Goal: Information Seeking & Learning: Learn about a topic

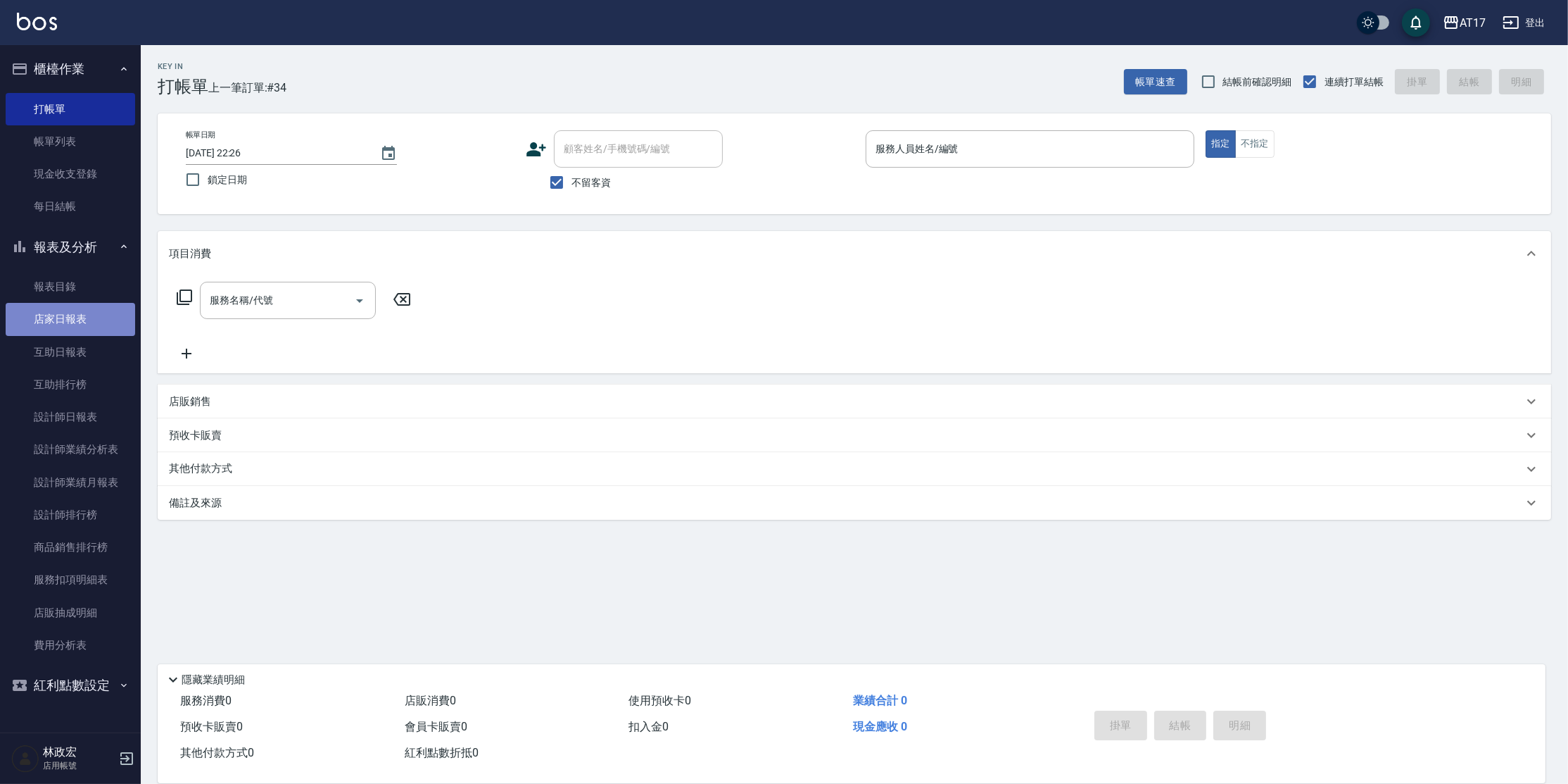
click at [83, 317] on link "店家日報表" at bounding box center [70, 319] width 130 height 33
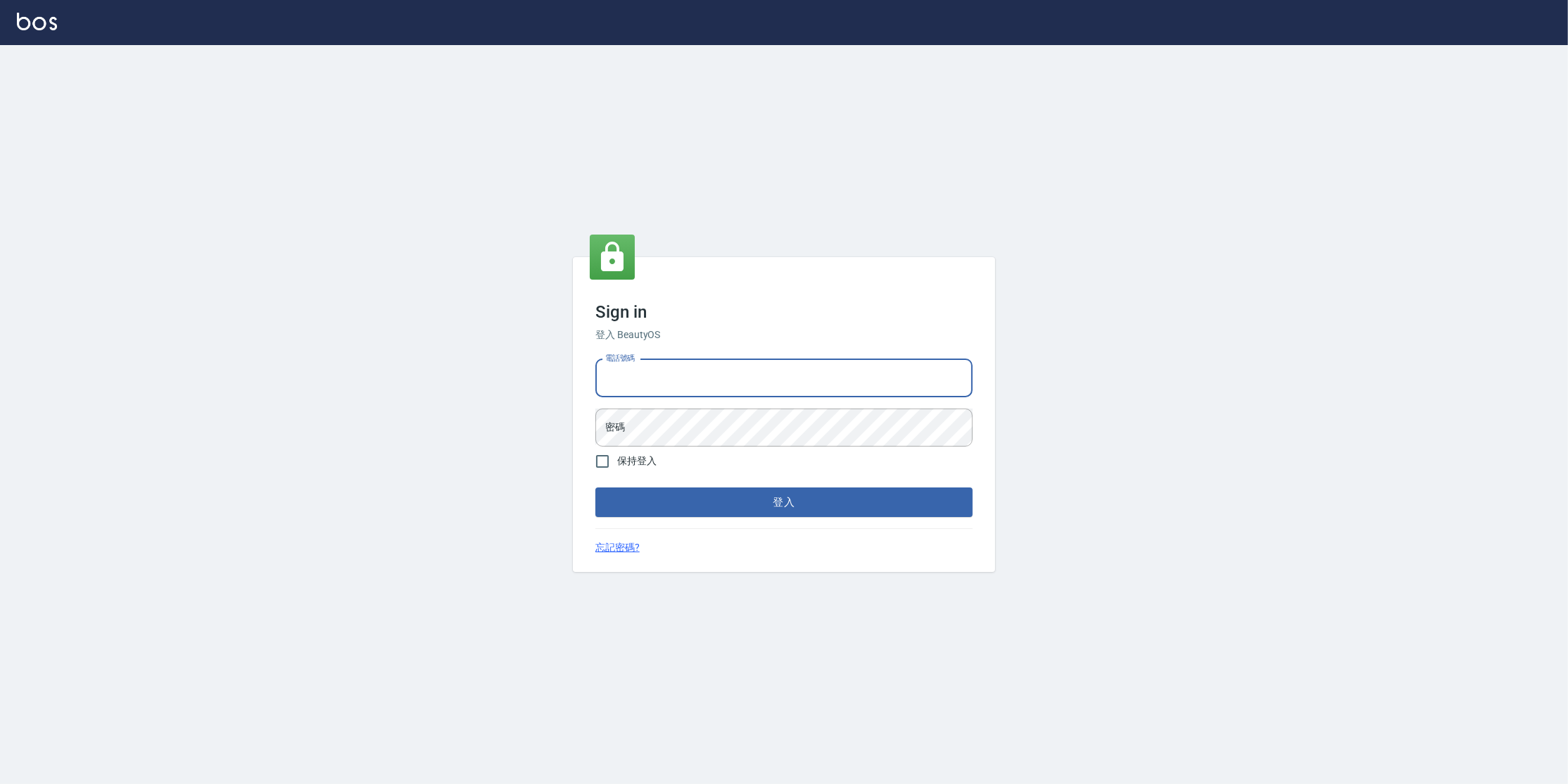
click at [774, 382] on input "電話號碼" at bounding box center [784, 378] width 377 height 38
type input "0963199014"
click at [595, 488] on button "登入" at bounding box center [784, 502] width 377 height 30
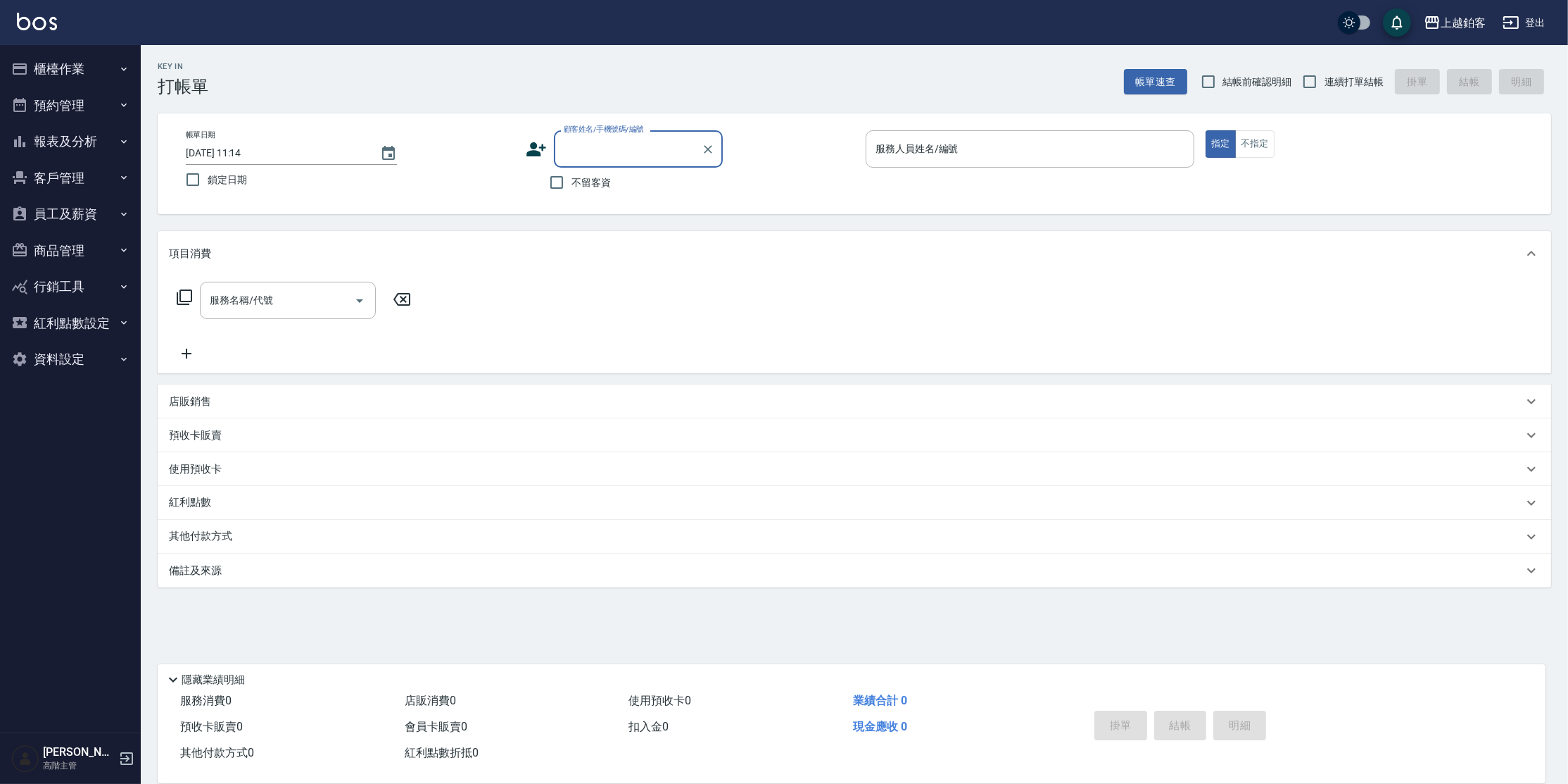
click at [64, 148] on button "報表及分析" at bounding box center [70, 141] width 130 height 36
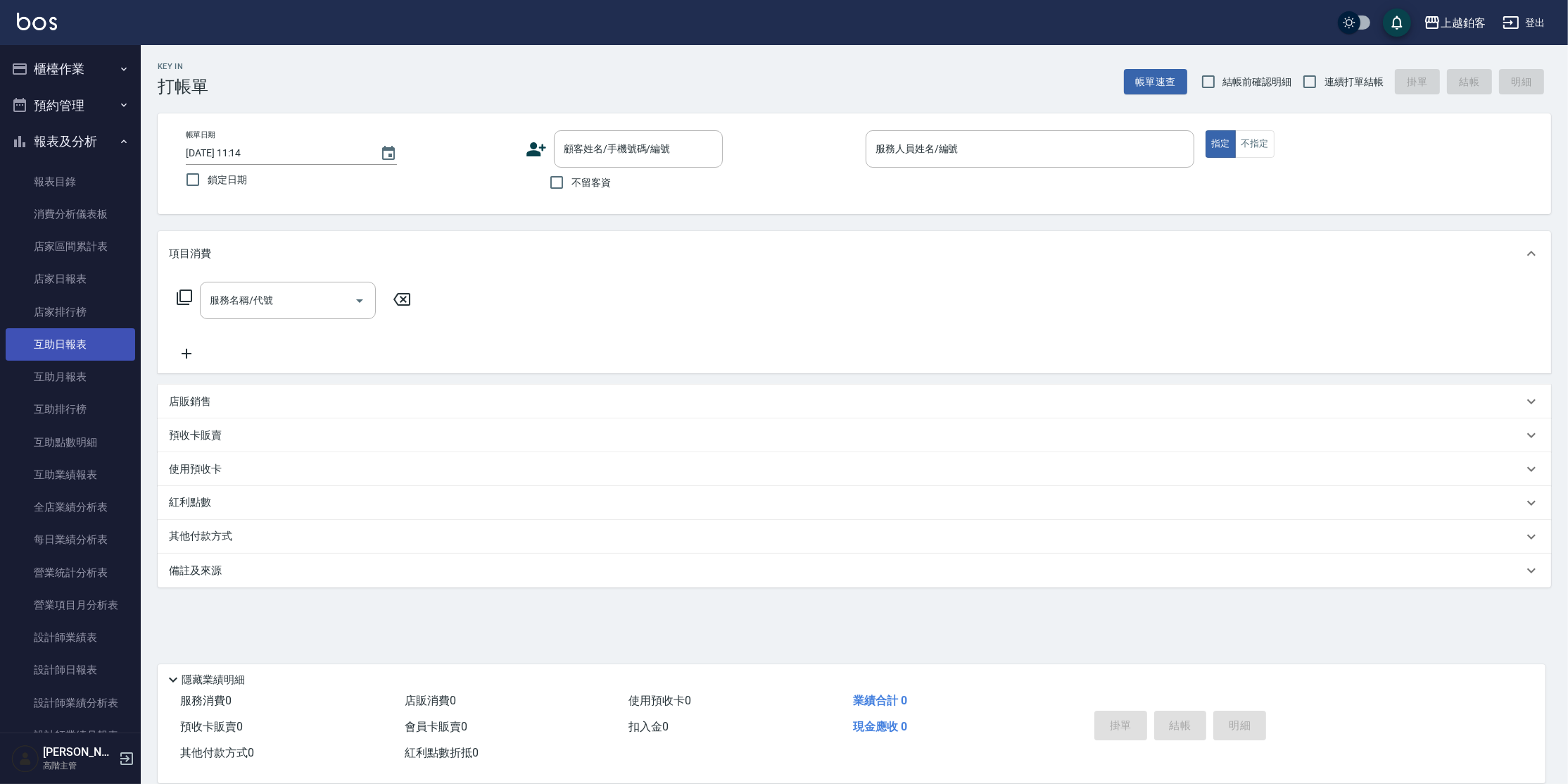
click at [62, 347] on link "互助日報表" at bounding box center [70, 344] width 130 height 33
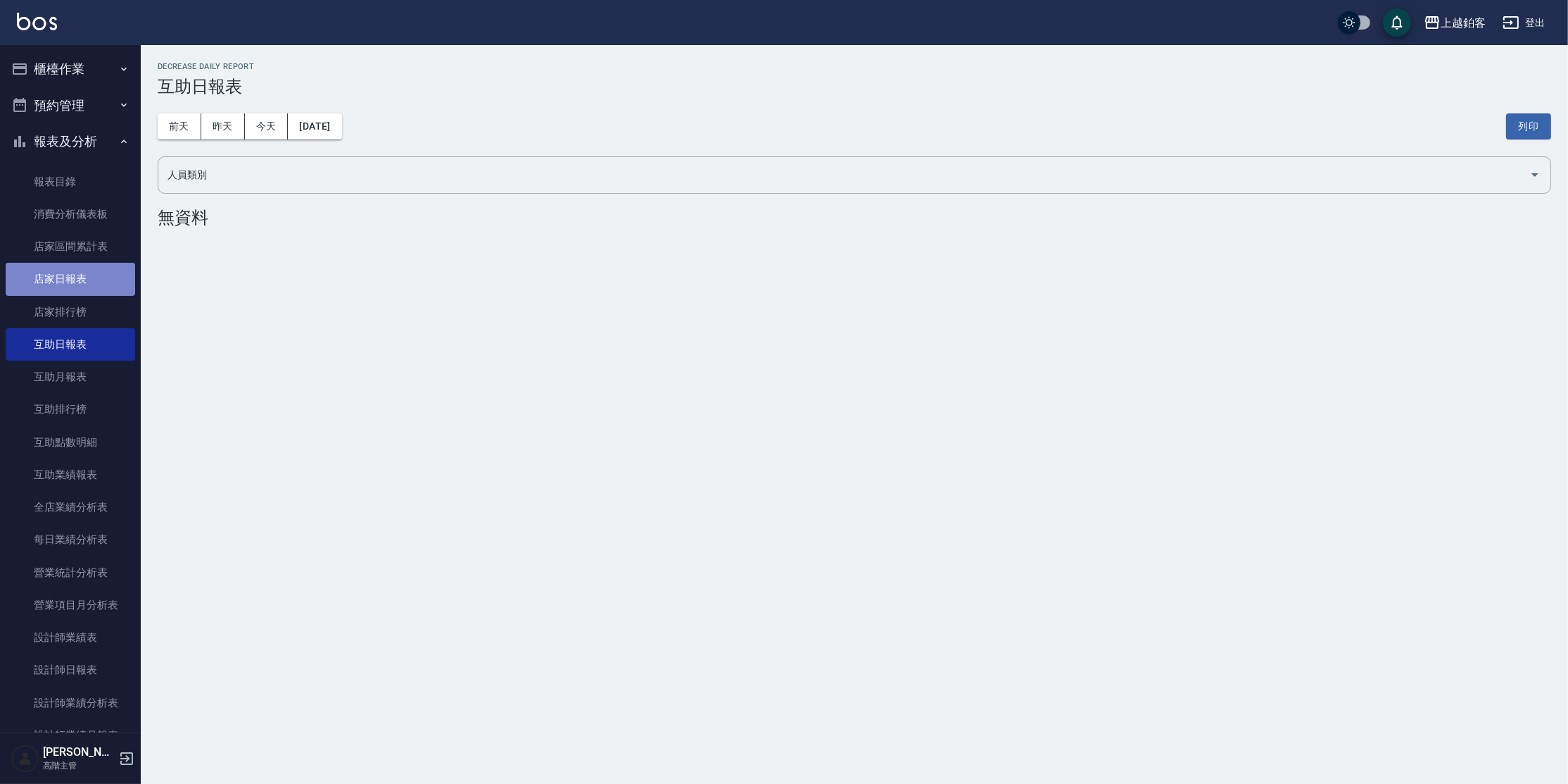
click at [85, 286] on link "店家日報表" at bounding box center [70, 279] width 130 height 33
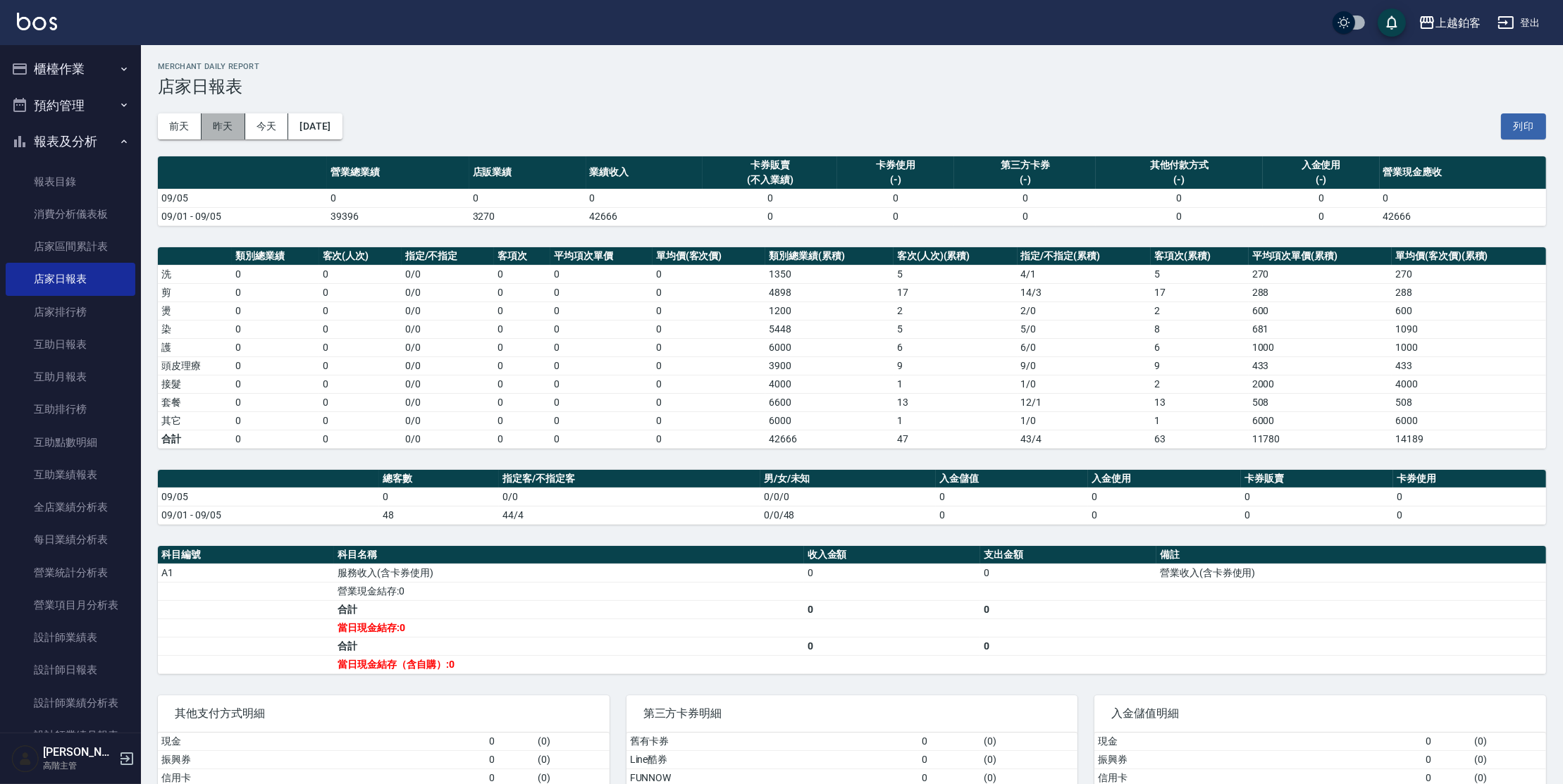
click at [241, 122] on button "昨天" at bounding box center [223, 127] width 44 height 26
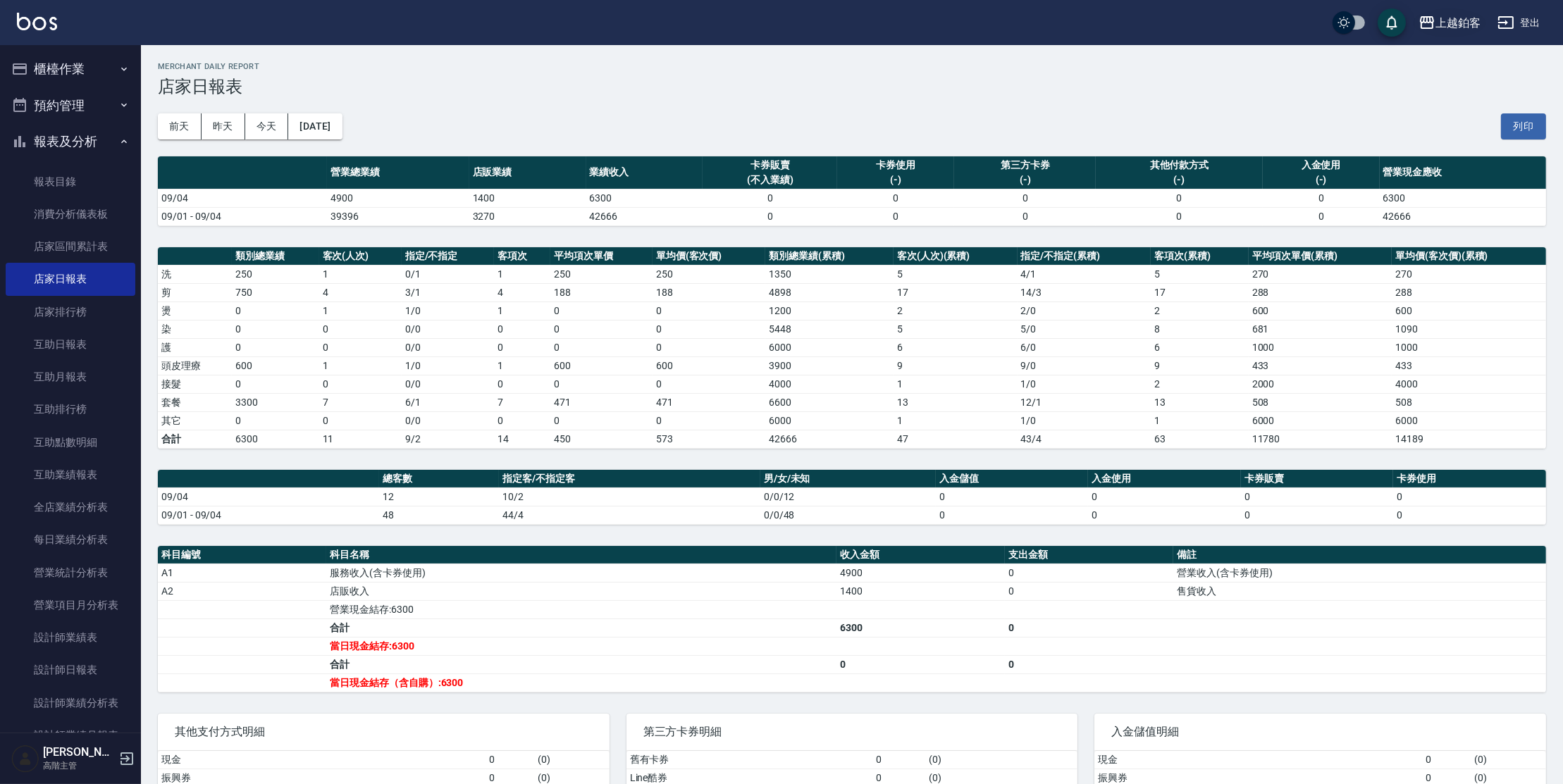
click at [1459, 34] on button "上越鉑客" at bounding box center [1449, 22] width 74 height 29
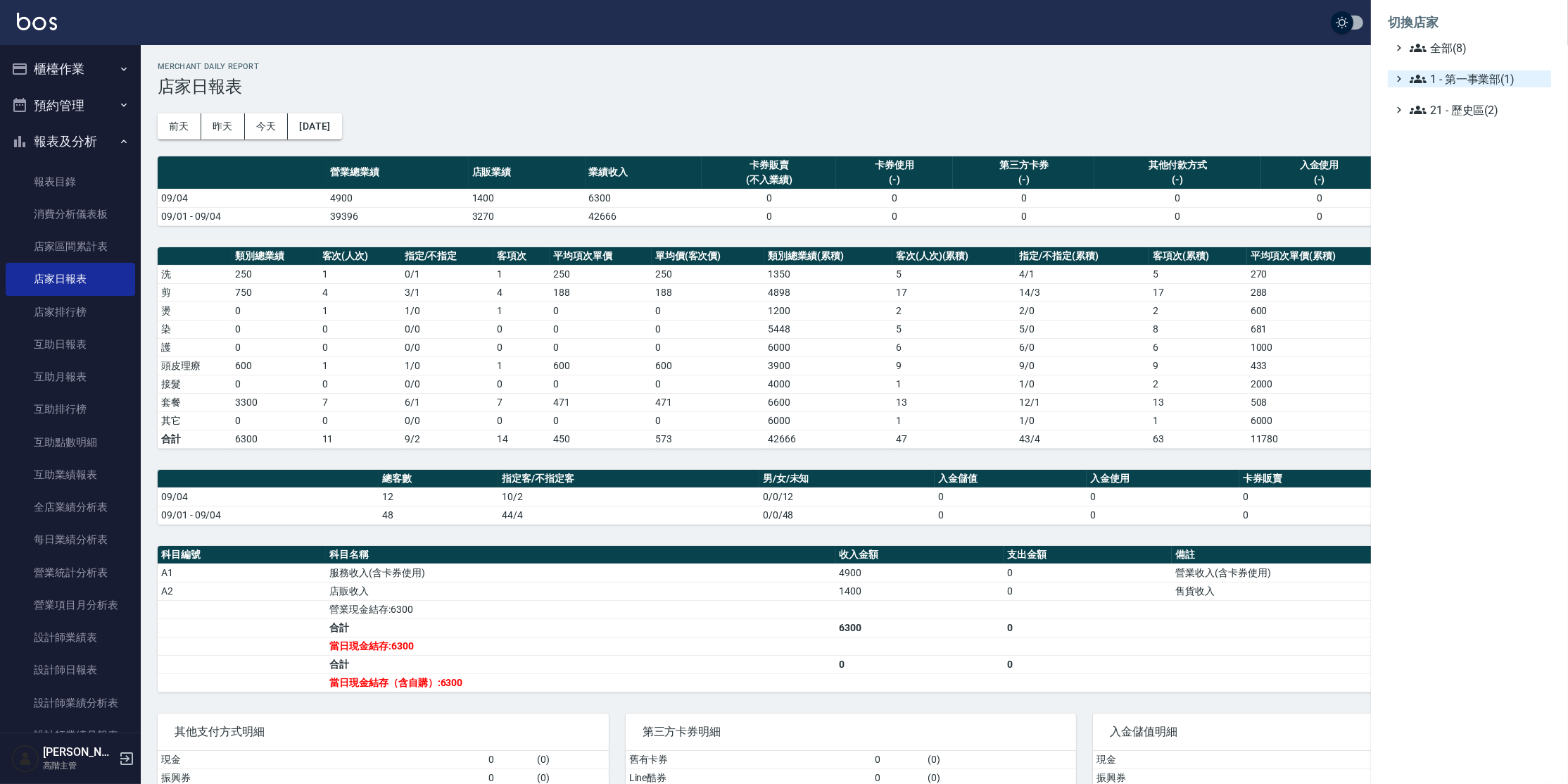
click at [1461, 82] on span "1 - 第一事業部(1)" at bounding box center [1478, 79] width 136 height 17
click at [1460, 89] on span "1.08 - 張晉瑋(6)" at bounding box center [1484, 96] width 122 height 17
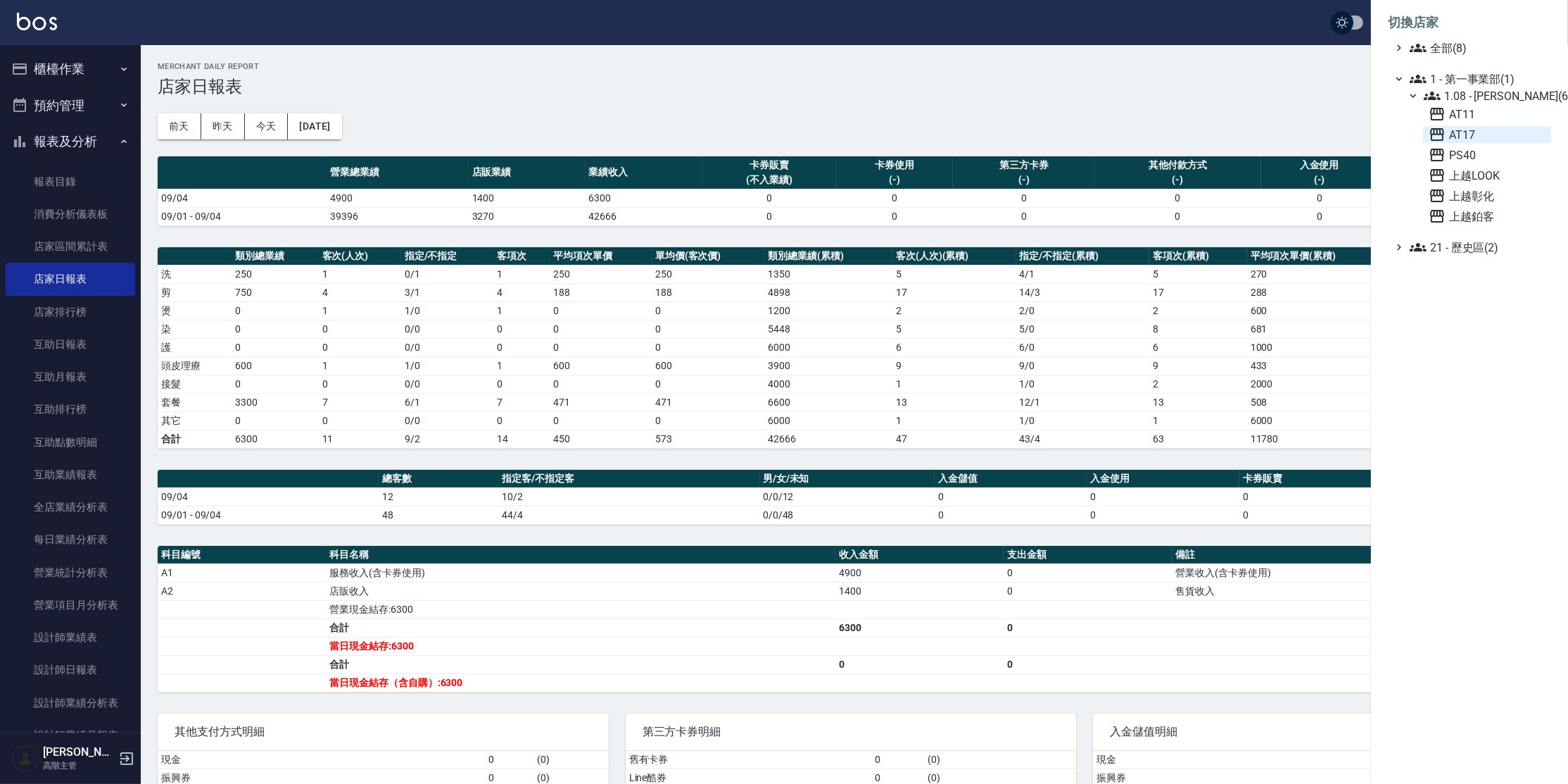
click at [1458, 139] on span "AT17" at bounding box center [1487, 134] width 116 height 17
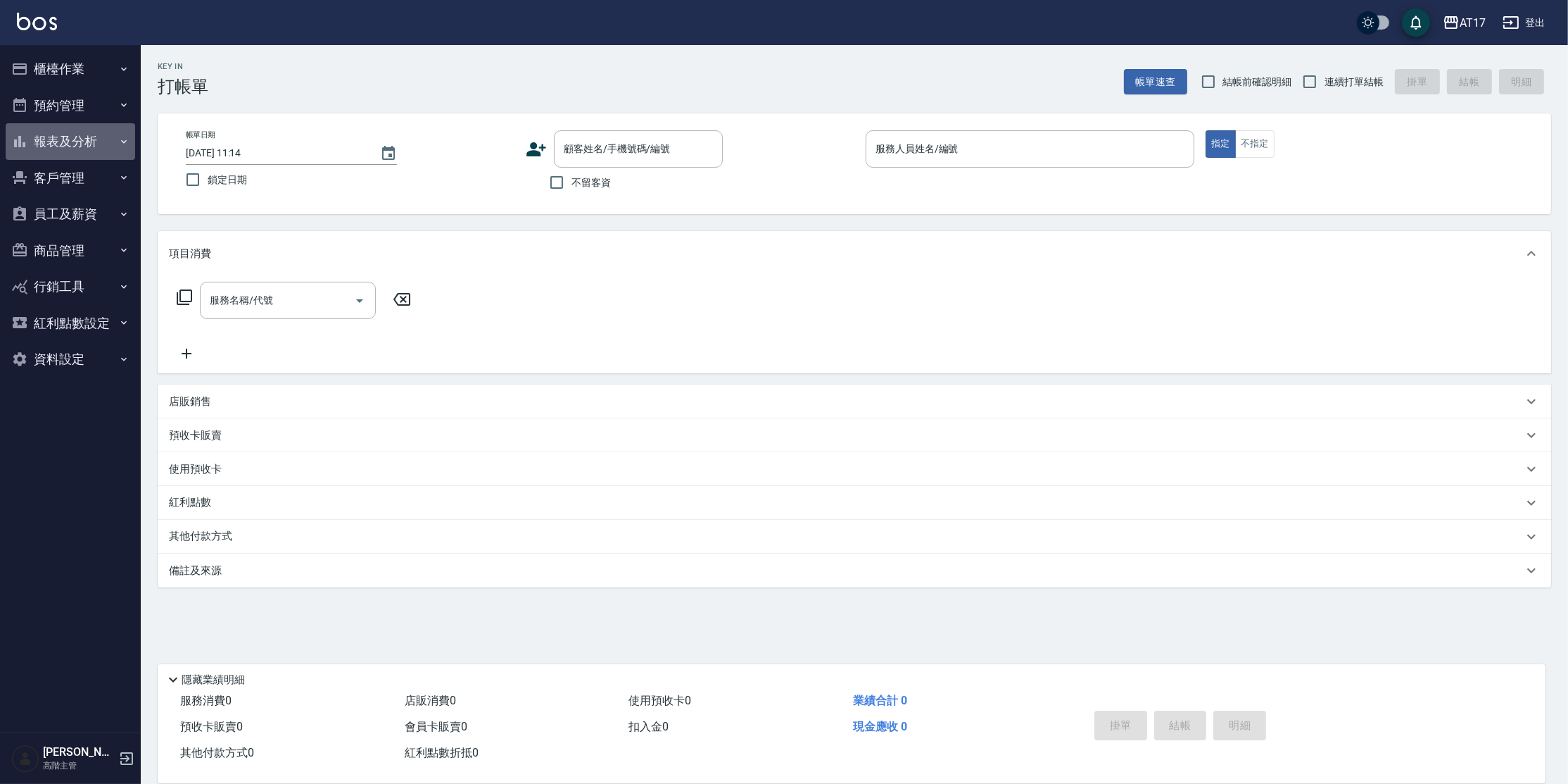
click at [48, 151] on button "報表及分析" at bounding box center [70, 141] width 130 height 36
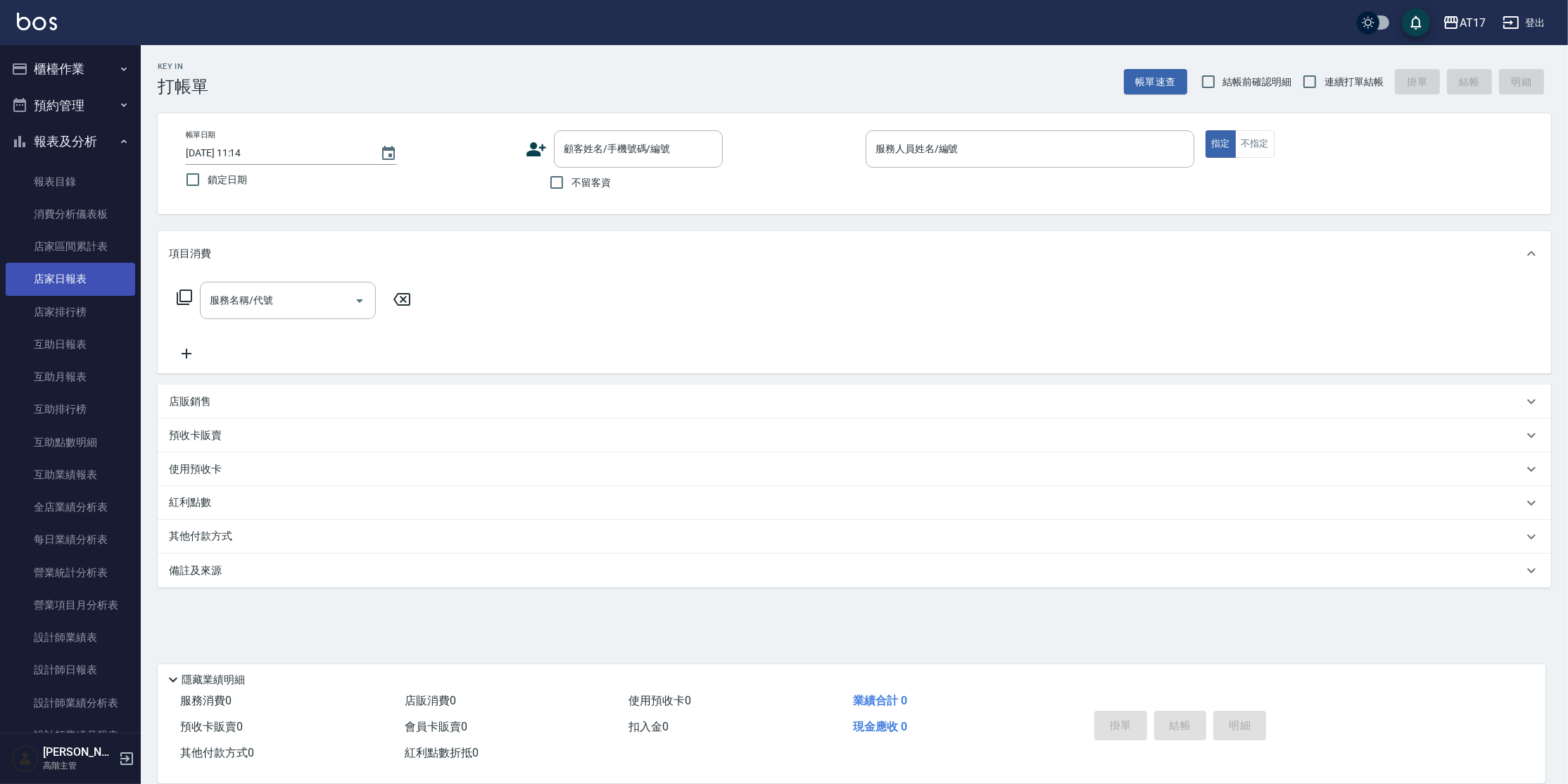
click at [68, 283] on link "店家日報表" at bounding box center [70, 279] width 130 height 33
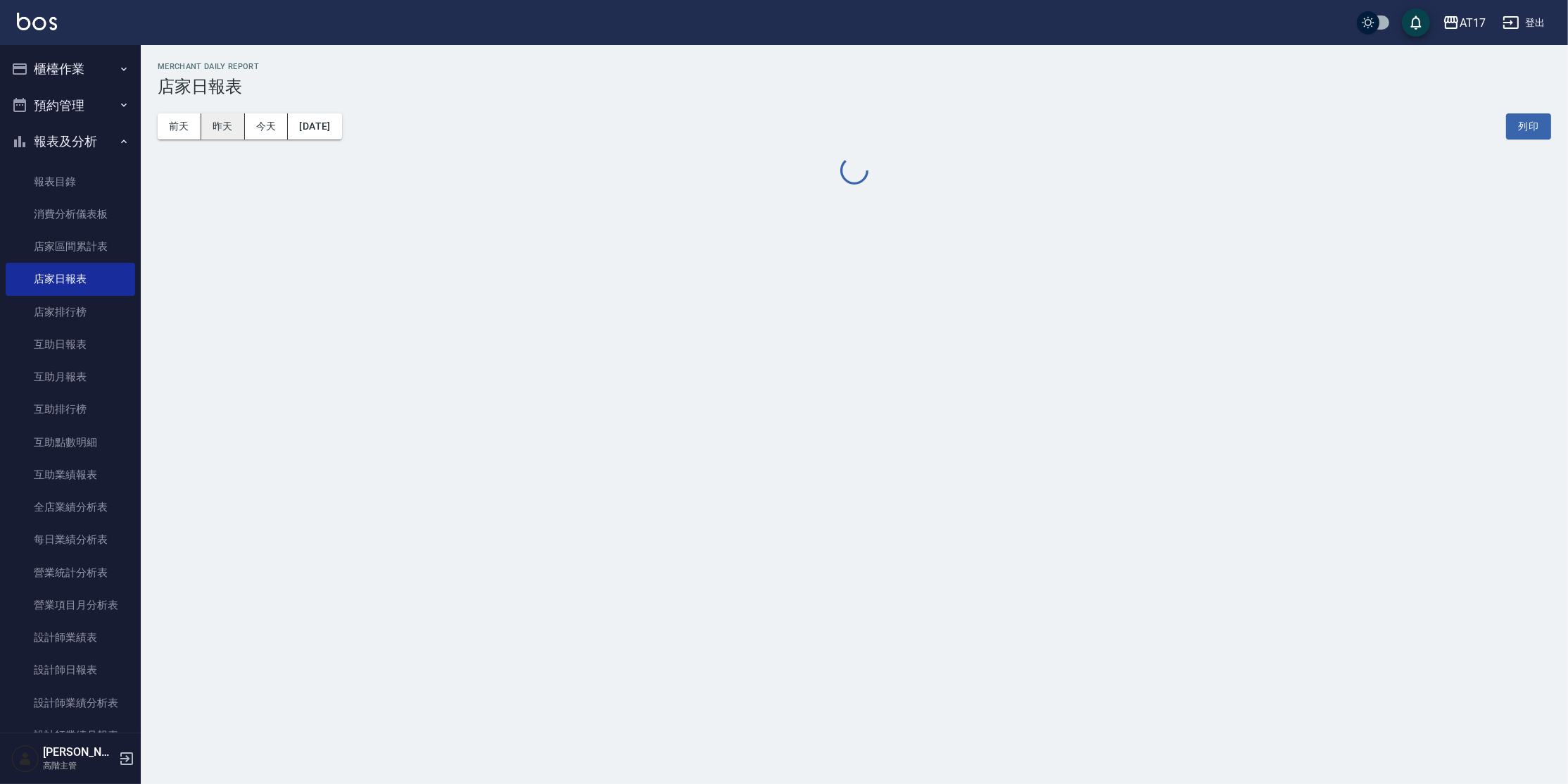
click at [205, 122] on button "昨天" at bounding box center [223, 127] width 44 height 26
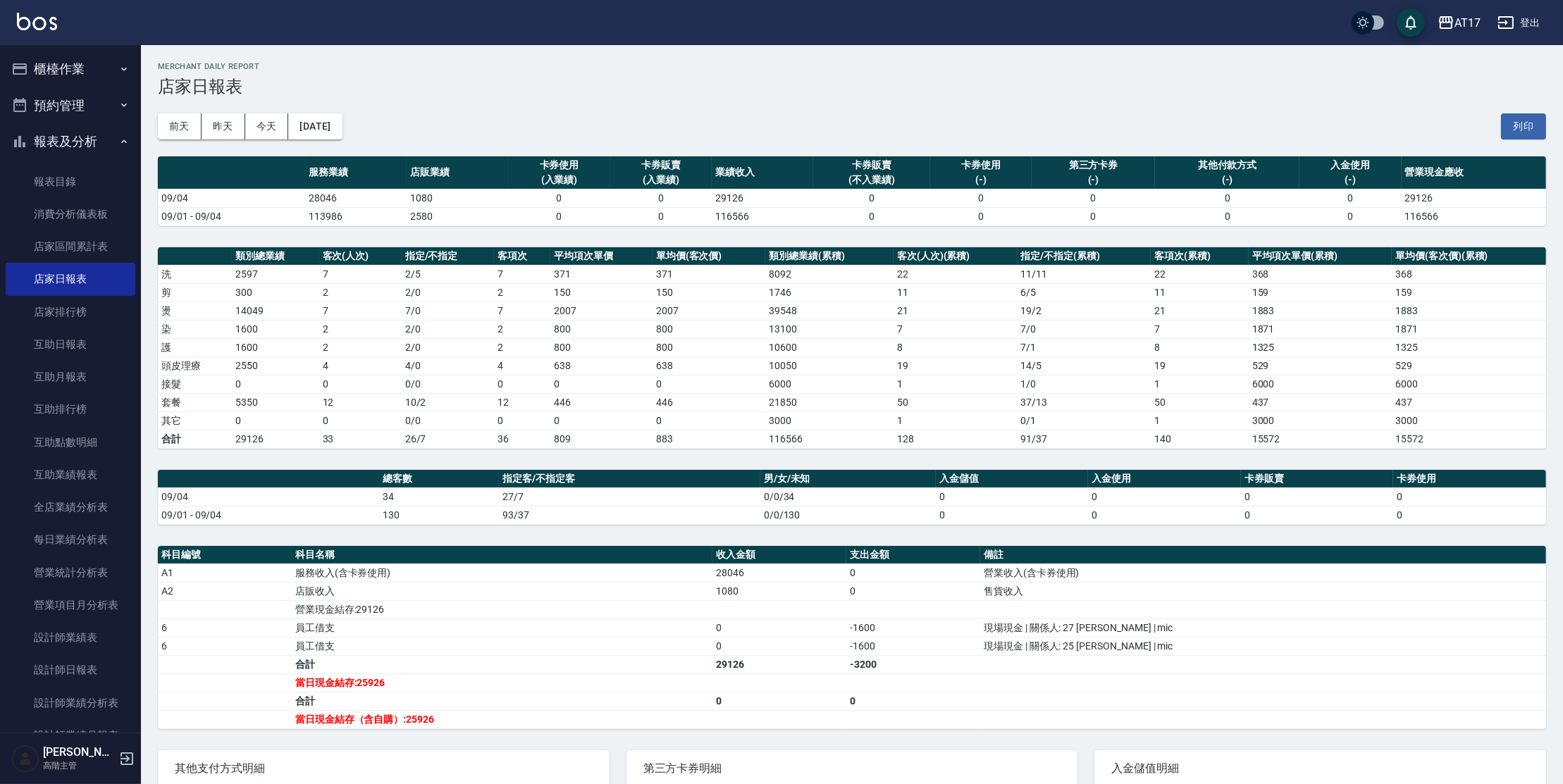
click at [1517, 20] on button "登出" at bounding box center [1518, 23] width 54 height 26
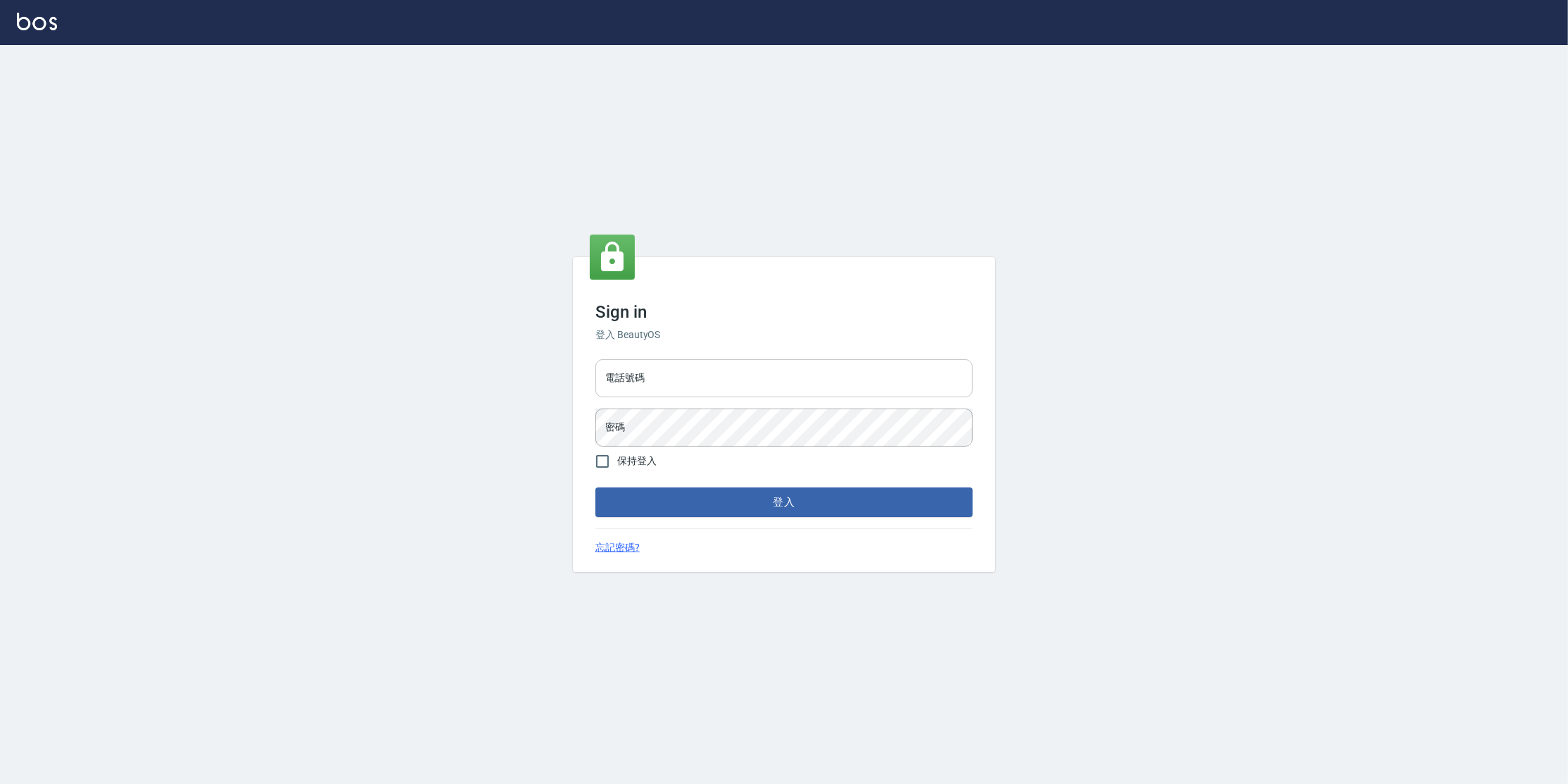
click at [651, 372] on input "電話號碼" at bounding box center [784, 378] width 377 height 38
type input "０"
type input "0"
type input "0977380821"
click at [595, 488] on button "登入" at bounding box center [784, 502] width 377 height 30
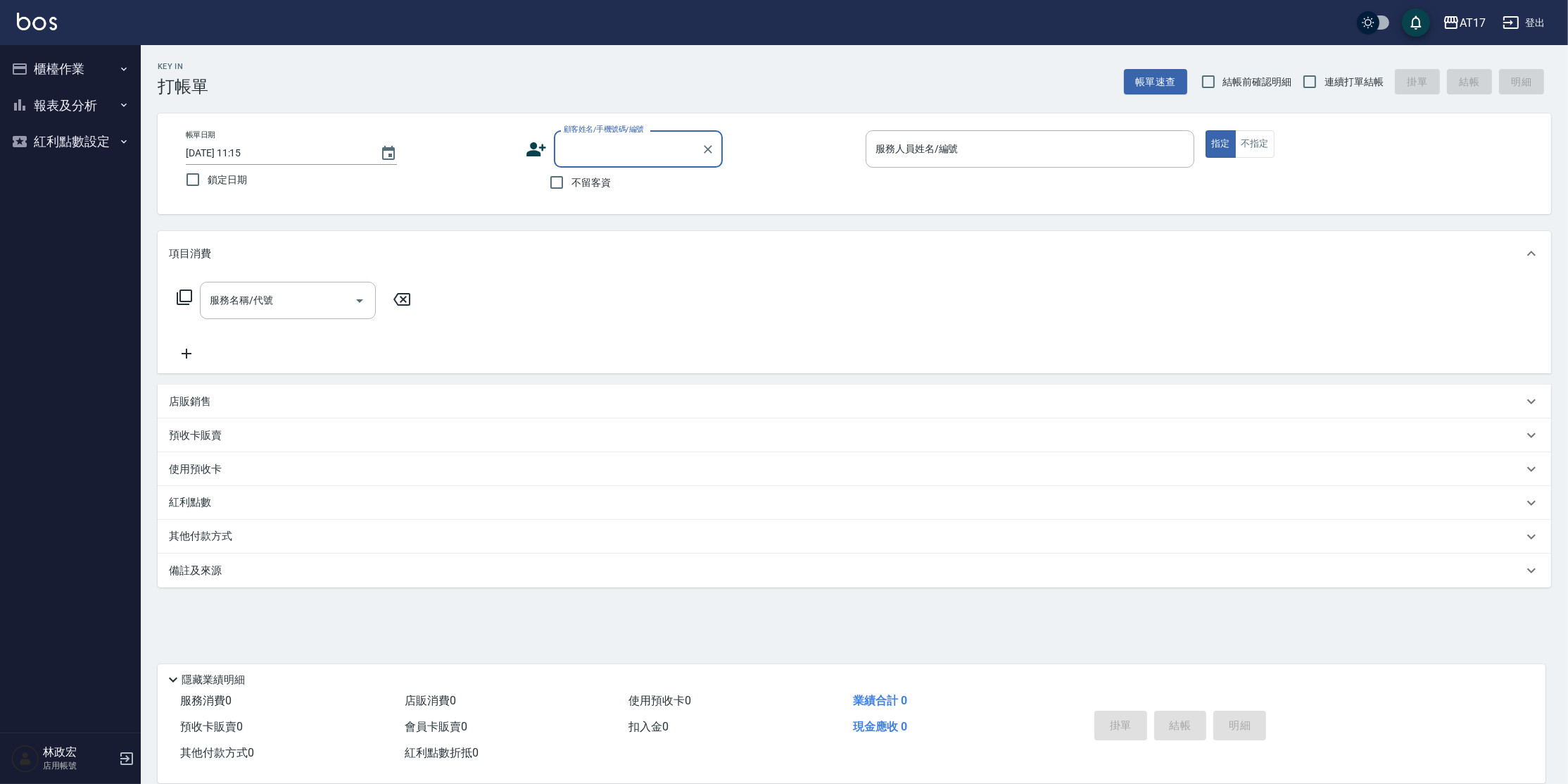
click at [102, 71] on button "櫃檯作業" at bounding box center [70, 68] width 130 height 36
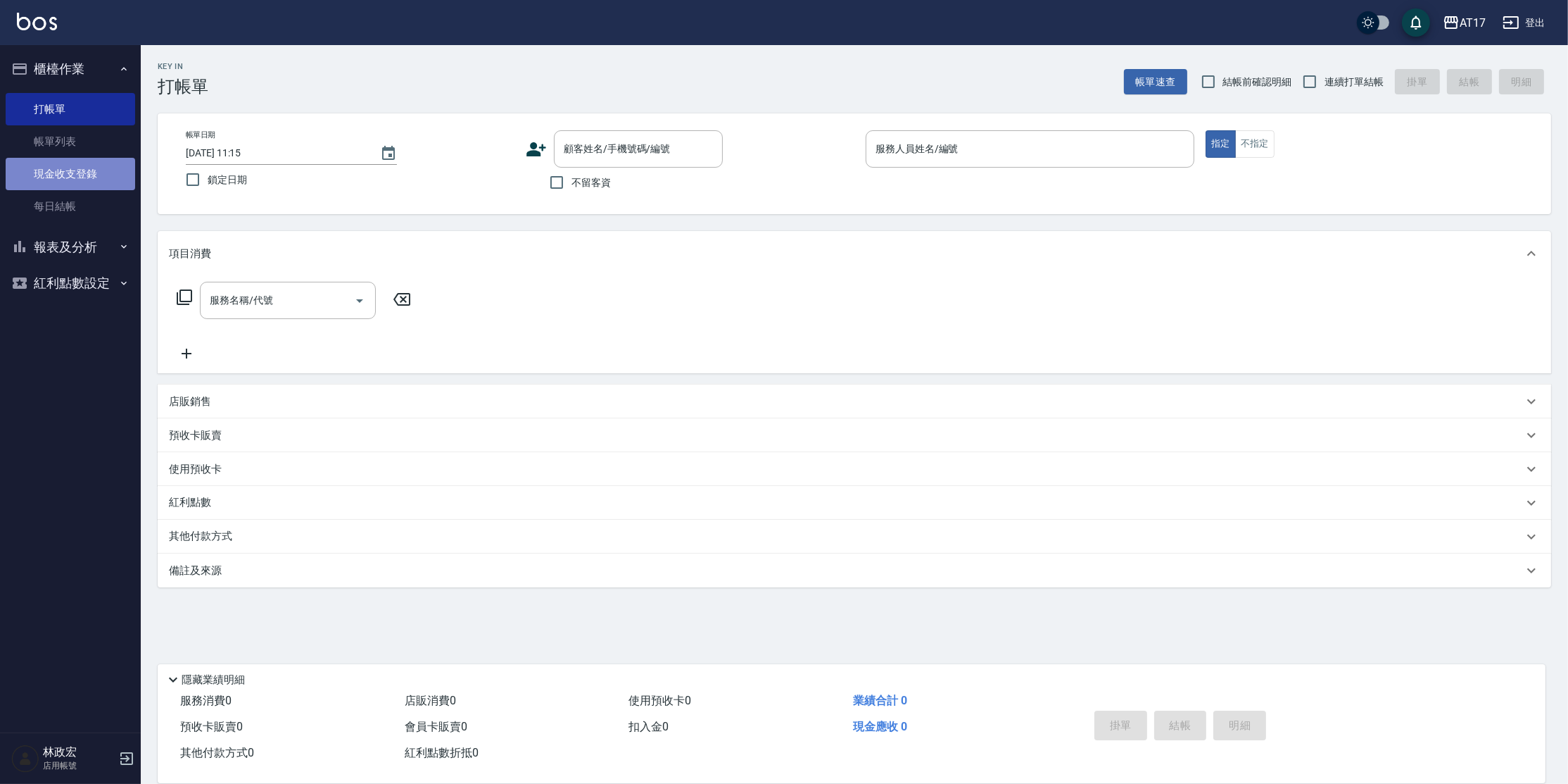
click at [84, 175] on link "現金收支登錄" at bounding box center [70, 173] width 130 height 33
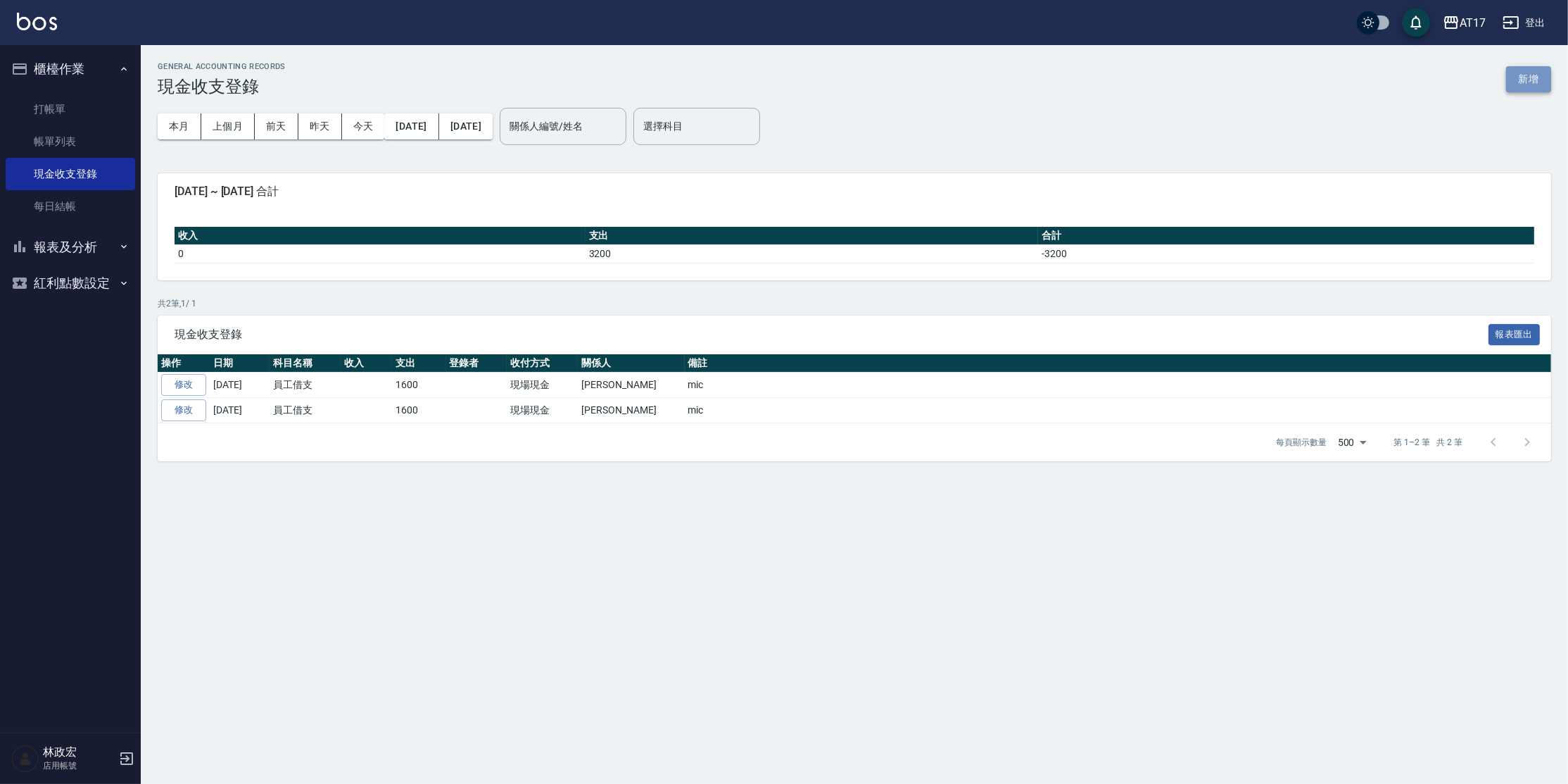
click at [1548, 77] on button "新增" at bounding box center [1529, 79] width 45 height 26
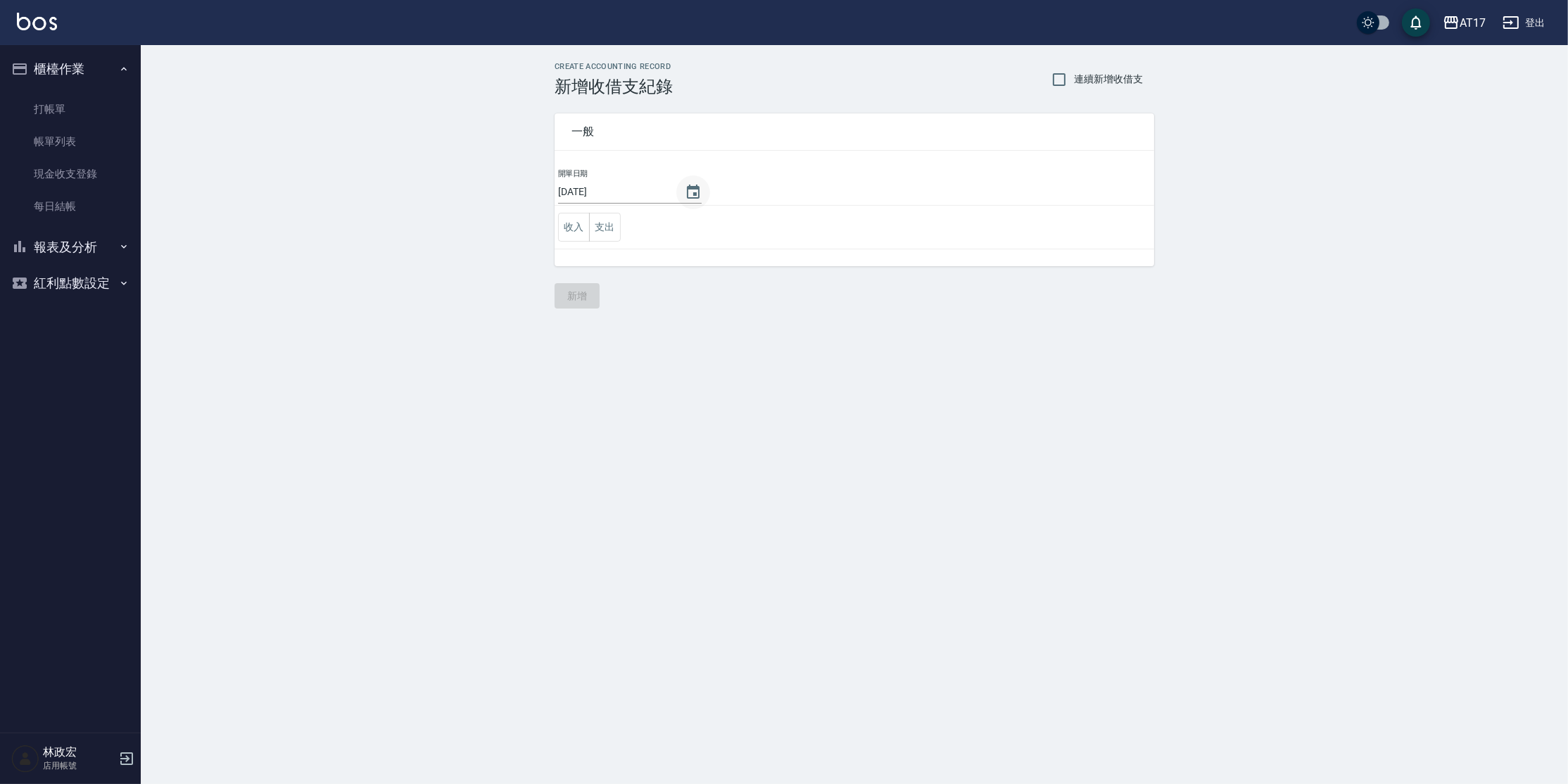
drag, startPoint x: 674, startPoint y: 191, endPoint x: 680, endPoint y: 198, distance: 9.2
click at [676, 191] on button "Choose date, selected date is 2025-09-05" at bounding box center [693, 192] width 34 height 34
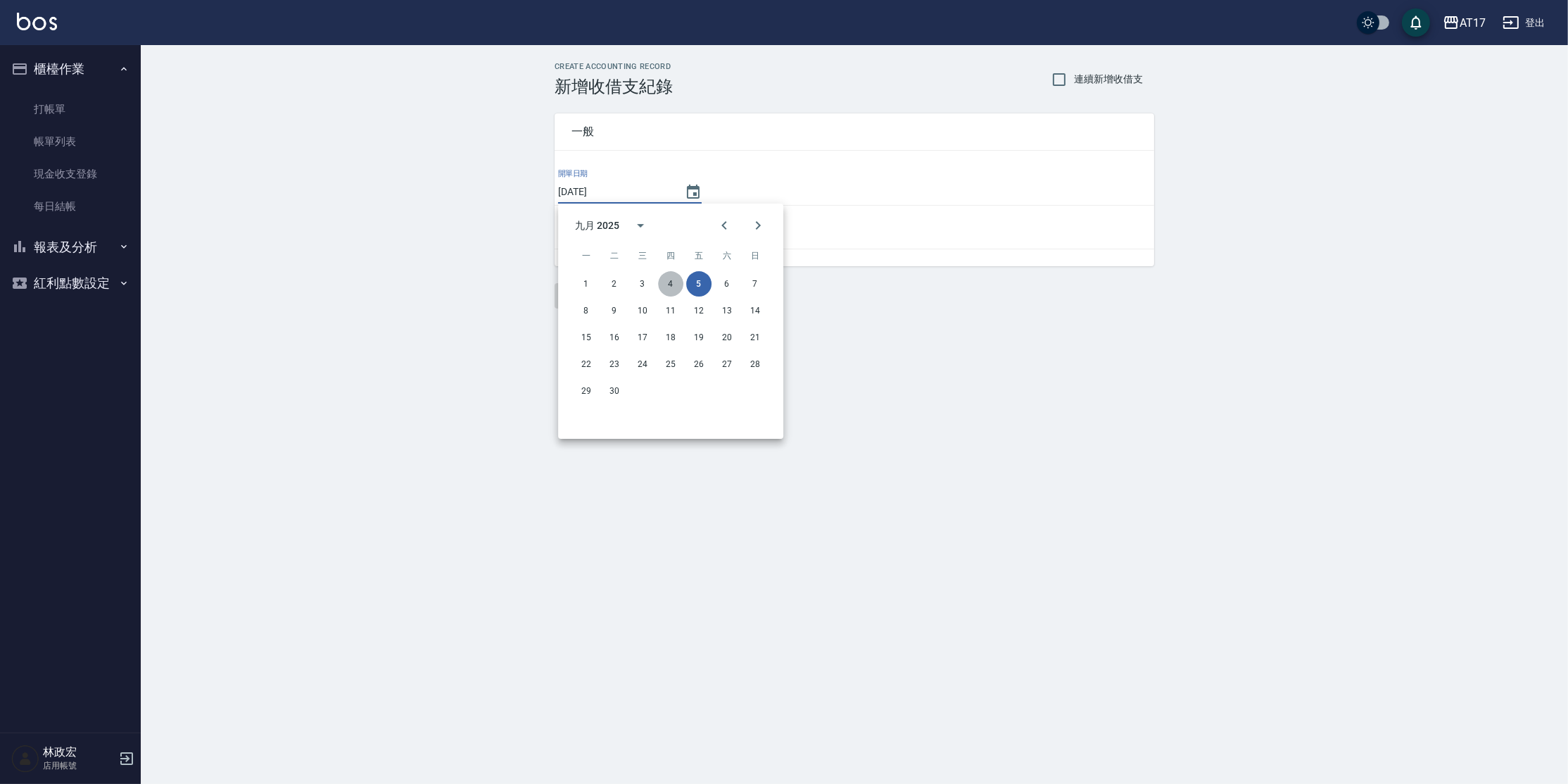
click at [672, 278] on button "4" at bounding box center [670, 283] width 25 height 25
type input "[DATE]"
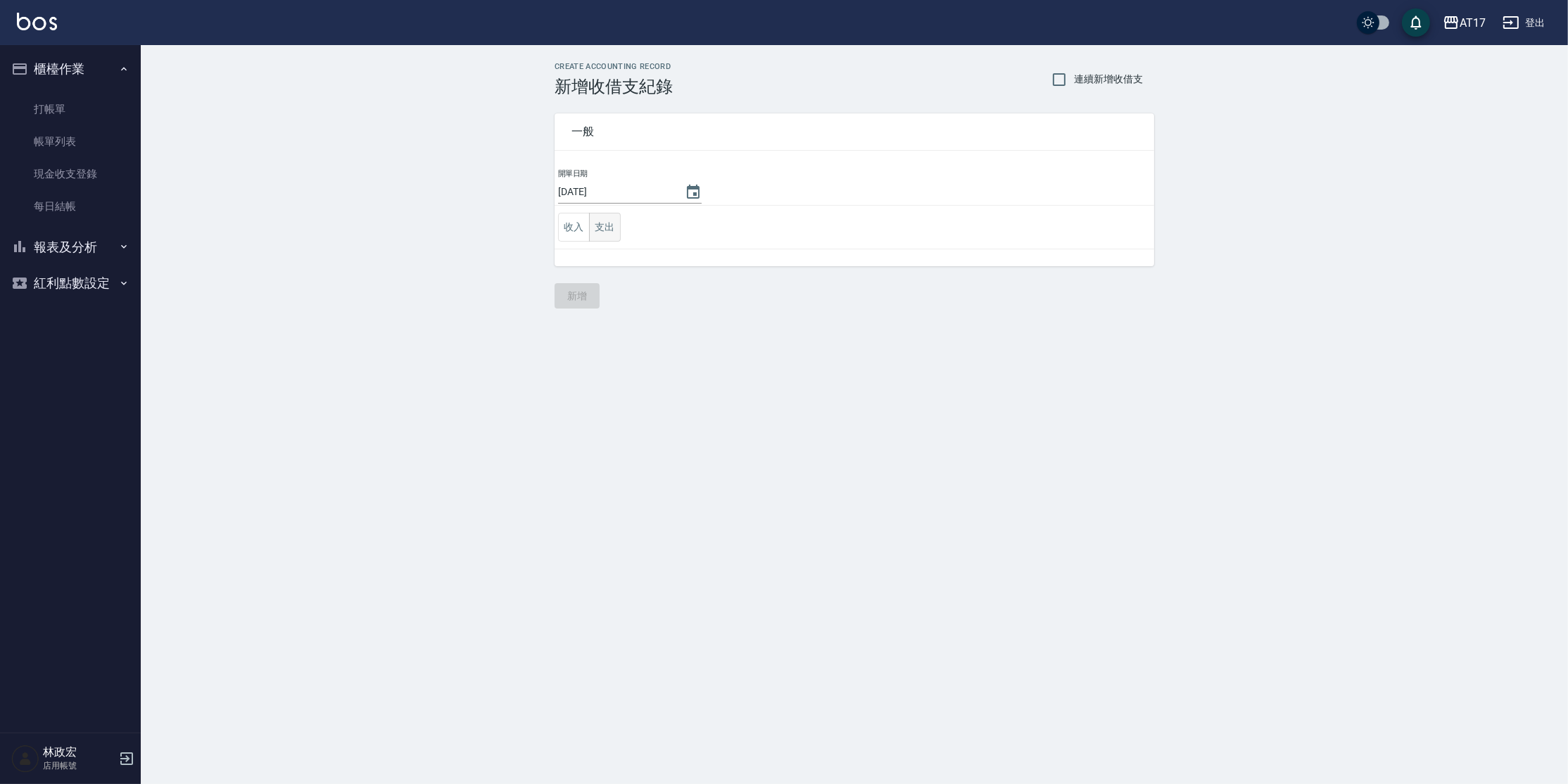
click at [602, 230] on button "支出" at bounding box center [605, 227] width 32 height 29
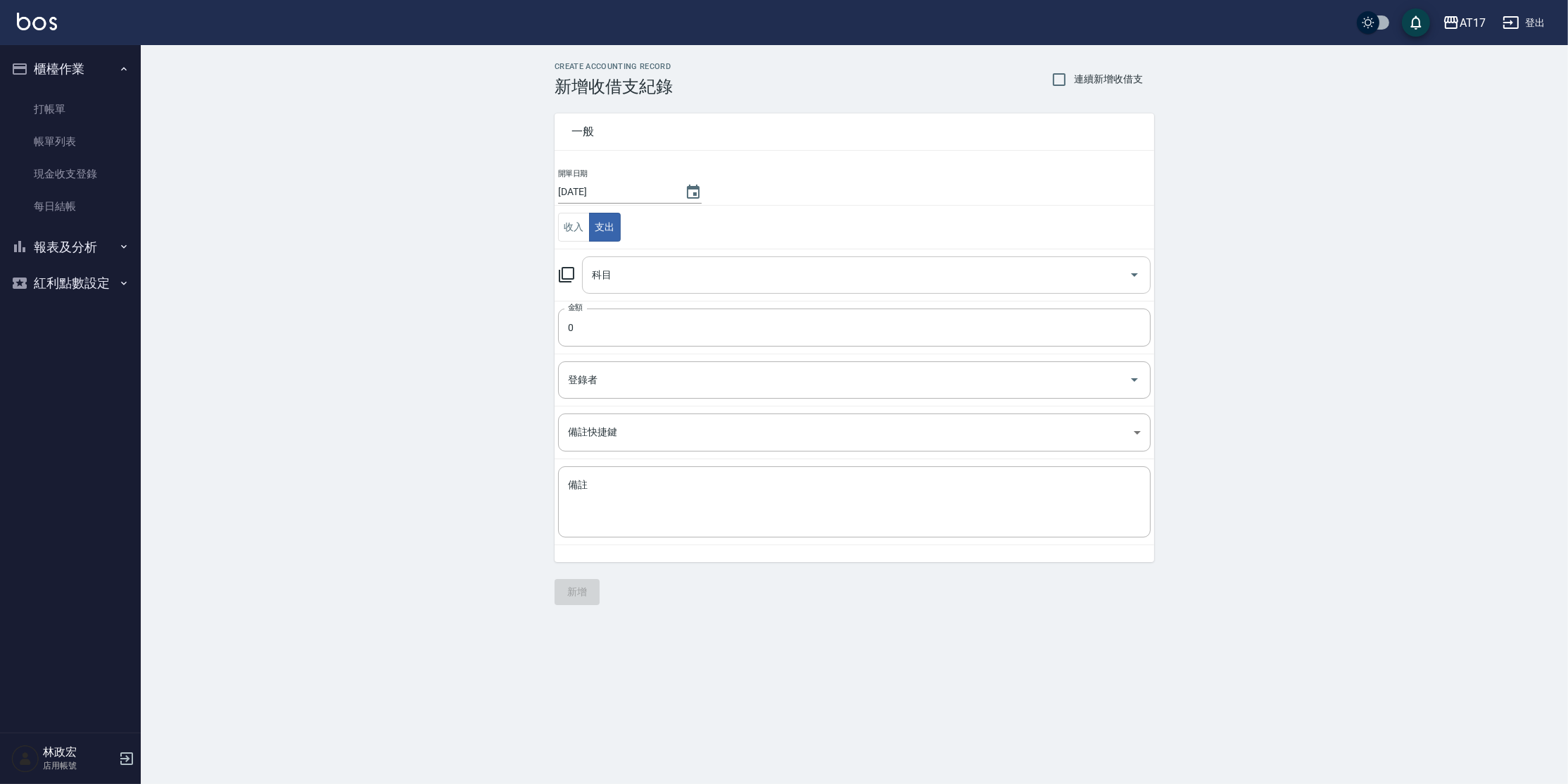
click at [663, 290] on div "科目" at bounding box center [866, 275] width 568 height 37
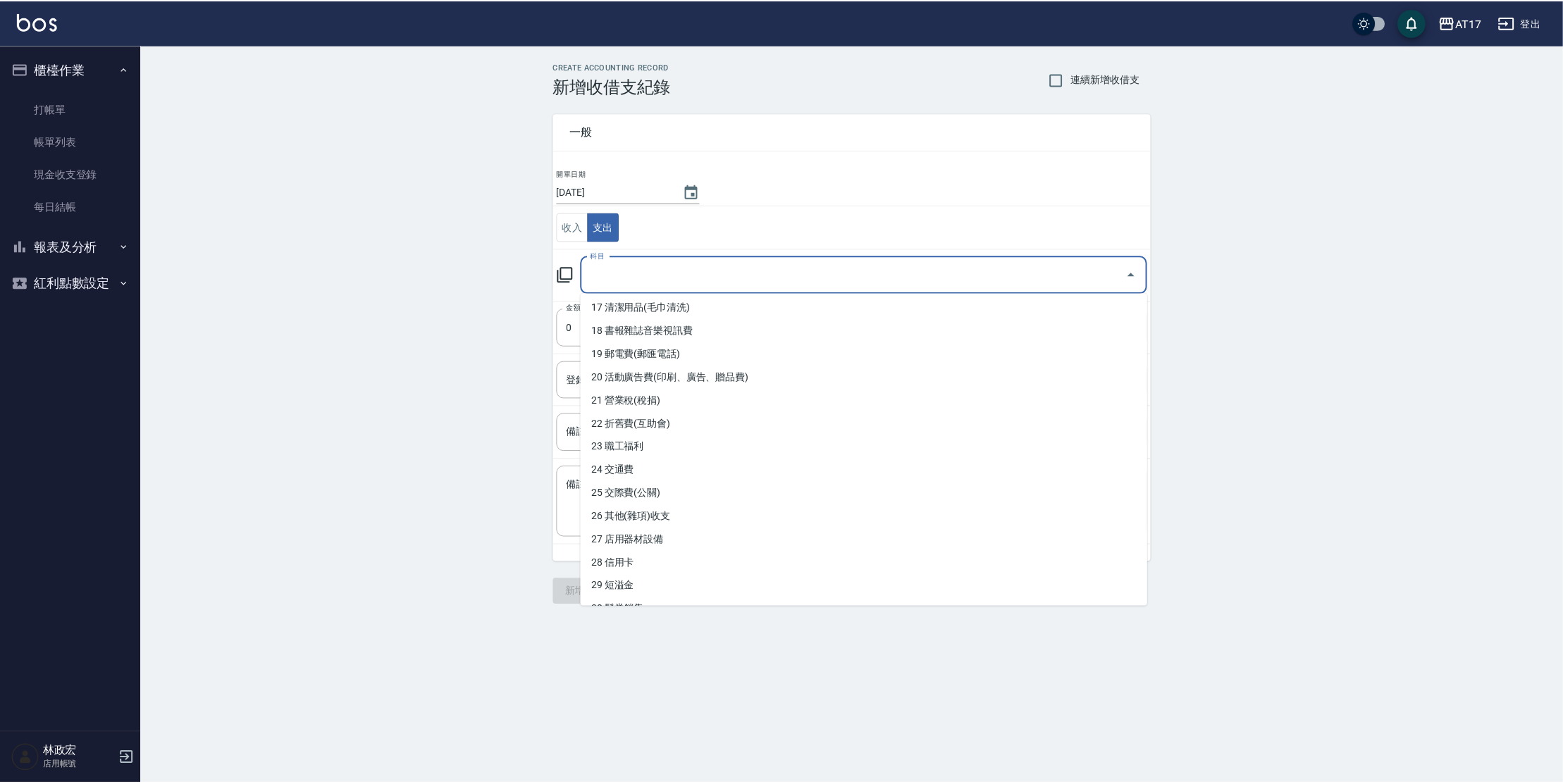
scroll to position [402, 0]
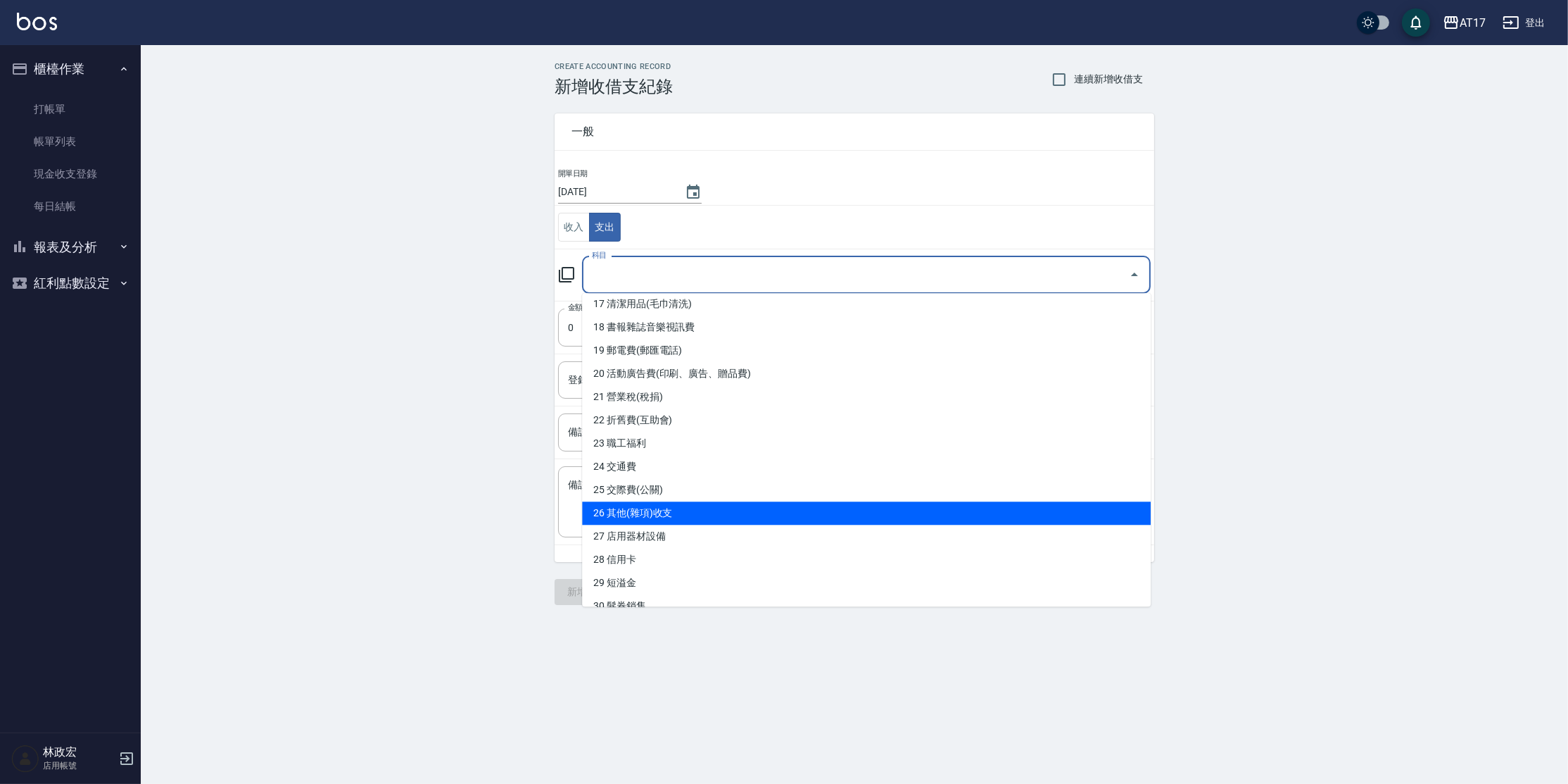
click at [609, 520] on li "26 其他(雜項)收支" at bounding box center [866, 513] width 568 height 23
type input "26 其他(雜項)收支"
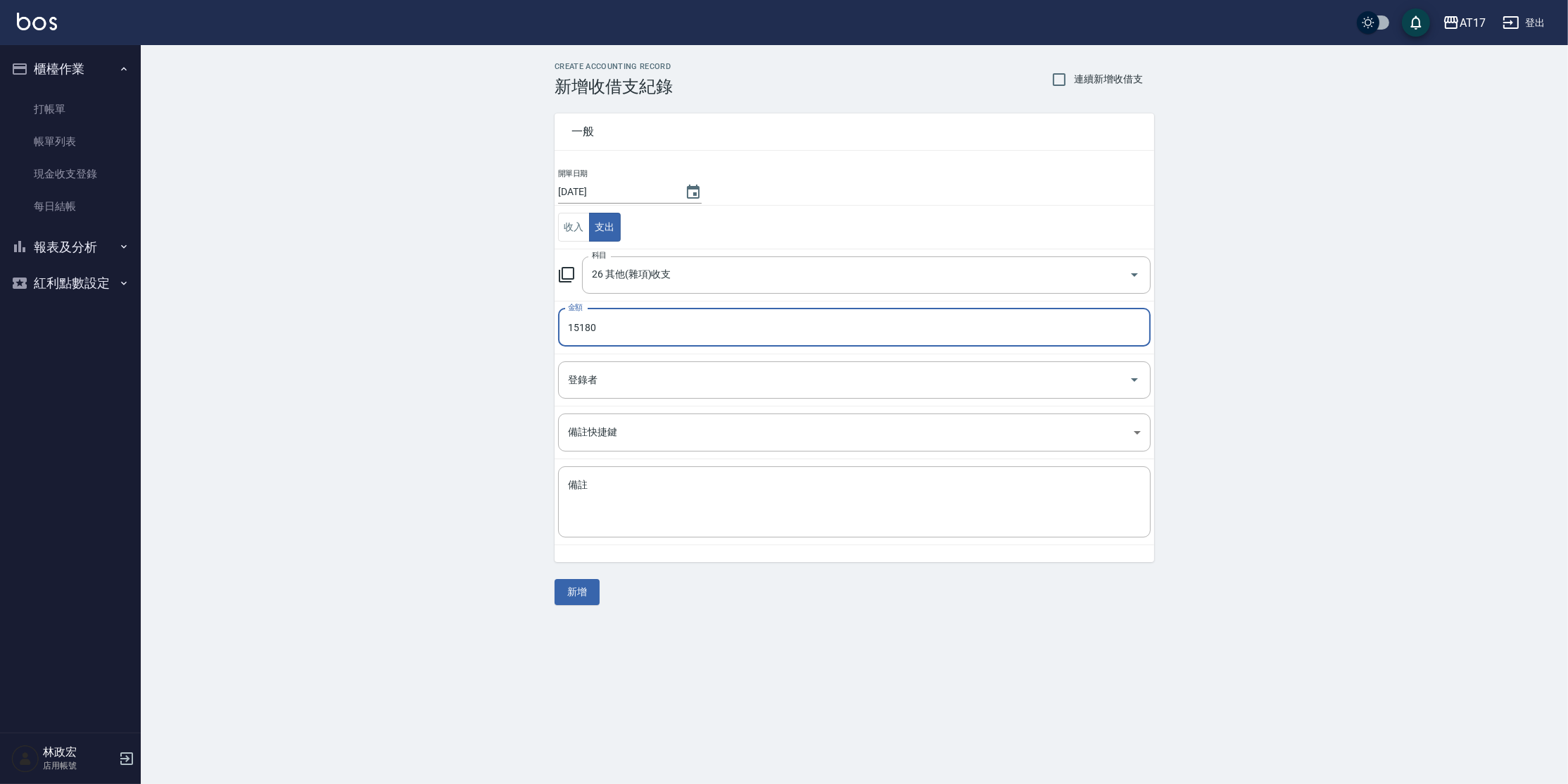
type input "15180"
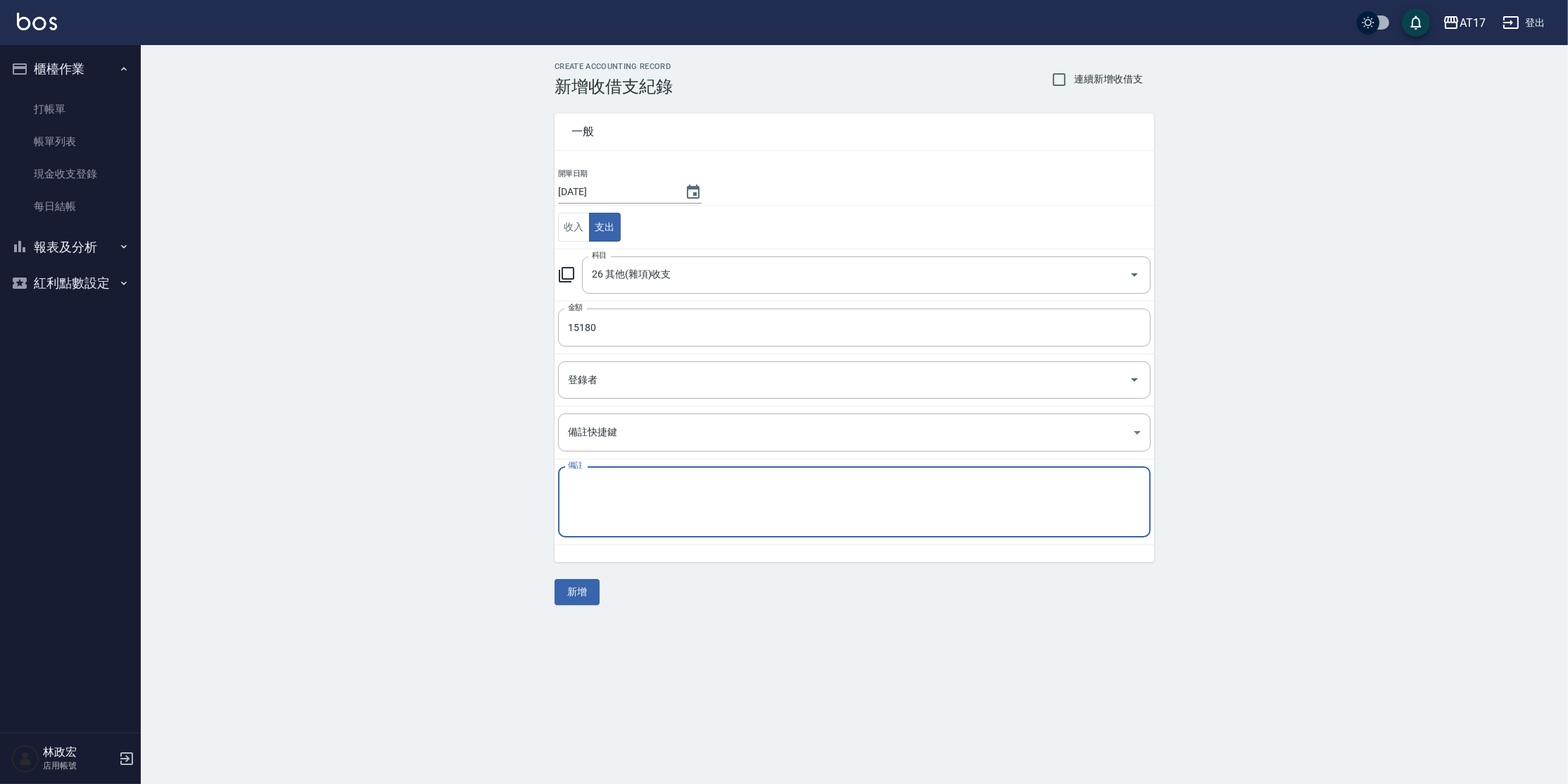
drag, startPoint x: 725, startPoint y: 520, endPoint x: 723, endPoint y: 511, distance: 9.2
click at [725, 521] on textarea "備註" at bounding box center [854, 502] width 573 height 48
type textarea "管理費"
click at [581, 595] on button "新增" at bounding box center [577, 592] width 45 height 26
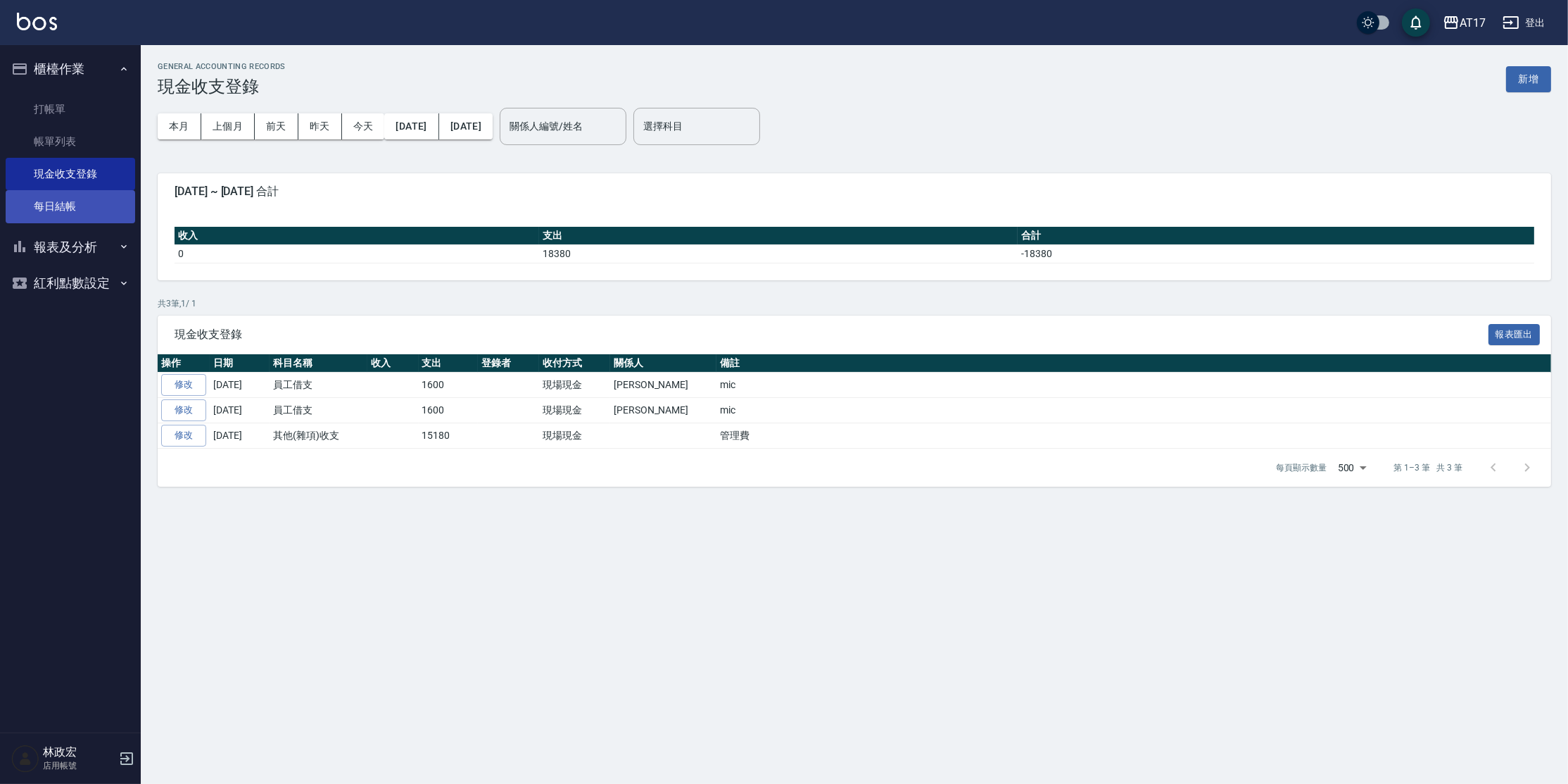
click at [84, 204] on link "每日結帳" at bounding box center [70, 206] width 130 height 33
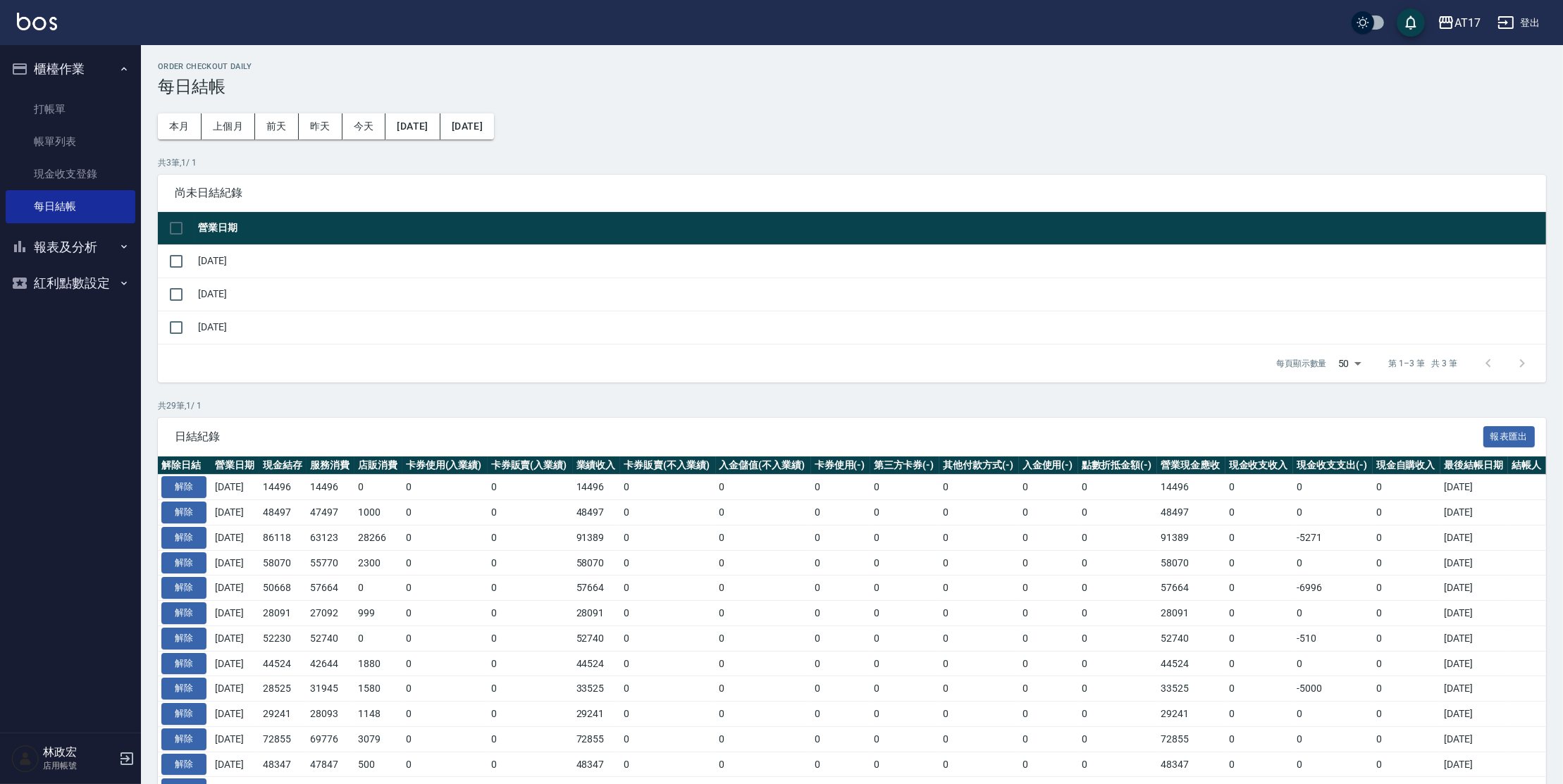
click at [105, 243] on button "報表及分析" at bounding box center [70, 247] width 130 height 36
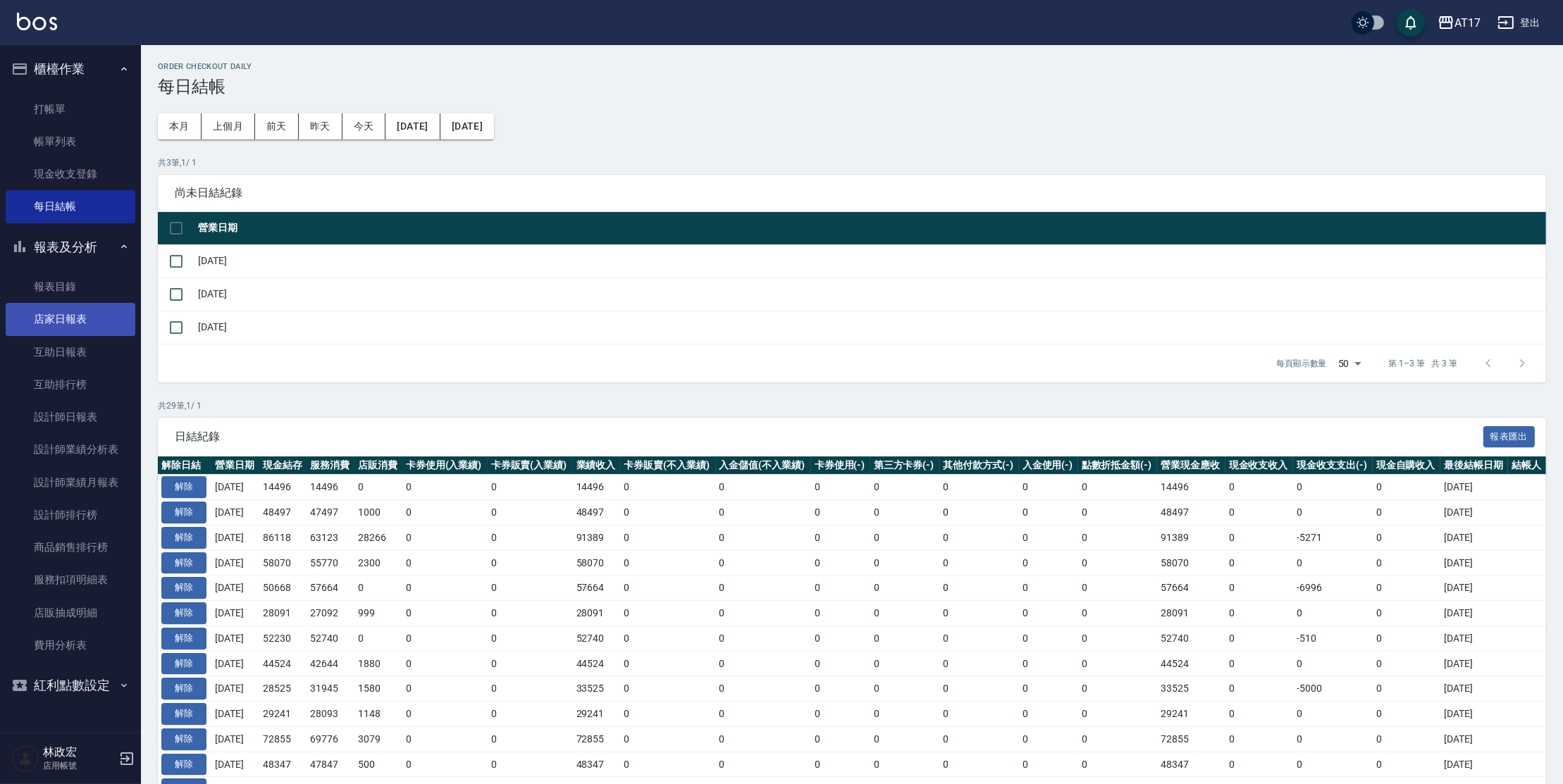
click at [88, 331] on link "店家日報表" at bounding box center [70, 319] width 130 height 33
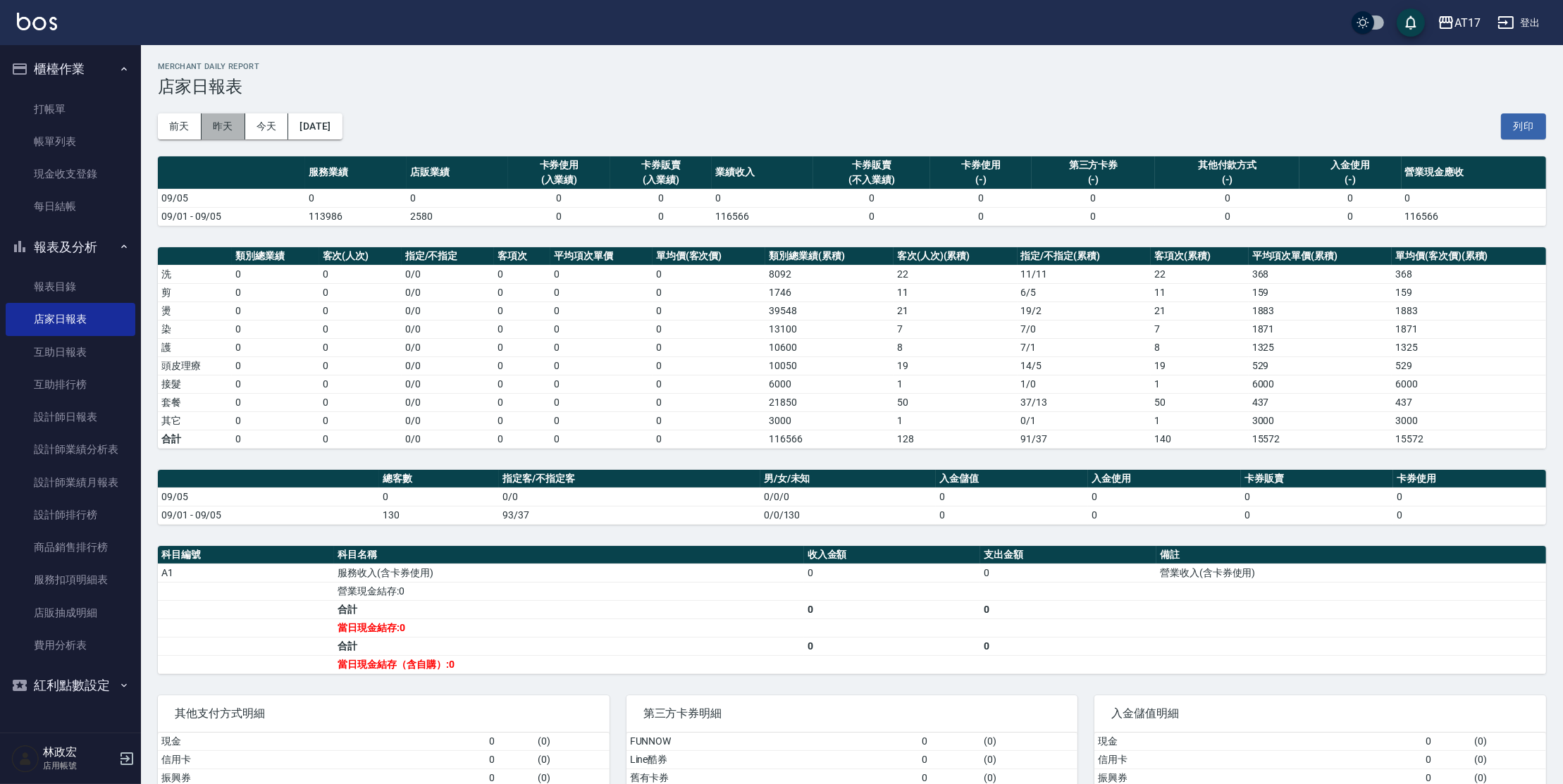
click at [217, 131] on button "昨天" at bounding box center [223, 127] width 44 height 26
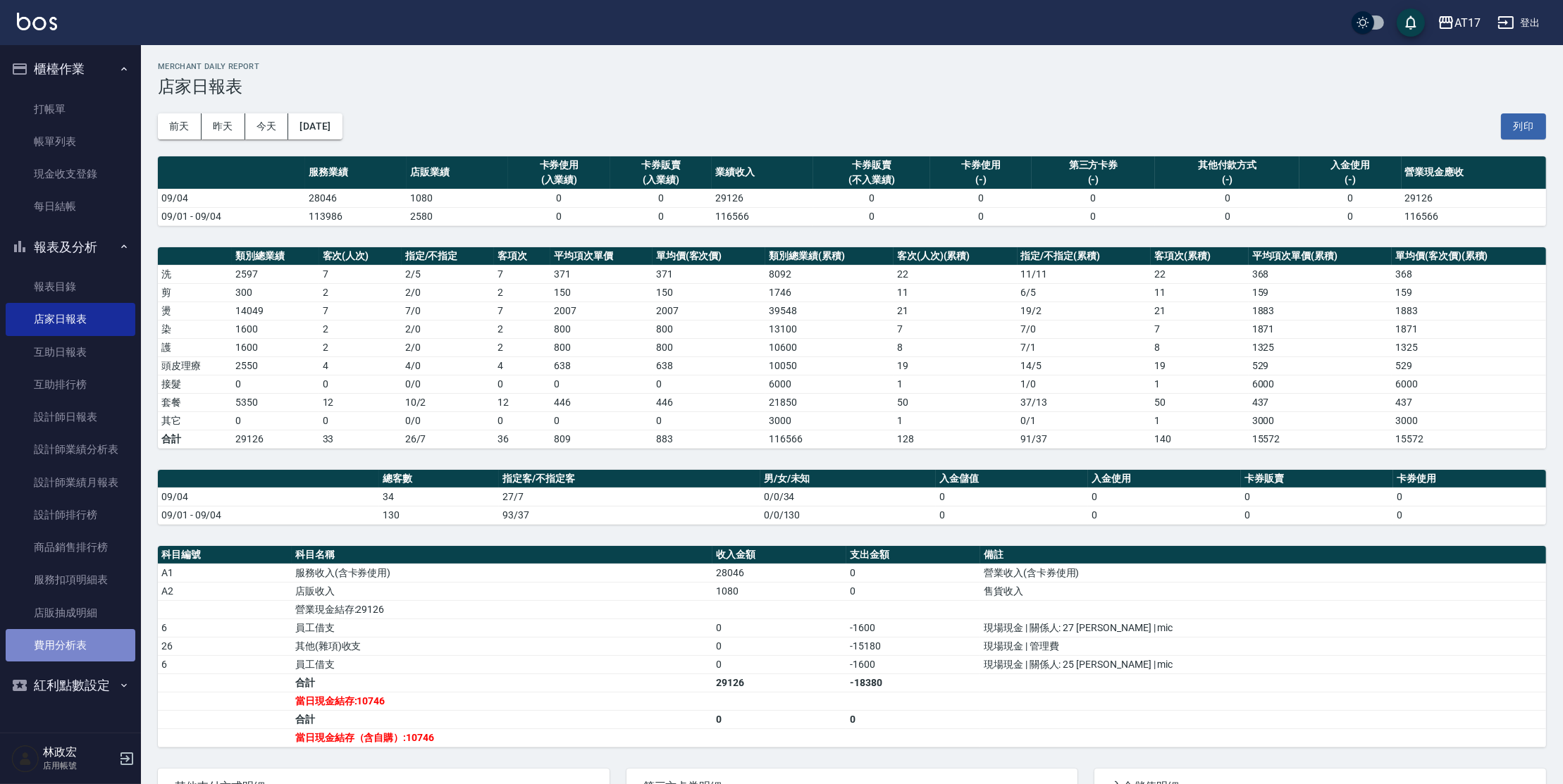
click at [82, 639] on link "費用分析表" at bounding box center [70, 645] width 130 height 33
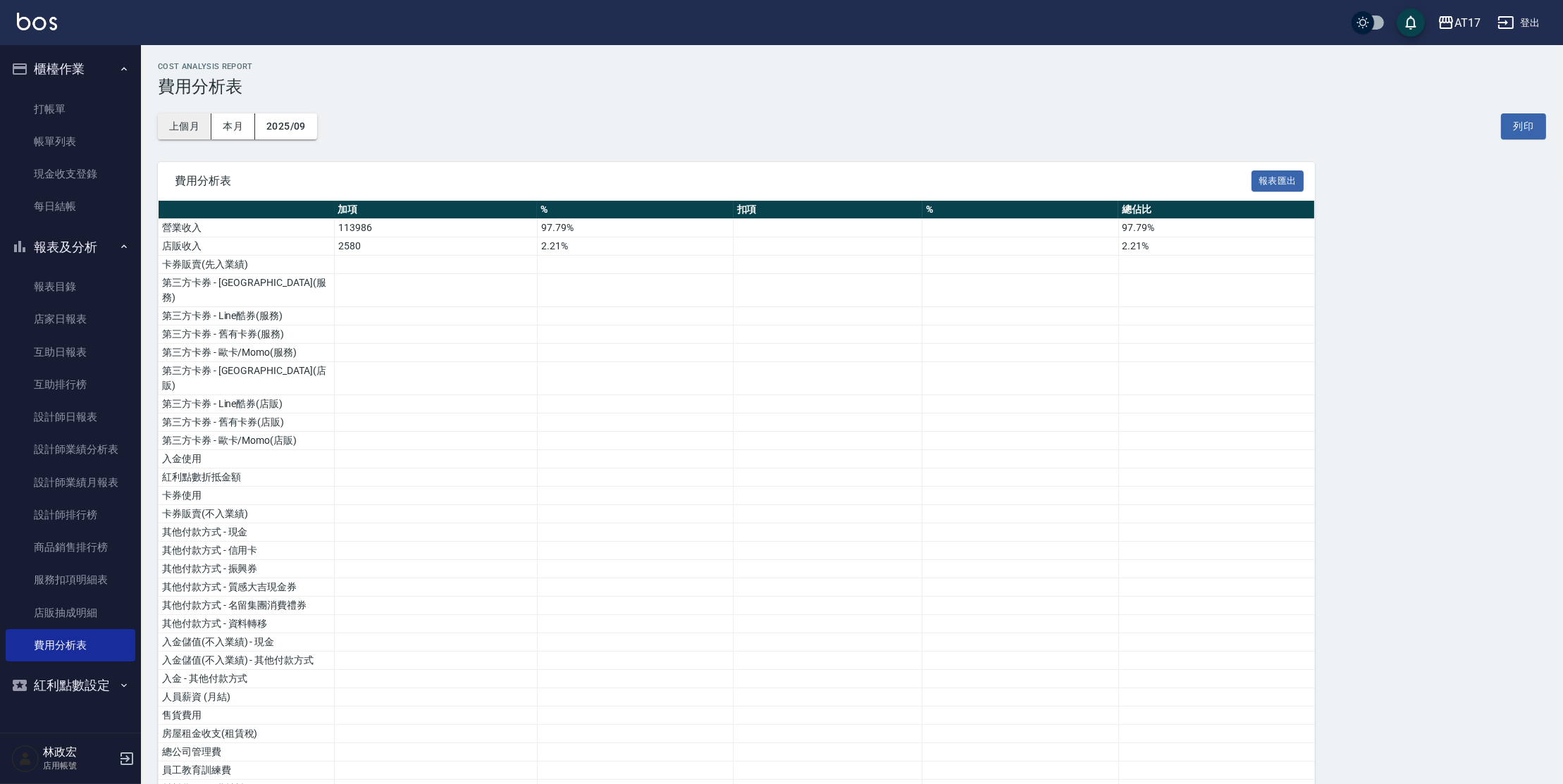
click at [206, 131] on button "上個月" at bounding box center [184, 127] width 53 height 26
click at [293, 132] on button "2025/08" at bounding box center [285, 127] width 62 height 26
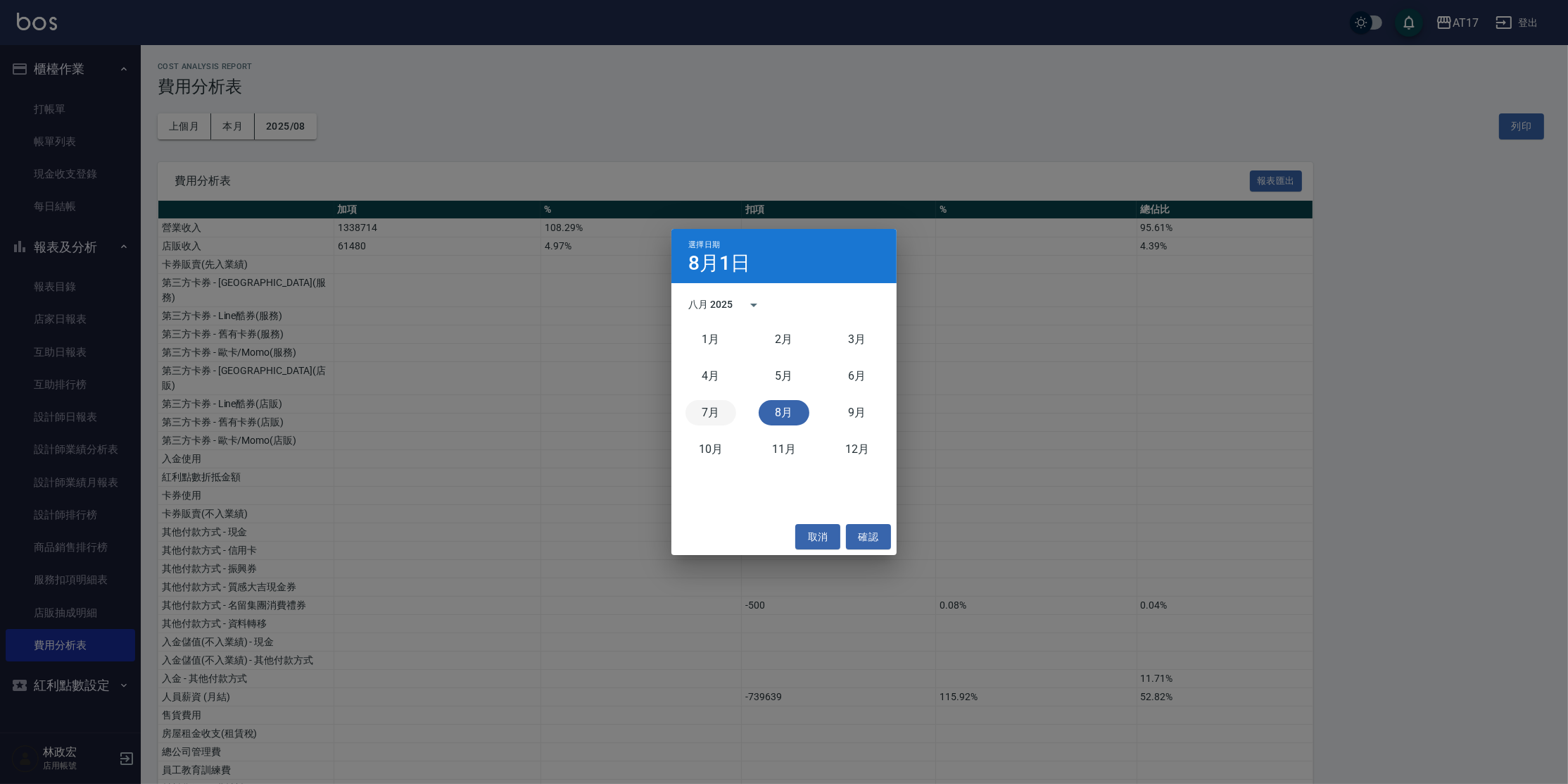
click at [705, 417] on button "7月" at bounding box center [711, 412] width 50 height 25
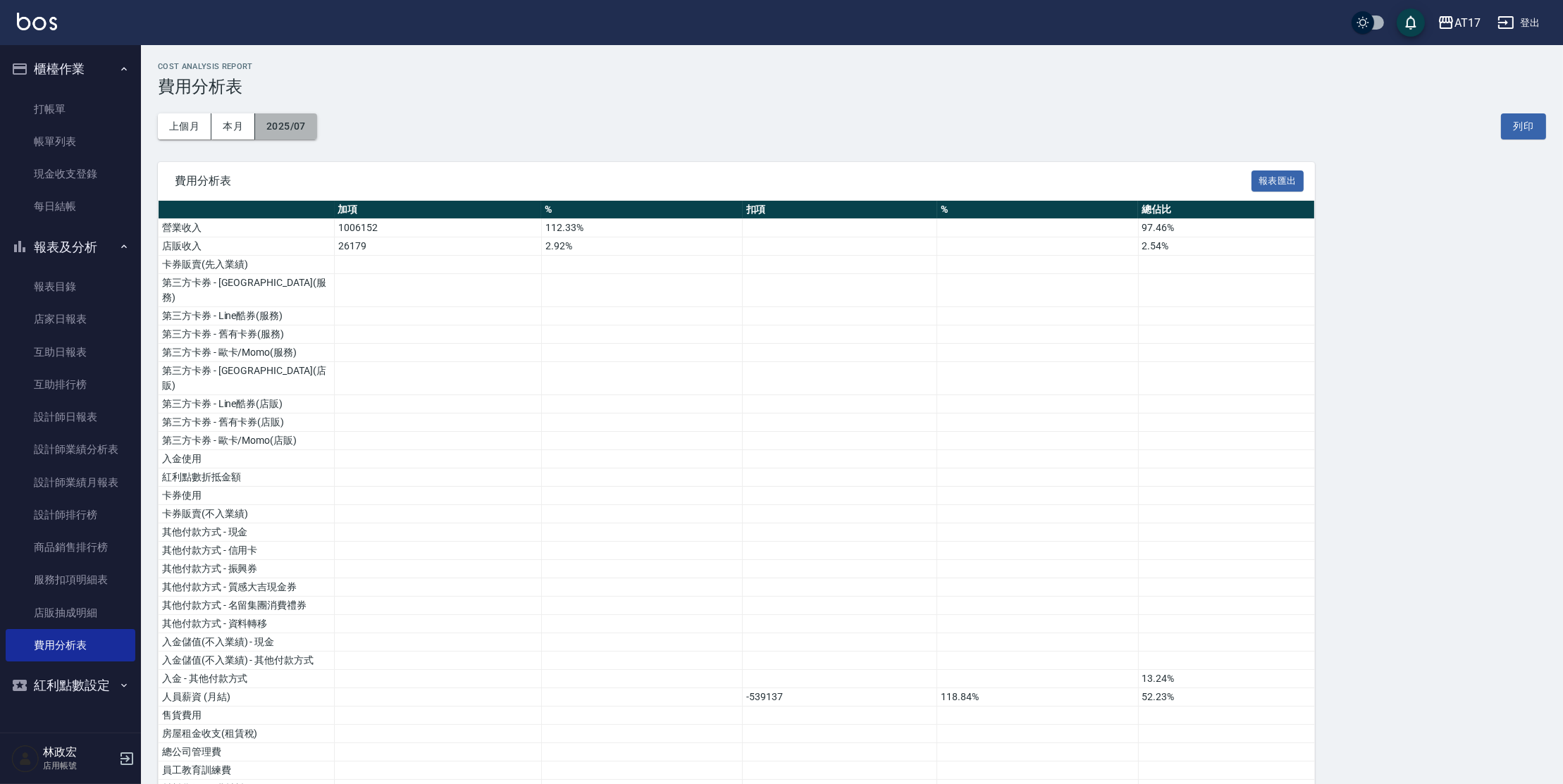
click at [305, 130] on button "2025/07" at bounding box center [285, 127] width 62 height 26
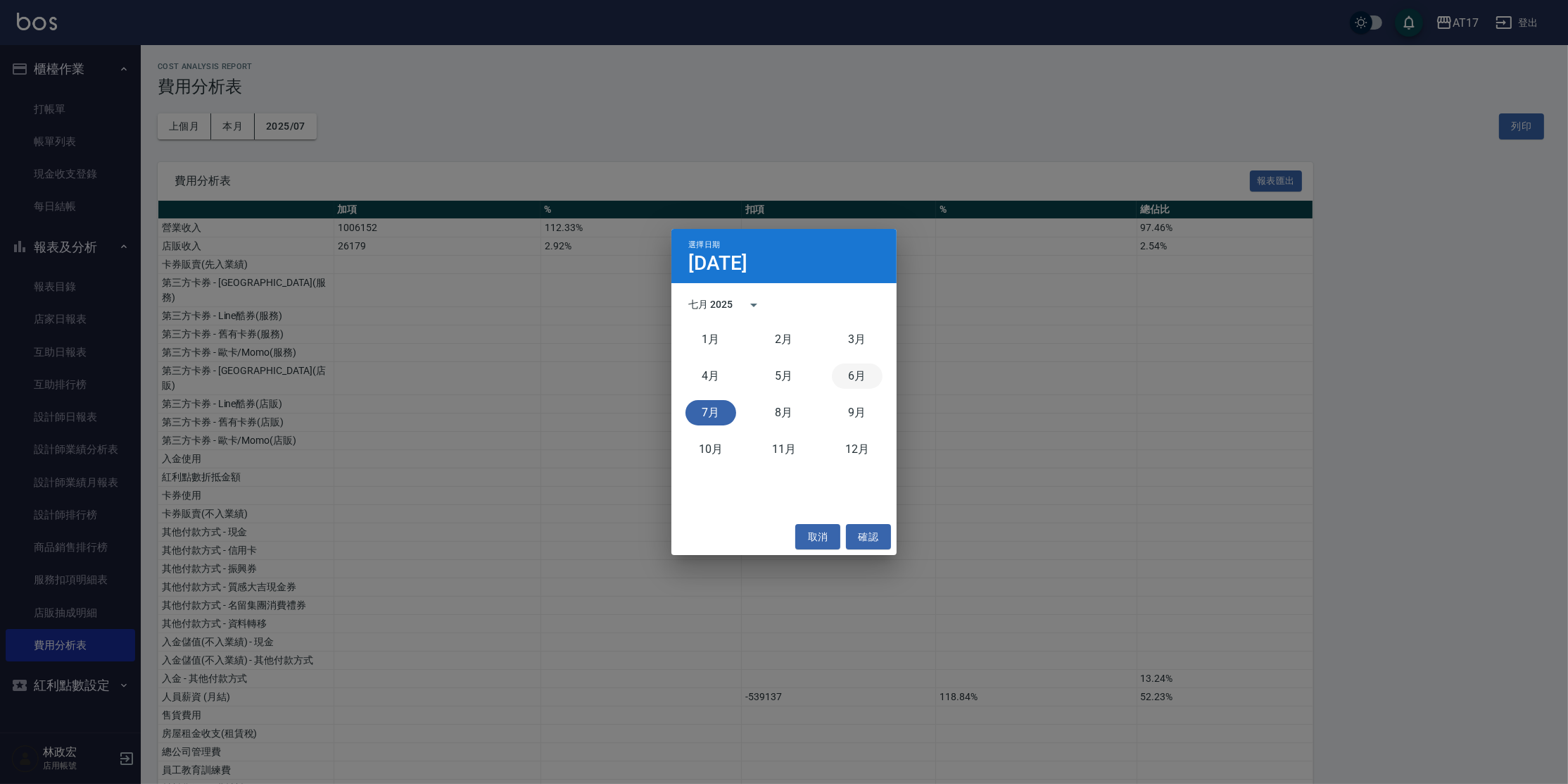
click at [849, 365] on button "6月" at bounding box center [857, 376] width 50 height 25
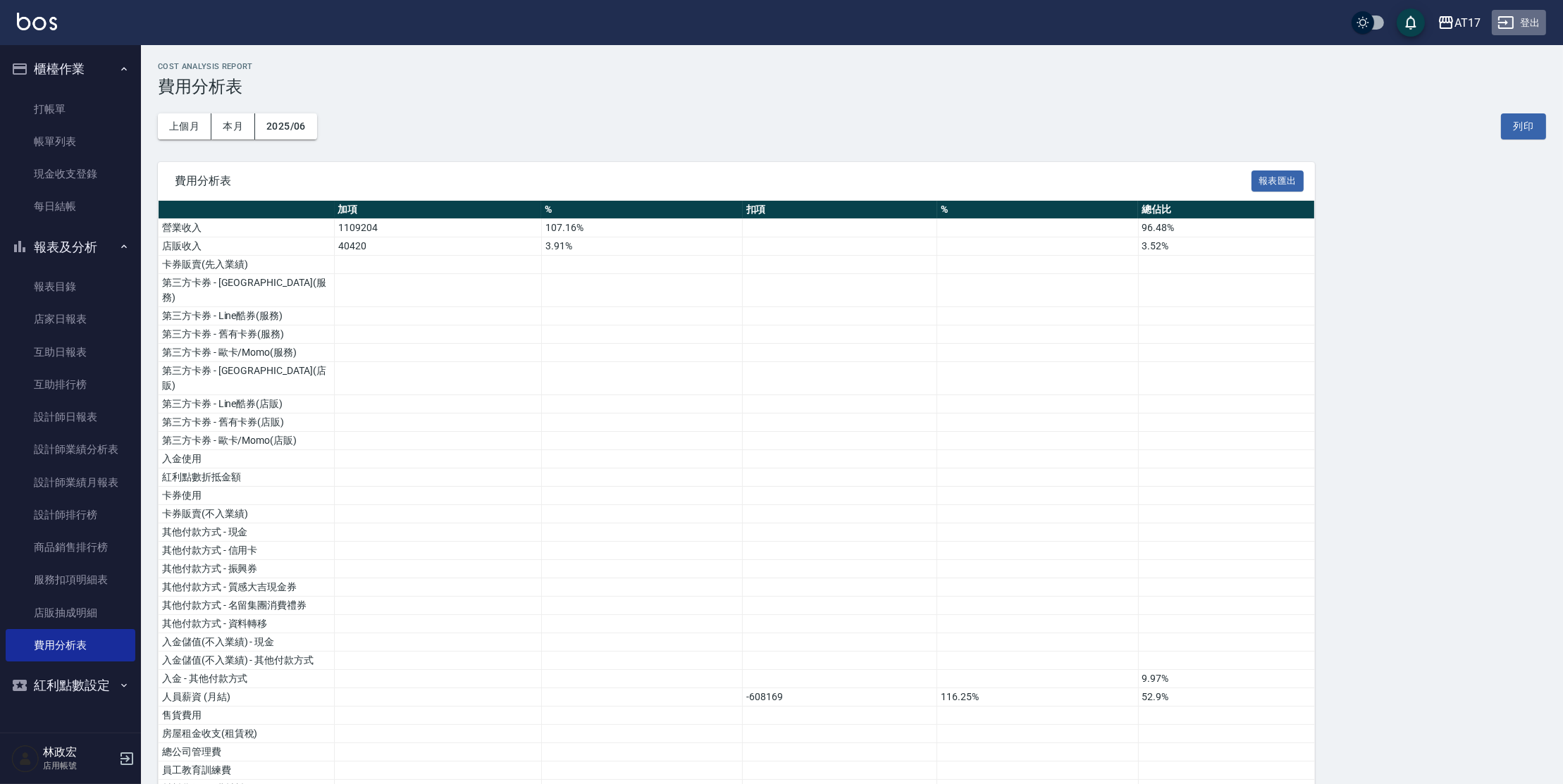
click at [1516, 31] on button "登出" at bounding box center [1518, 23] width 54 height 26
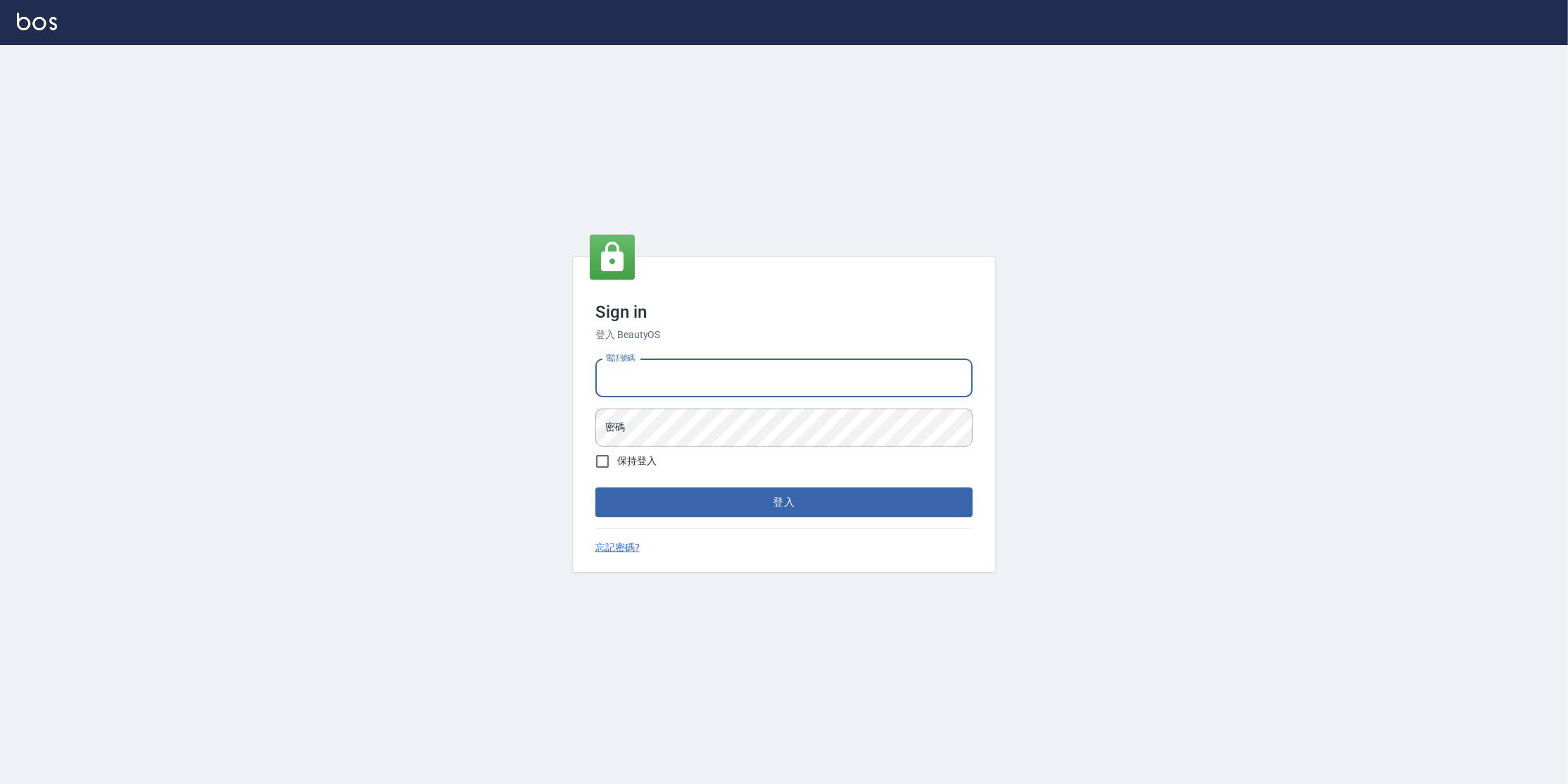
click at [803, 374] on input "電話號碼" at bounding box center [784, 378] width 377 height 38
type input "0977380821"
drag, startPoint x: 710, startPoint y: 369, endPoint x: 546, endPoint y: 370, distance: 164.0
click at [546, 370] on div "Sign in 登入 BeautyOS 電話號碼 [PHONE_NUMBER] 電話號碼 密碼 密碼 保持登入 登入 忘記密碼?" at bounding box center [784, 414] width 1568 height 739
drag, startPoint x: 700, startPoint y: 377, endPoint x: 593, endPoint y: 383, distance: 107.2
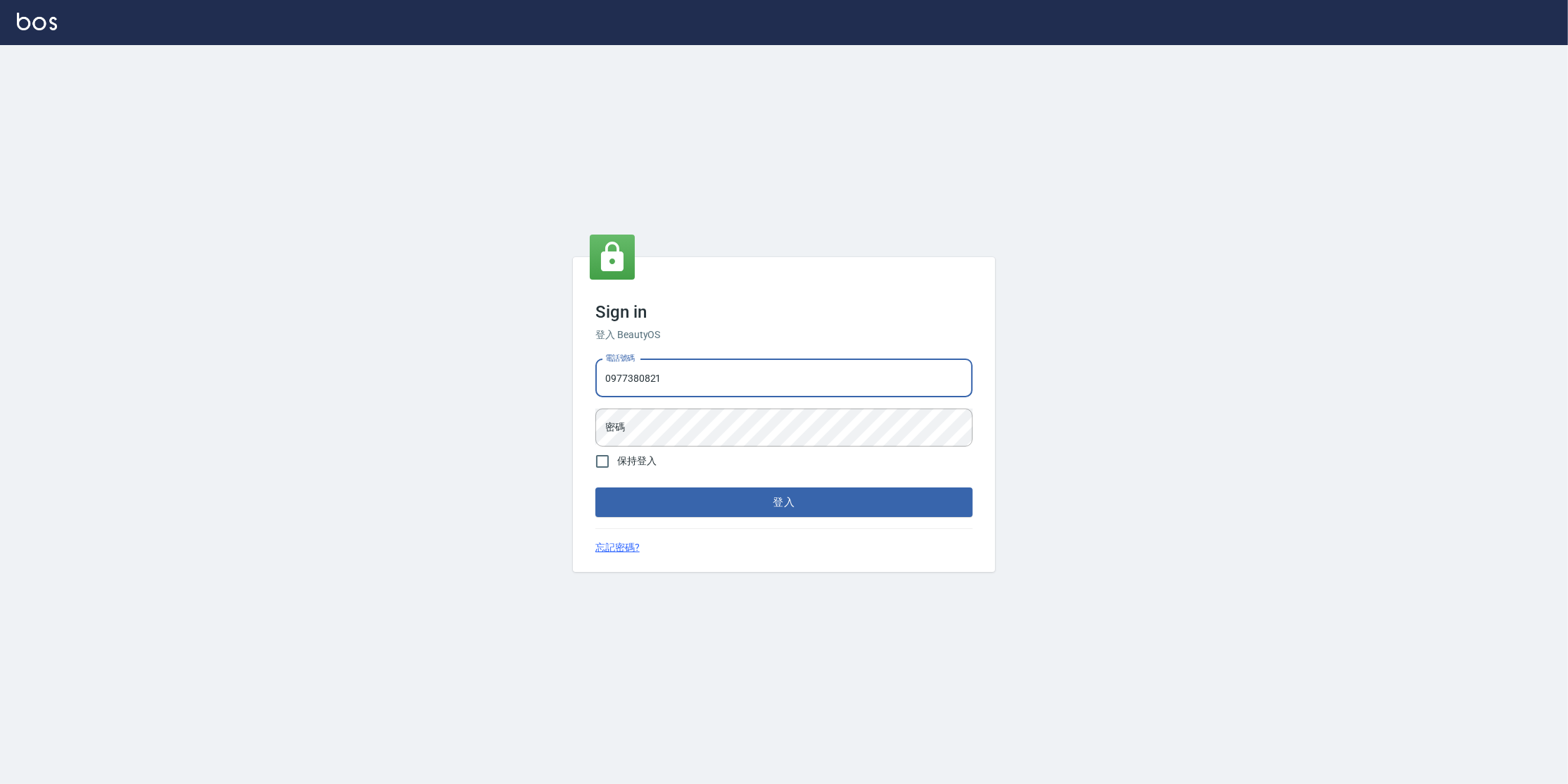
click at [573, 379] on div "Sign in 登入 BeautyOS 電話號碼 [PHONE_NUMBER] 電話號碼 密碼 密碼 保持登入 登入 忘記密碼?" at bounding box center [784, 415] width 422 height 315
click at [825, 512] on button "登入" at bounding box center [784, 502] width 377 height 30
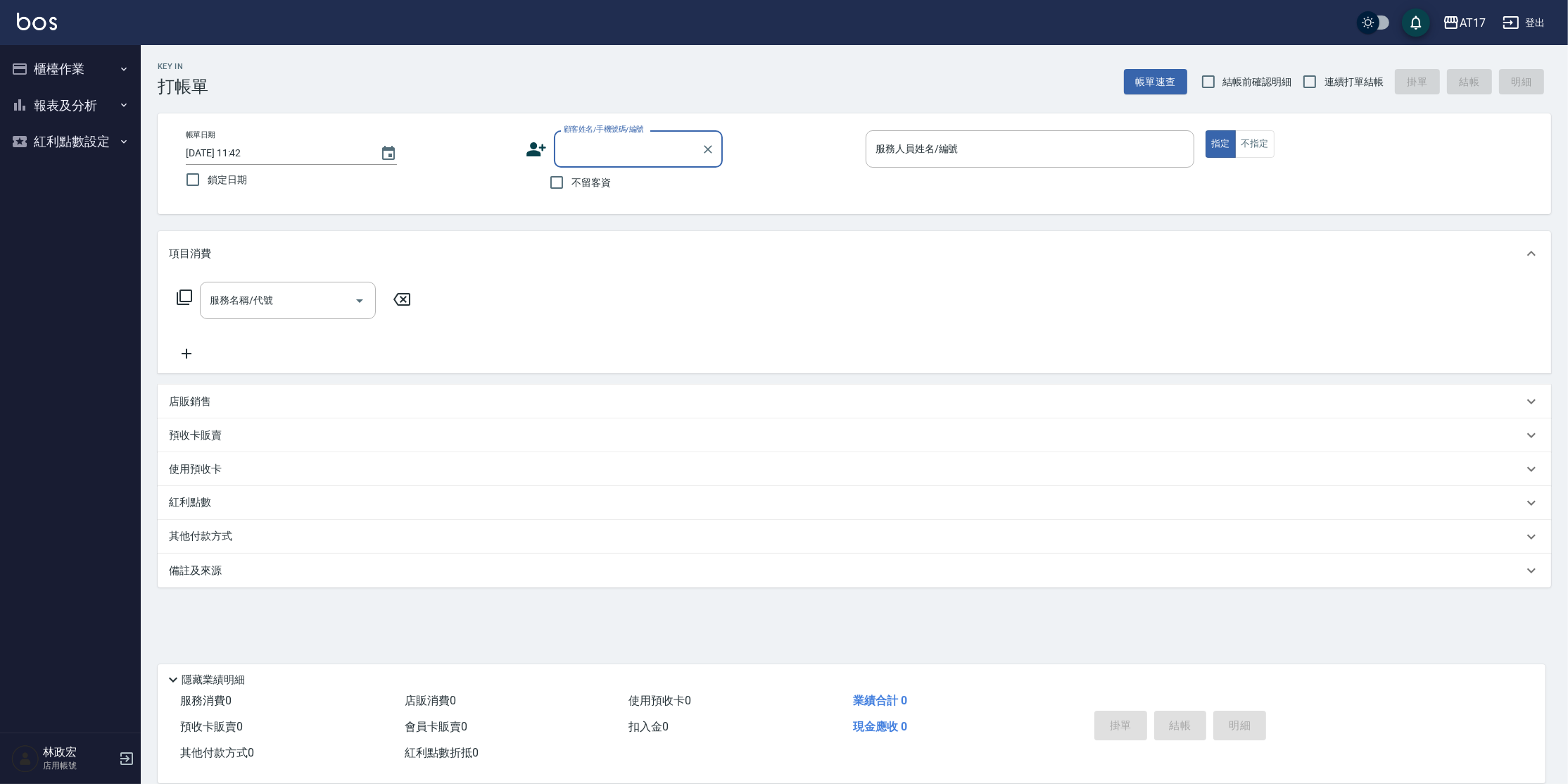
click at [107, 96] on button "報表及分析" at bounding box center [70, 105] width 130 height 36
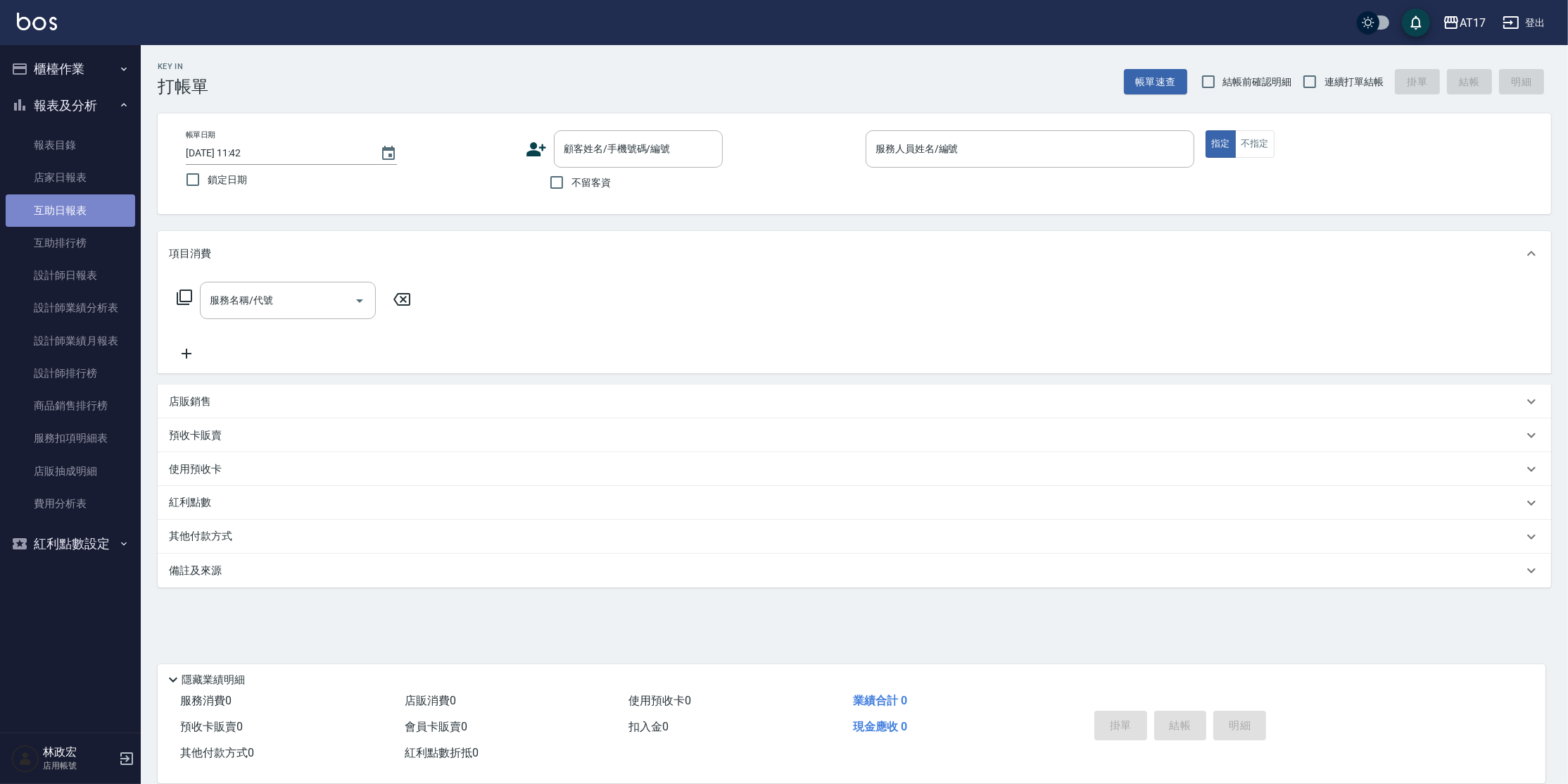
click at [86, 218] on link "互助日報表" at bounding box center [70, 211] width 130 height 33
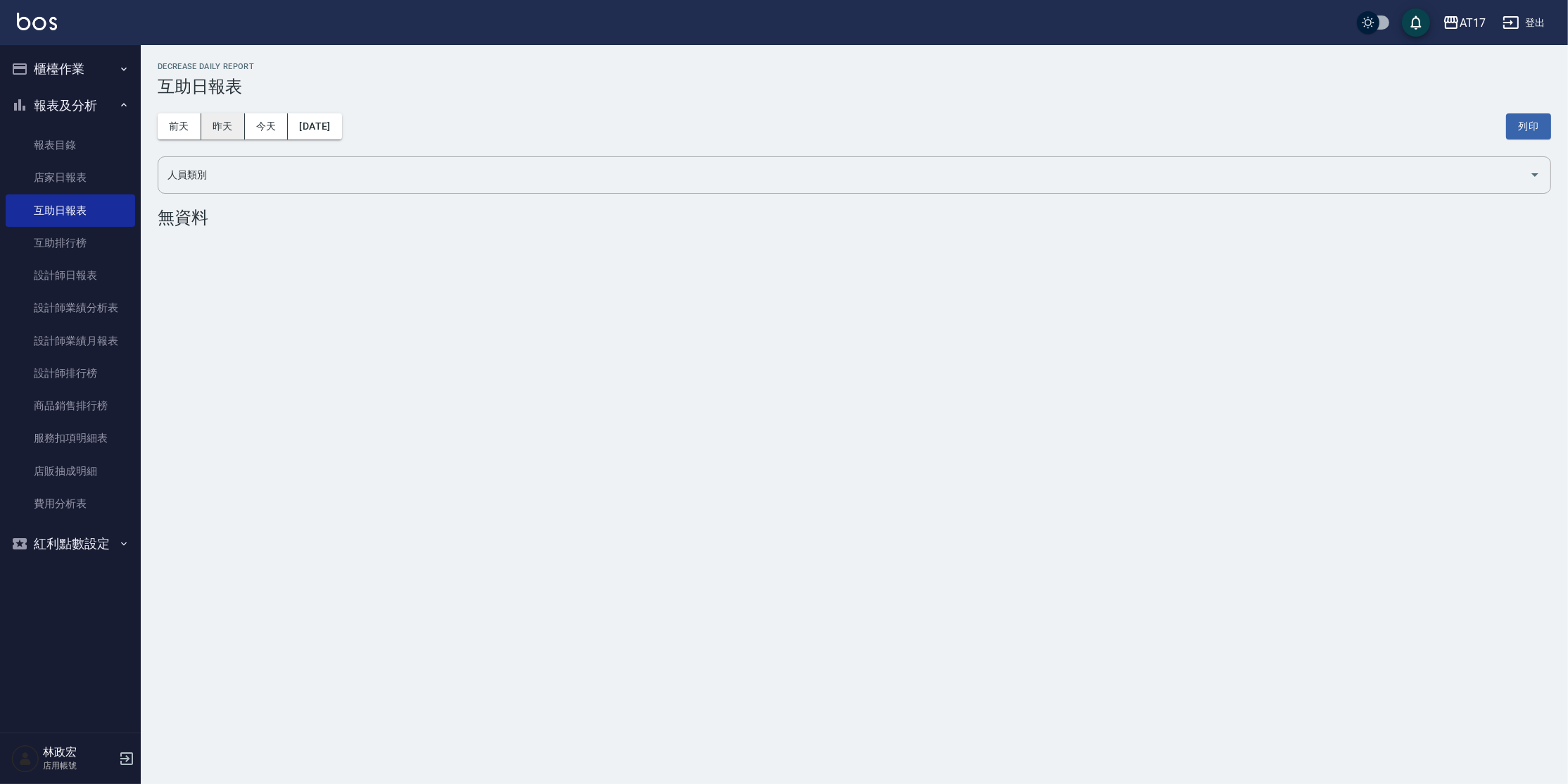
click at [226, 125] on button "昨天" at bounding box center [223, 127] width 44 height 26
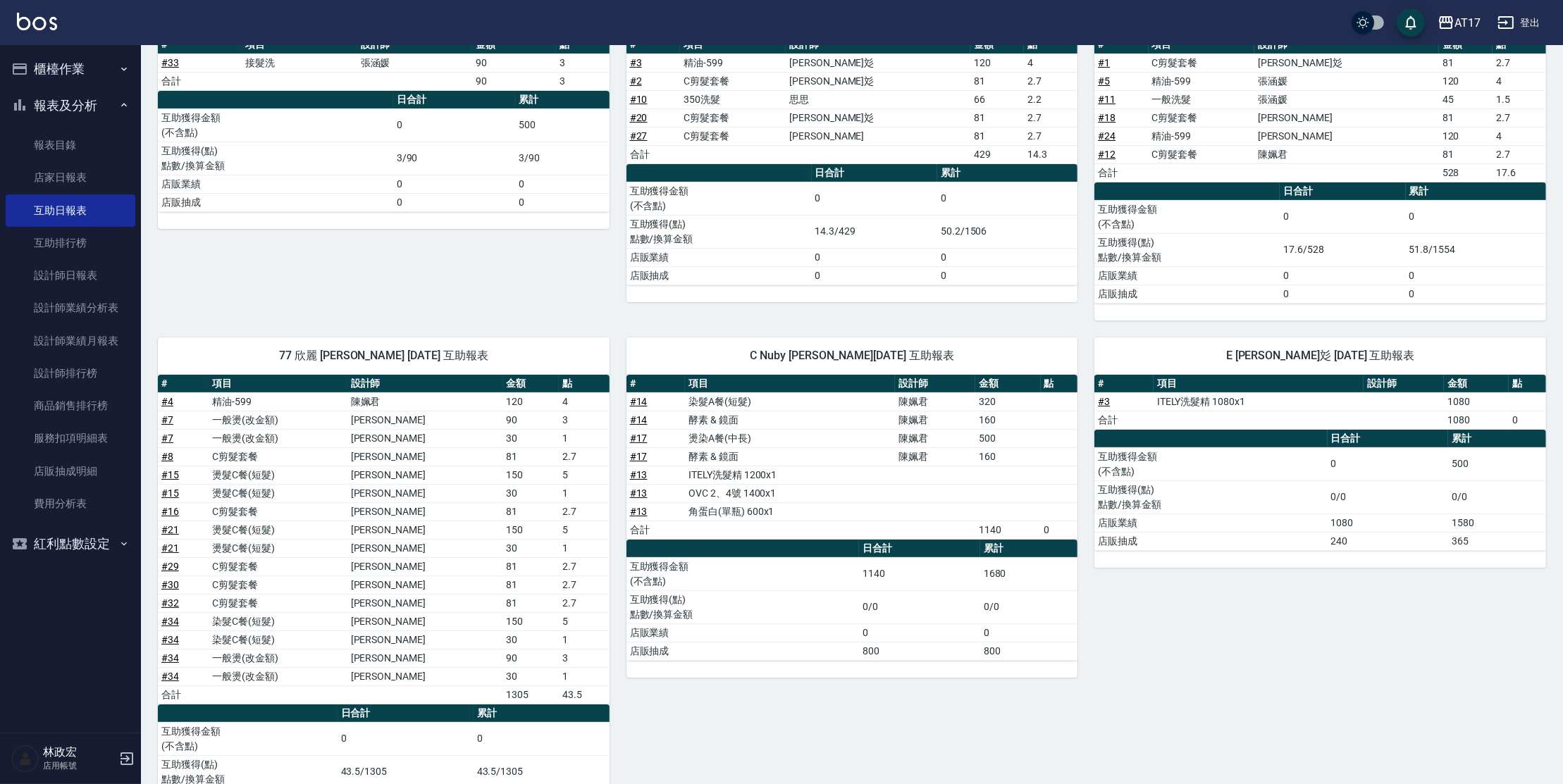
scroll to position [230, 0]
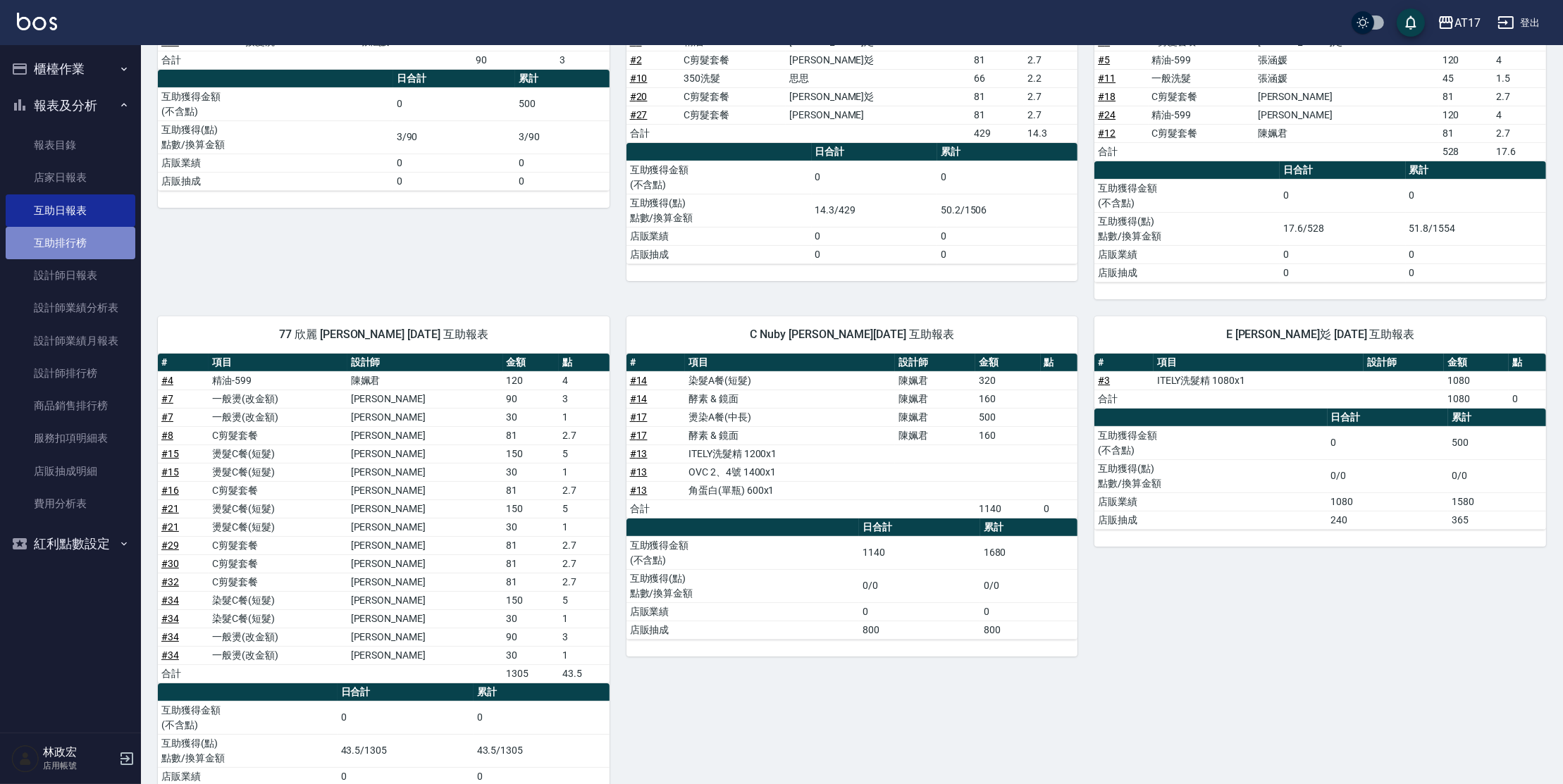
click at [103, 241] on link "互助排行榜" at bounding box center [70, 242] width 130 height 33
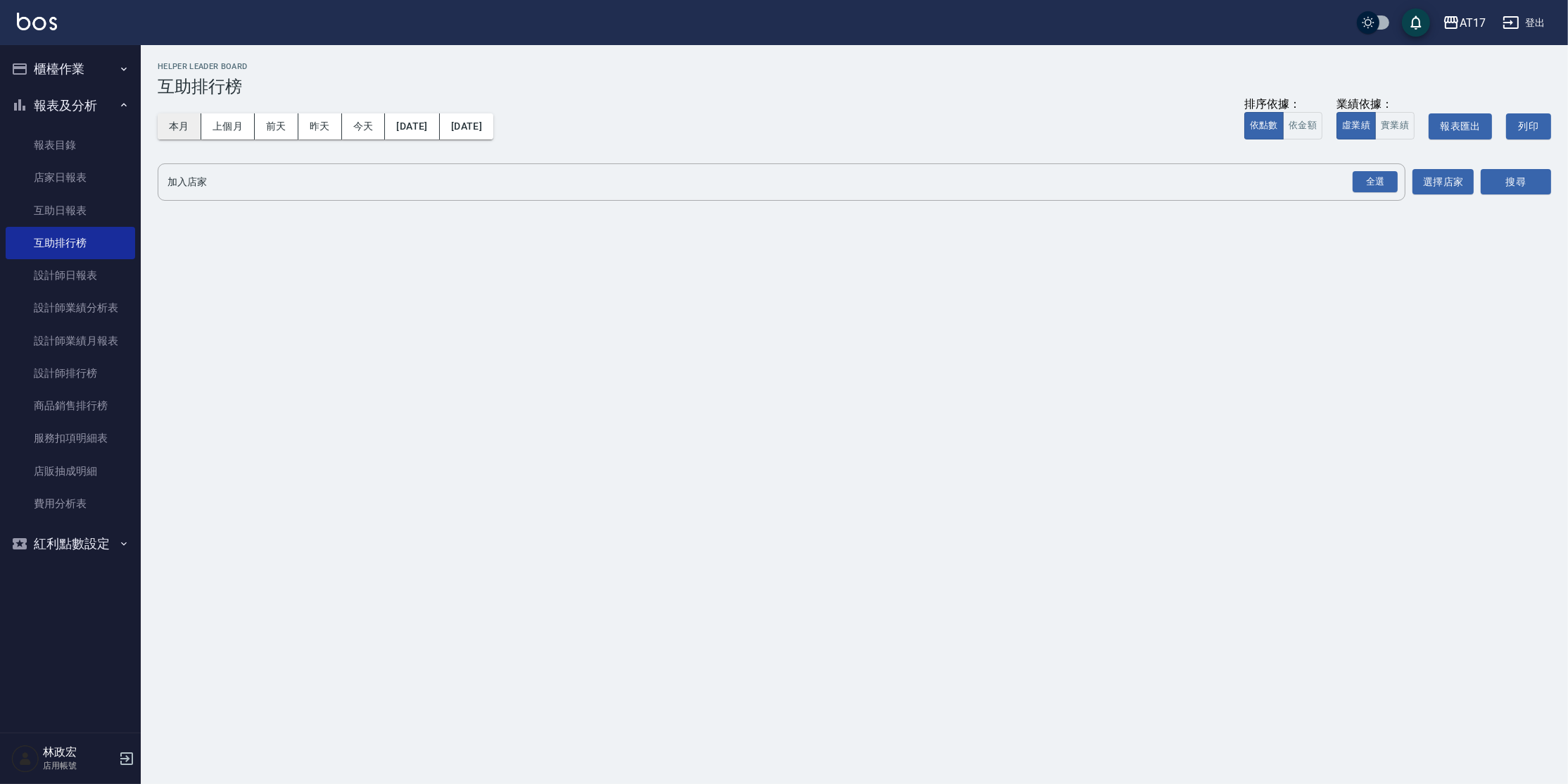
click at [190, 117] on button "本月" at bounding box center [179, 127] width 44 height 26
click at [1392, 175] on div "全選" at bounding box center [1375, 182] width 45 height 21
click at [1492, 184] on button "搜尋" at bounding box center [1517, 183] width 71 height 26
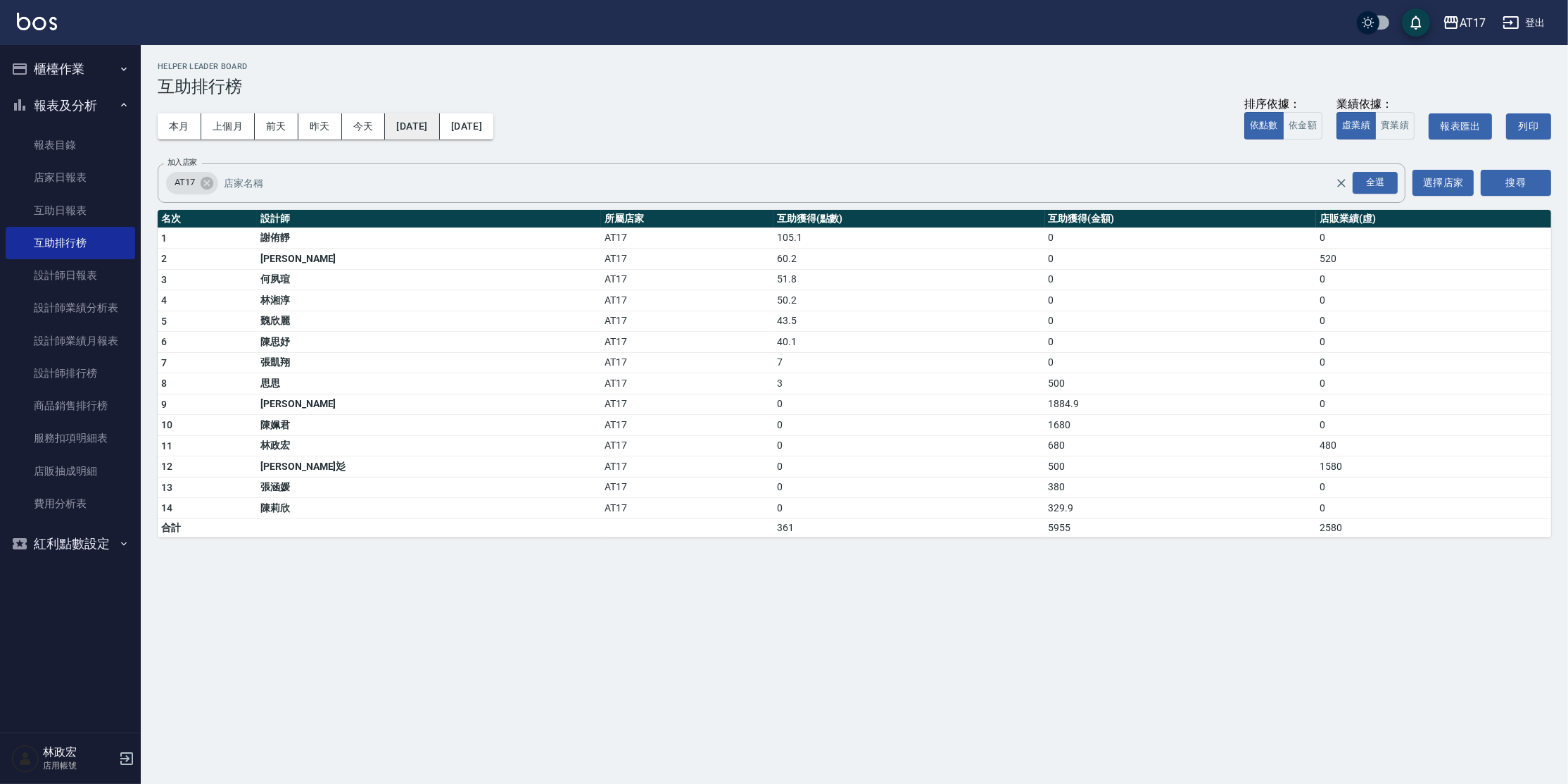
click at [439, 125] on button "[DATE]" at bounding box center [412, 127] width 54 height 26
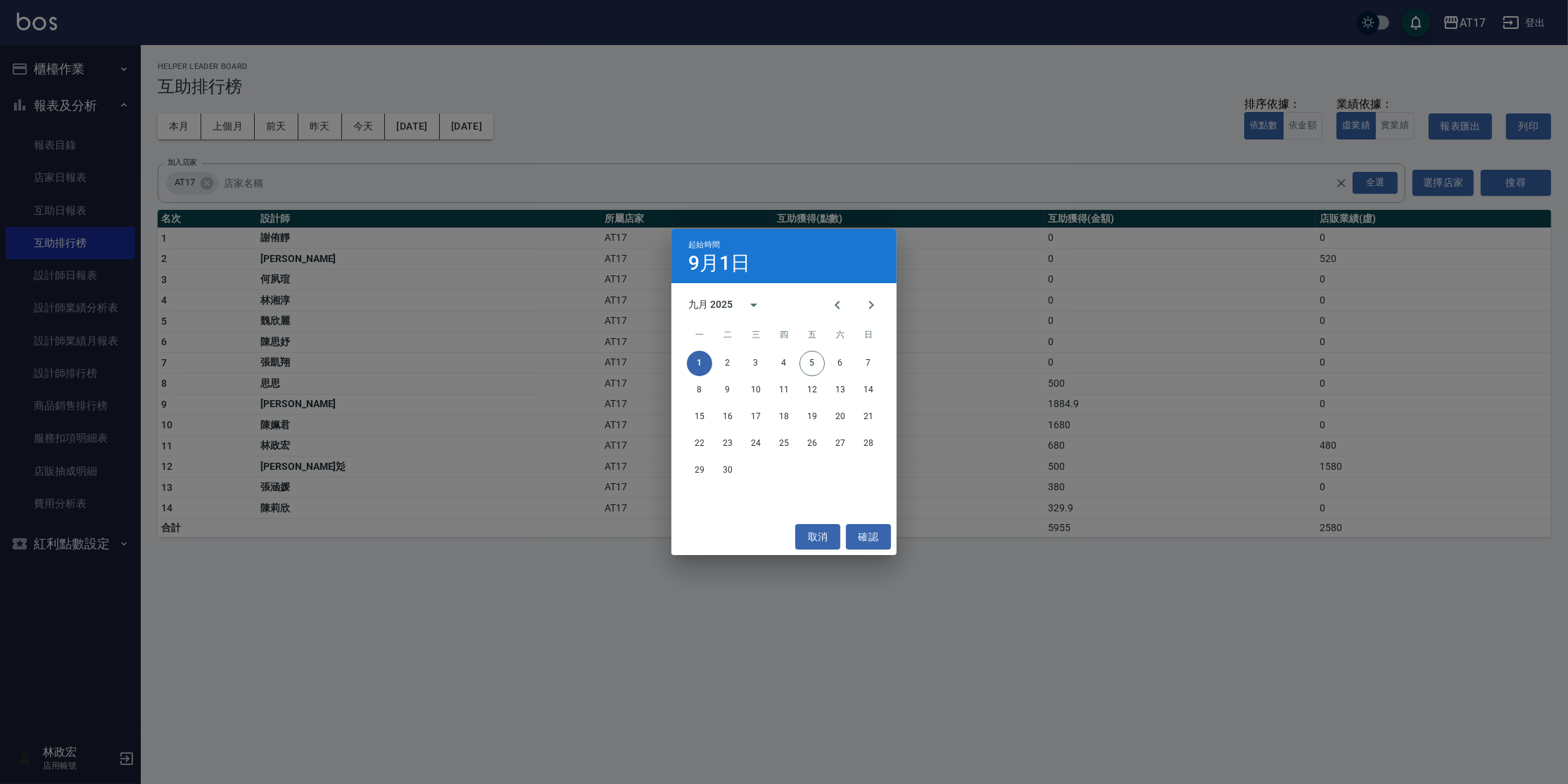
click at [423, 127] on div "起始時間 9月1日 九月 2025 一 二 三 四 五 六 日 1 2 3 4 5 6 7 8 9 10 11 12 13 14 15 16 17 18 19…" at bounding box center [784, 392] width 1568 height 784
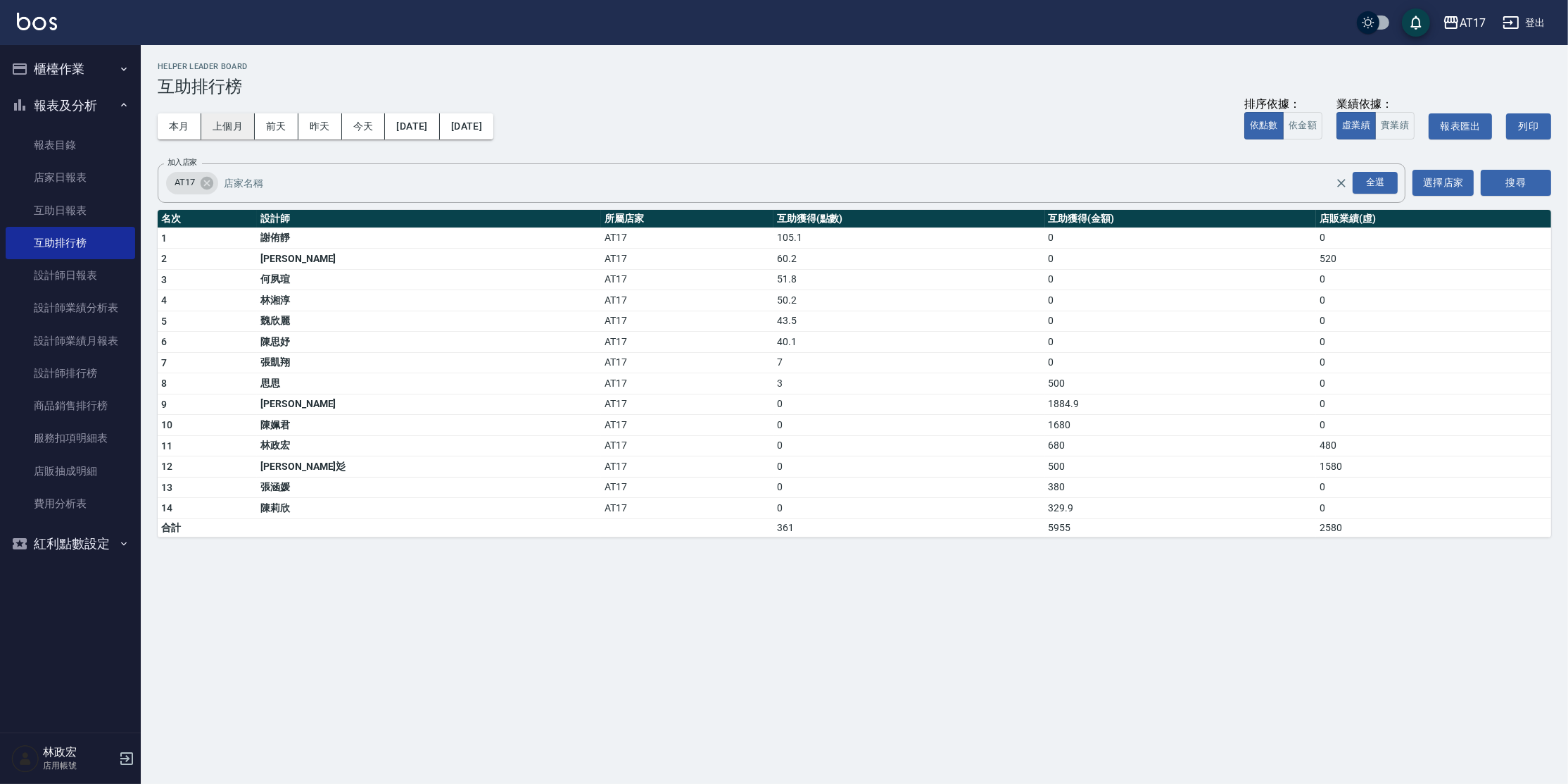
click at [223, 128] on button "上個月" at bounding box center [227, 127] width 53 height 26
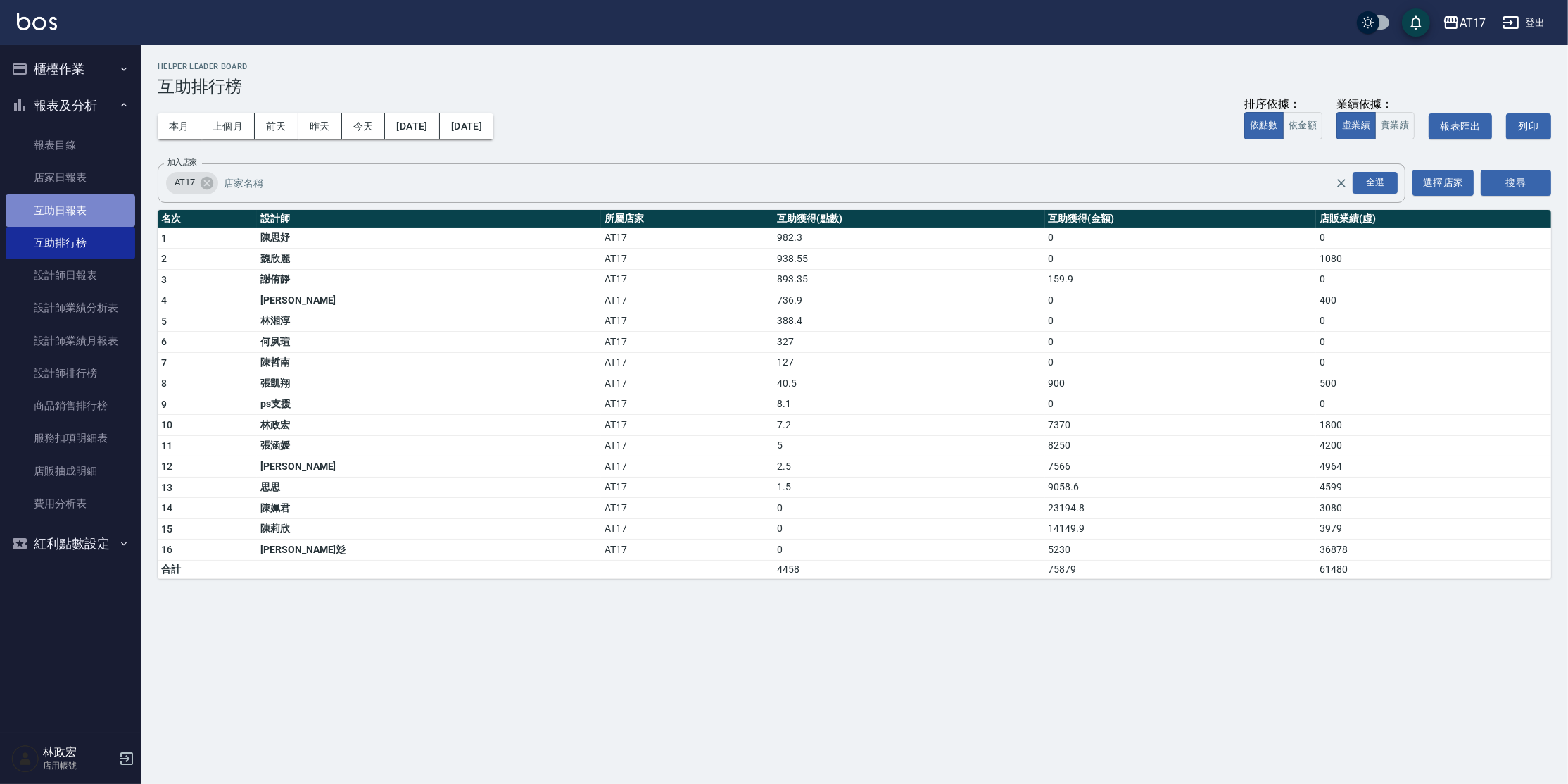
click at [52, 219] on link "互助日報表" at bounding box center [70, 211] width 130 height 33
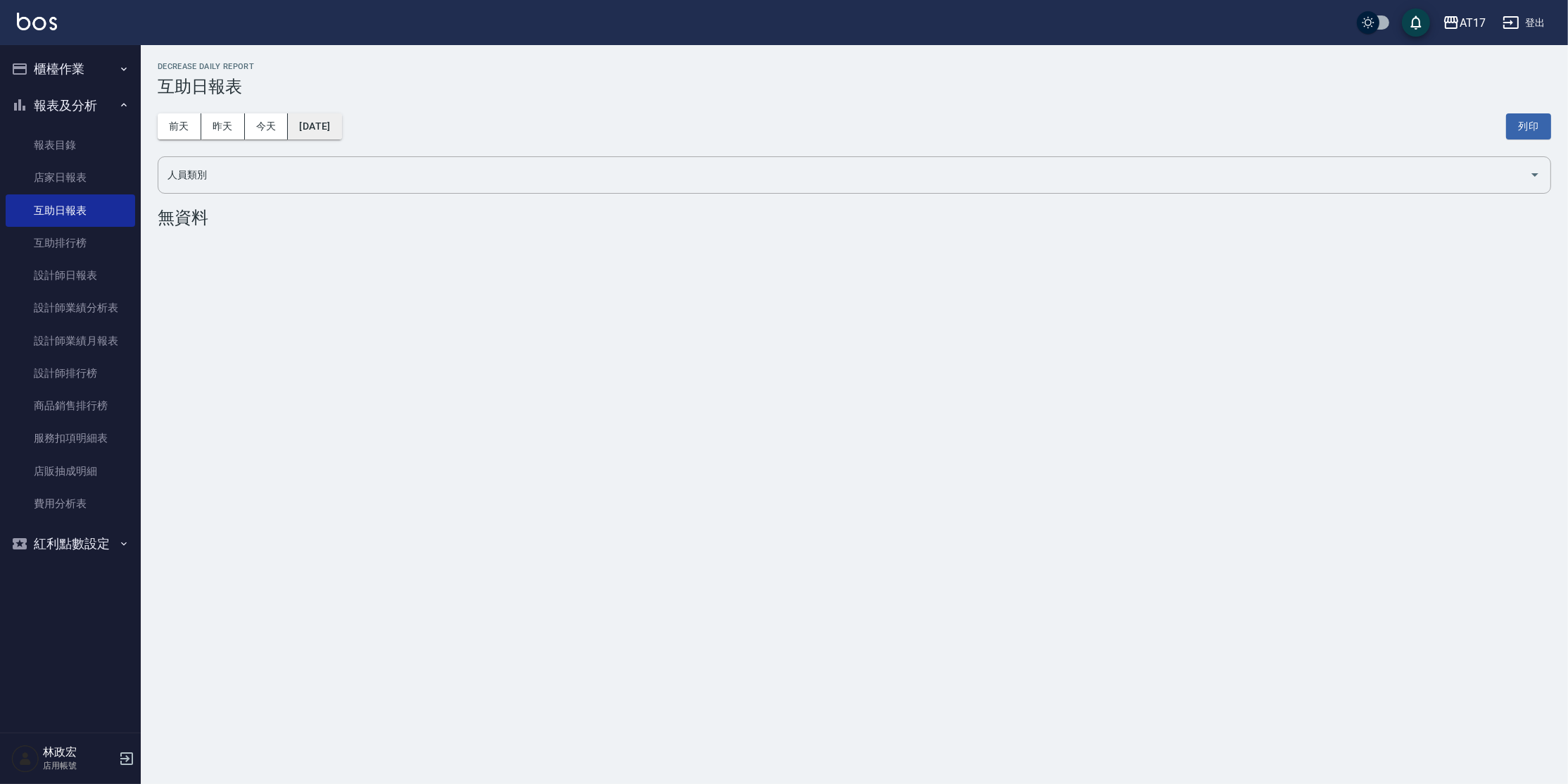
click at [325, 131] on button "[DATE]" at bounding box center [314, 127] width 53 height 26
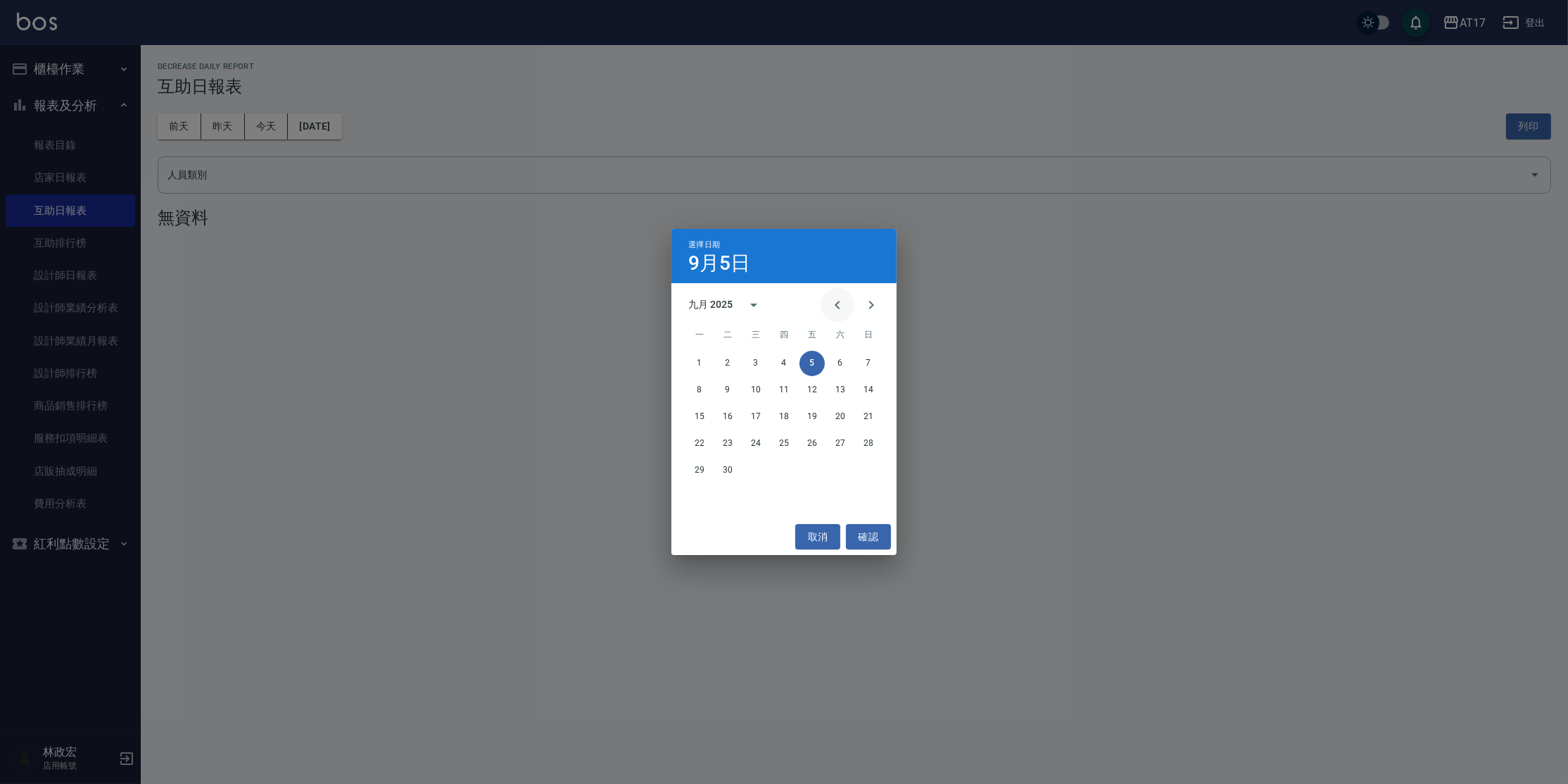
click at [848, 296] on button "Previous month" at bounding box center [838, 305] width 34 height 34
click at [871, 472] on button "31" at bounding box center [868, 470] width 25 height 25
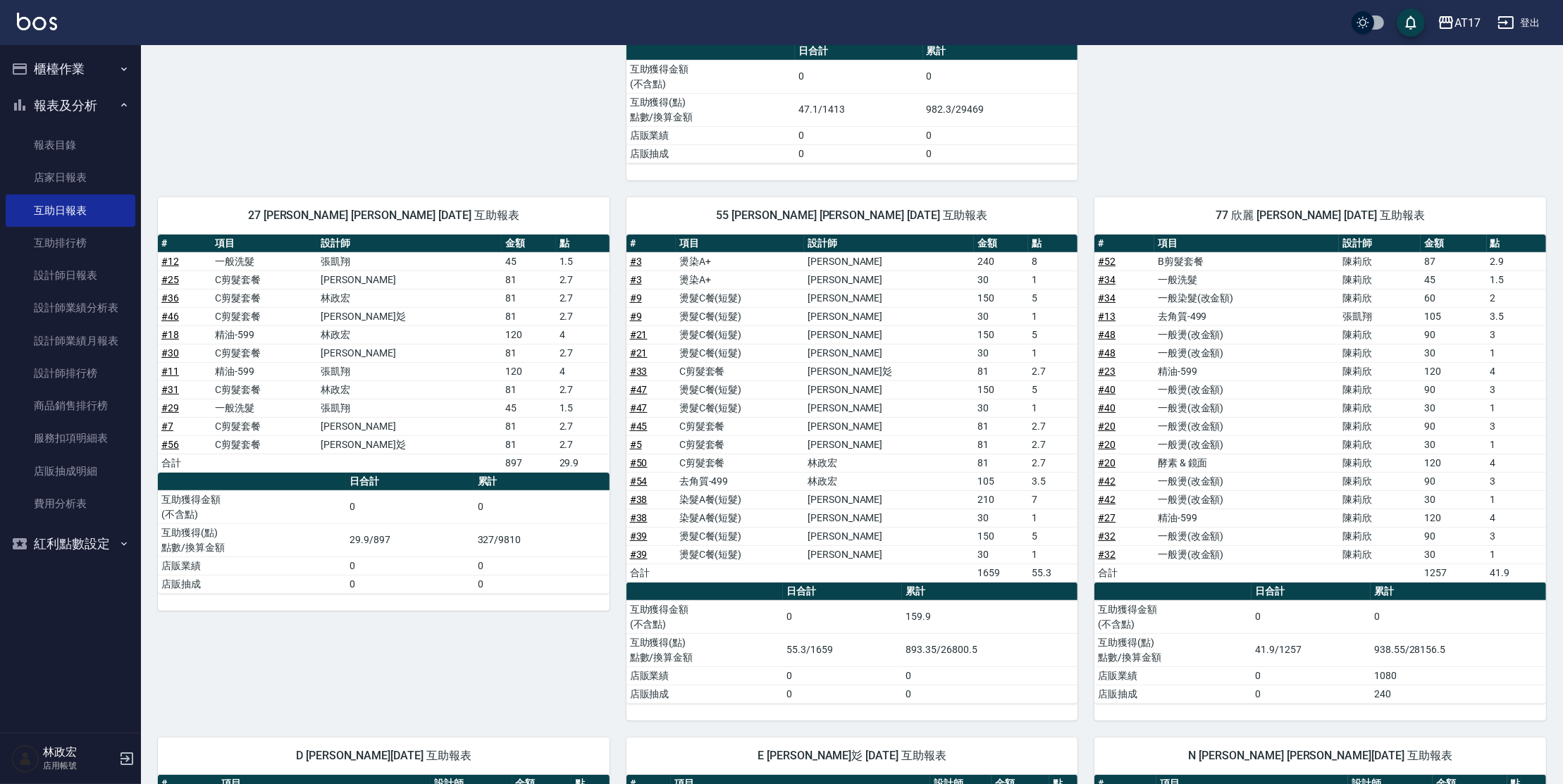
scroll to position [497, 0]
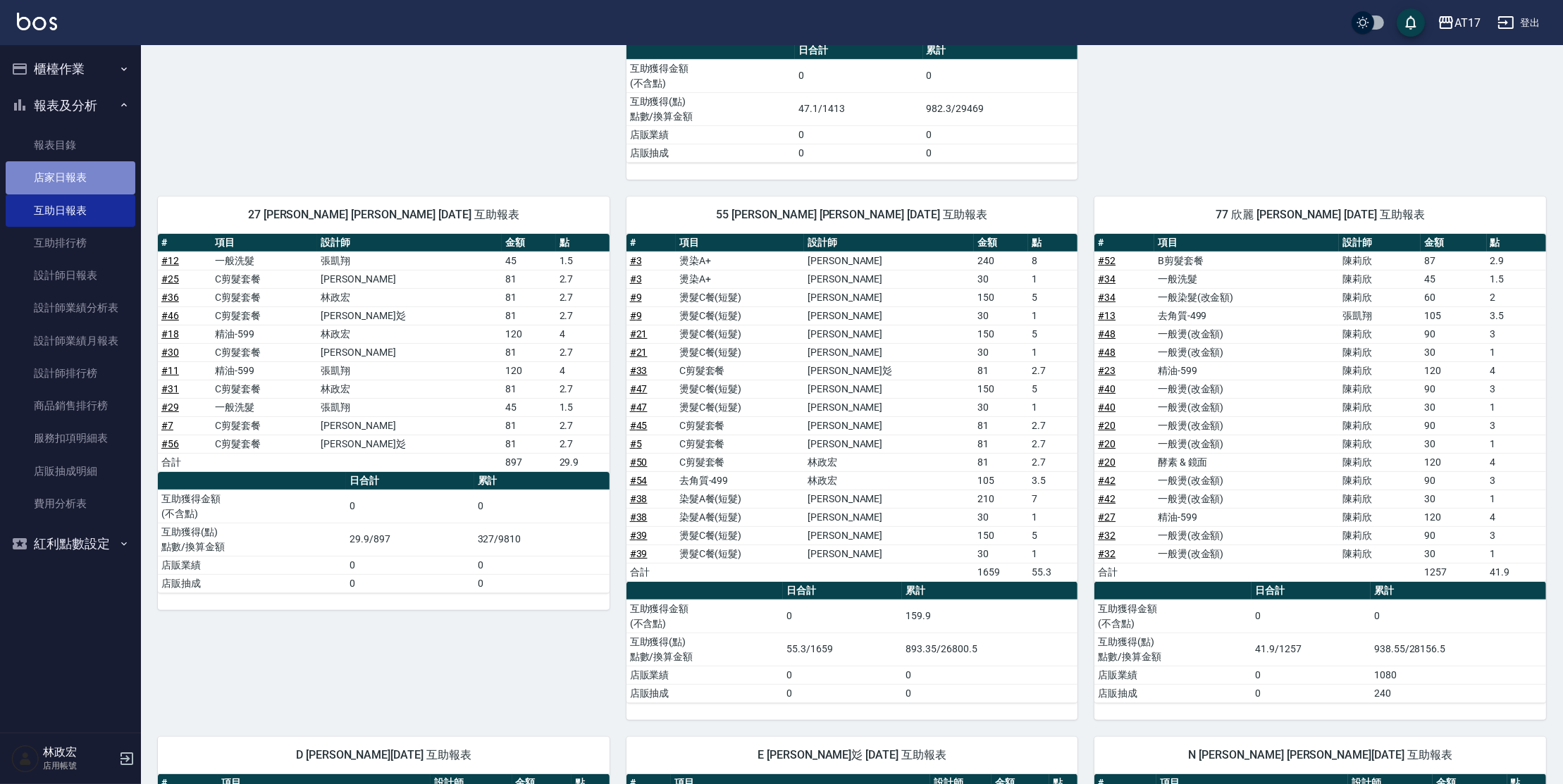
click at [76, 183] on link "店家日報表" at bounding box center [70, 177] width 130 height 33
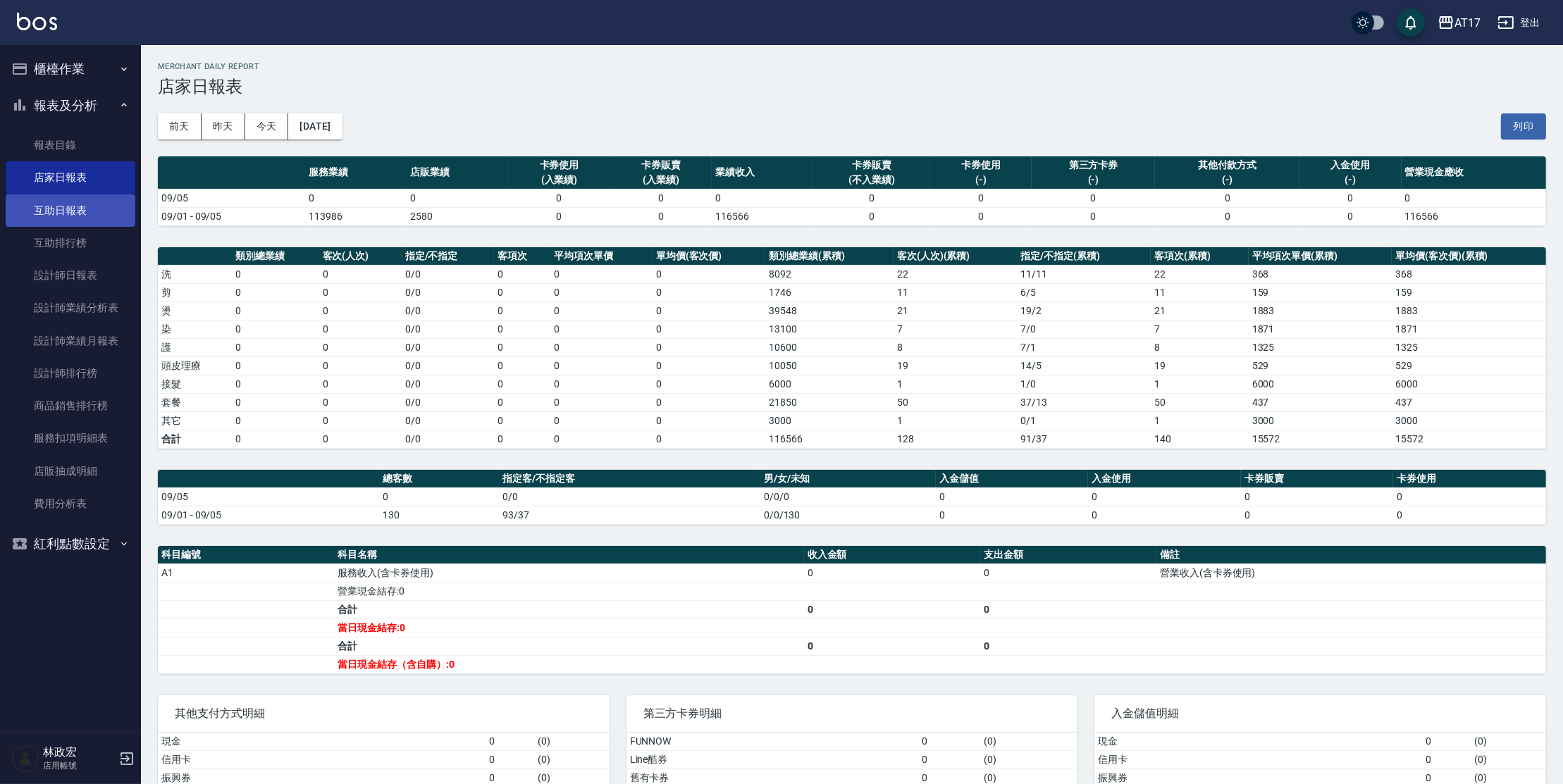
click at [114, 206] on link "互助日報表" at bounding box center [70, 211] width 130 height 33
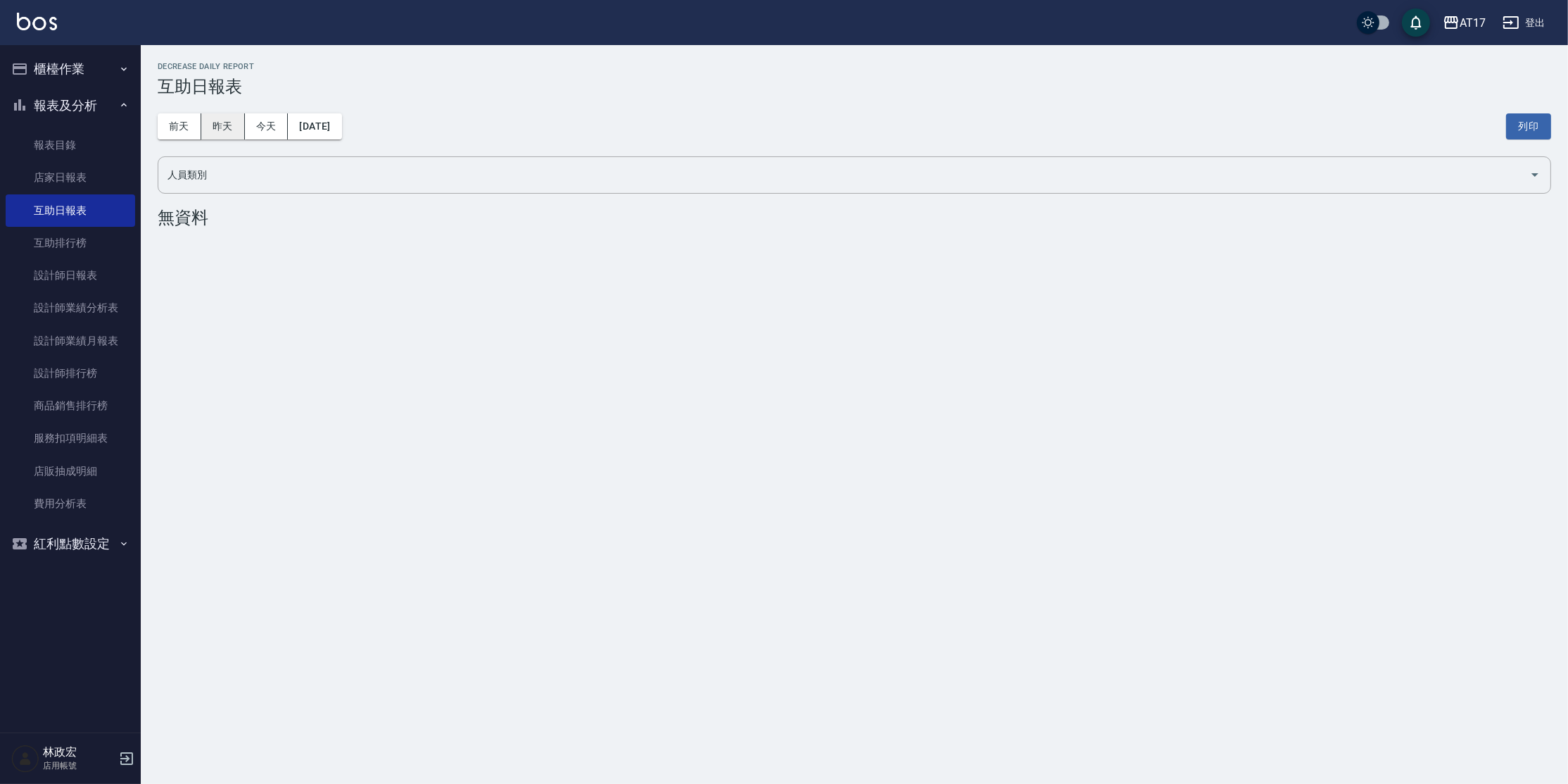
click at [224, 120] on button "昨天" at bounding box center [223, 127] width 44 height 26
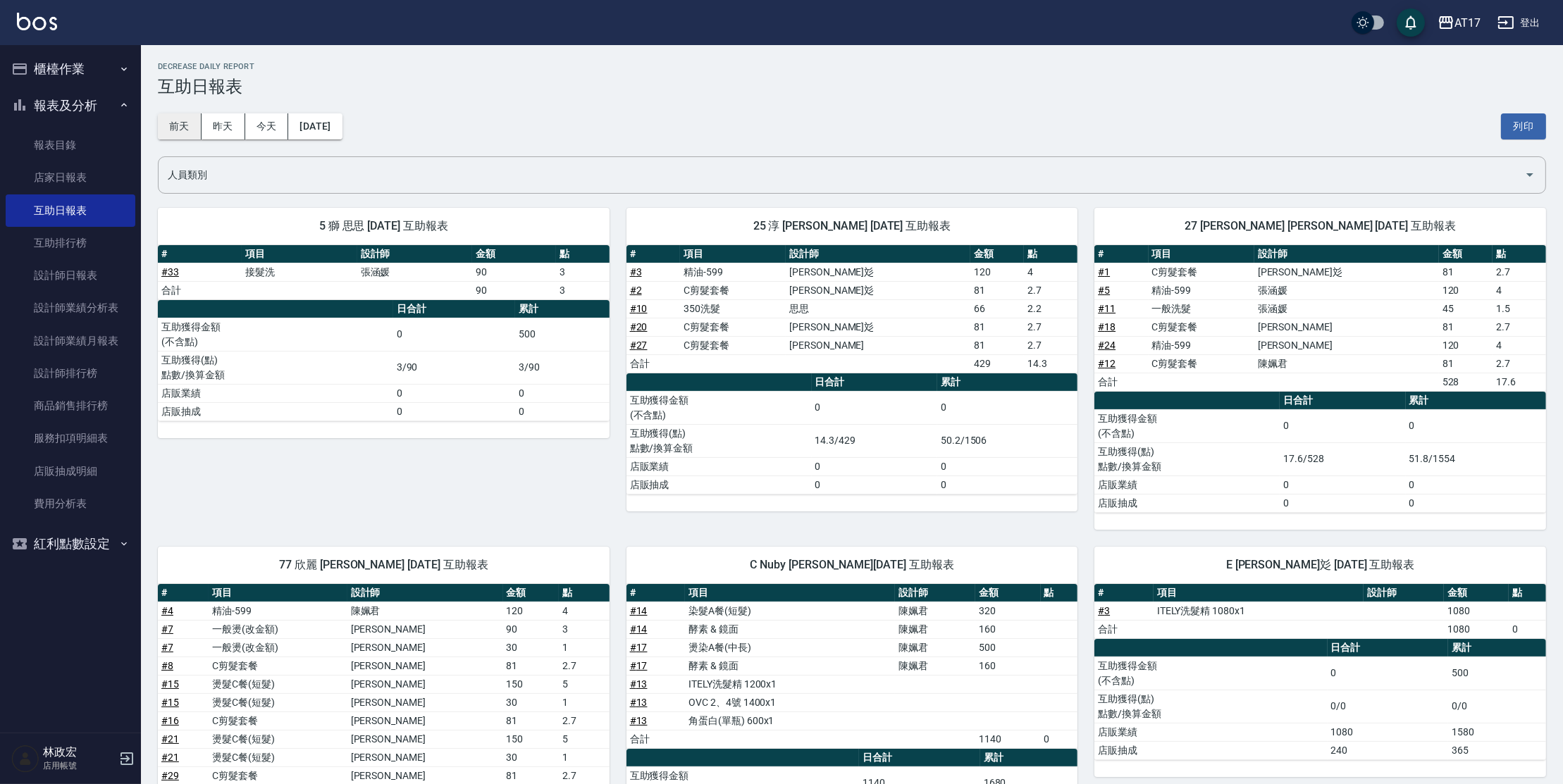
click at [180, 131] on button "前天" at bounding box center [179, 127] width 44 height 26
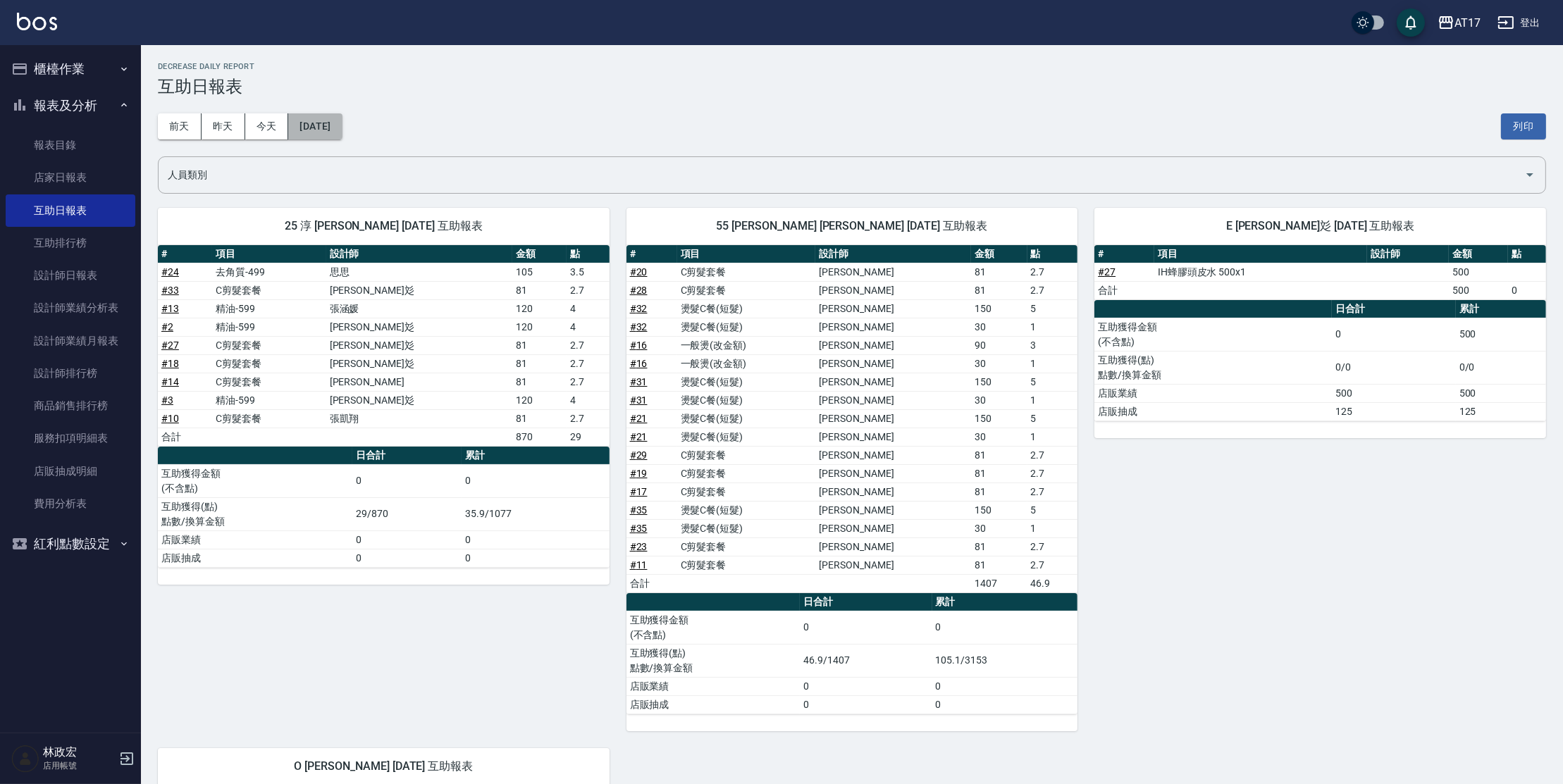
click at [317, 123] on button "[DATE]" at bounding box center [314, 127] width 53 height 26
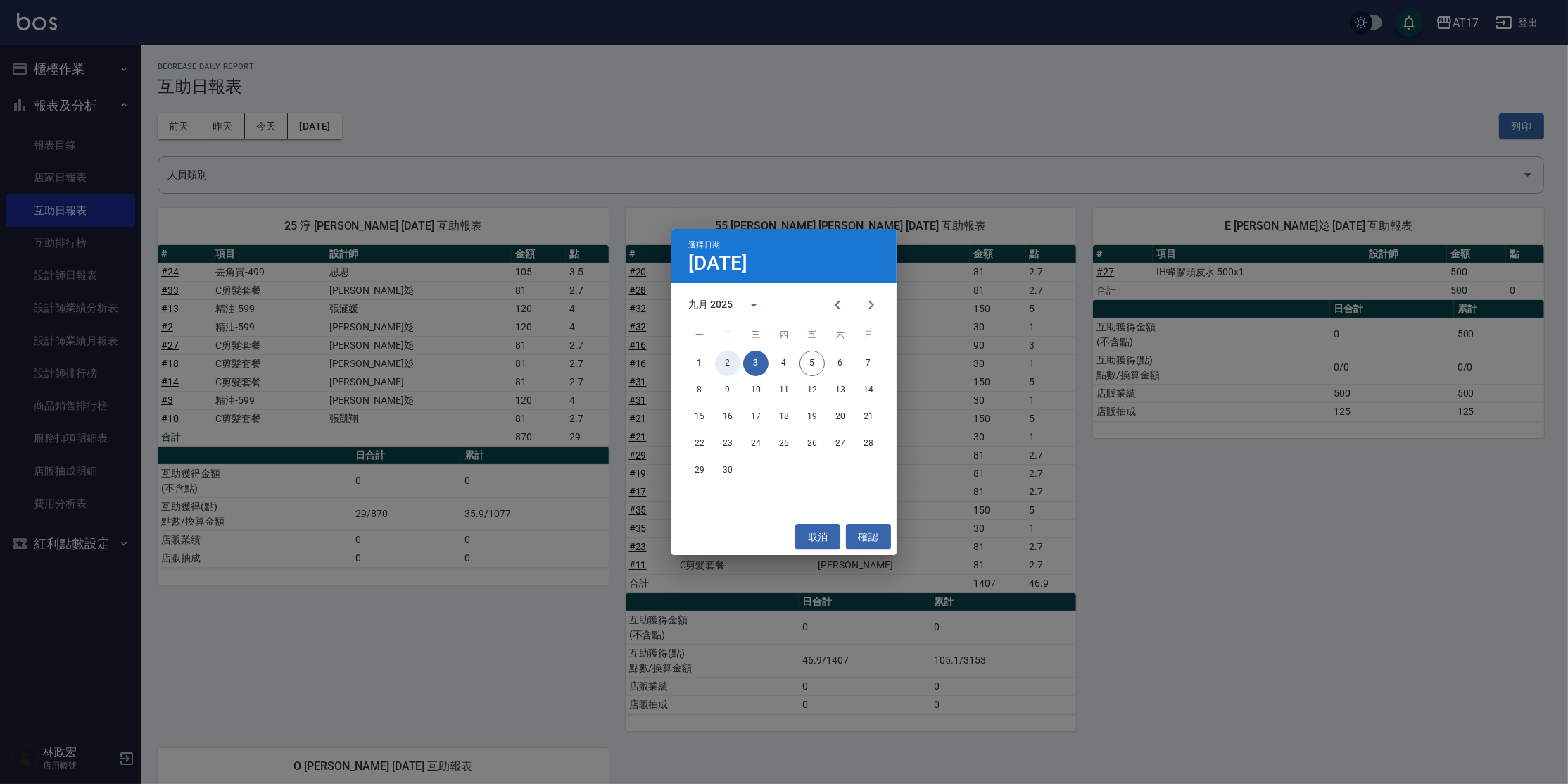
click at [729, 359] on button "2" at bounding box center [728, 363] width 25 height 25
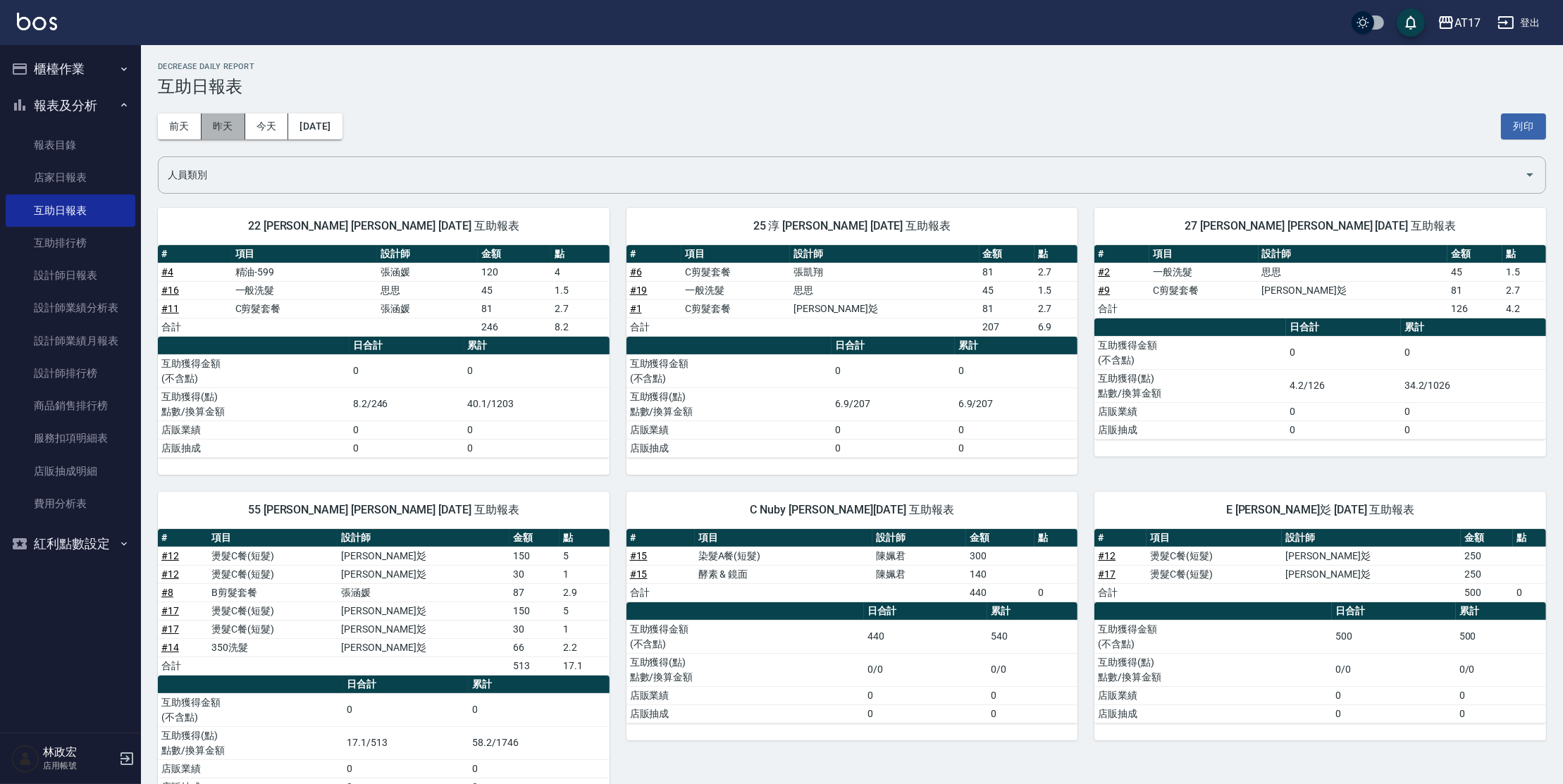
click at [229, 137] on button "昨天" at bounding box center [223, 127] width 44 height 26
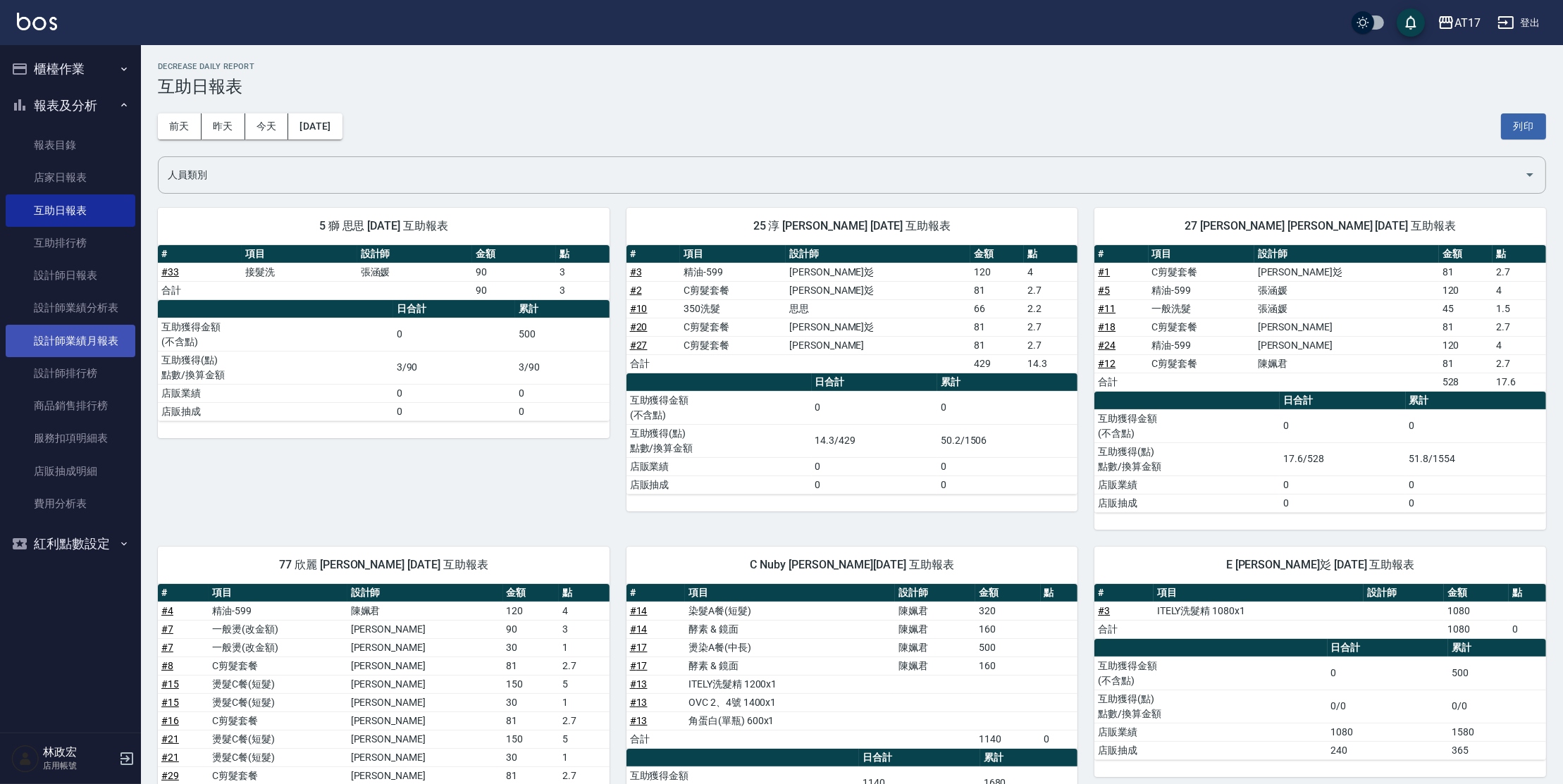
click at [76, 338] on link "設計師業績月報表" at bounding box center [70, 340] width 130 height 33
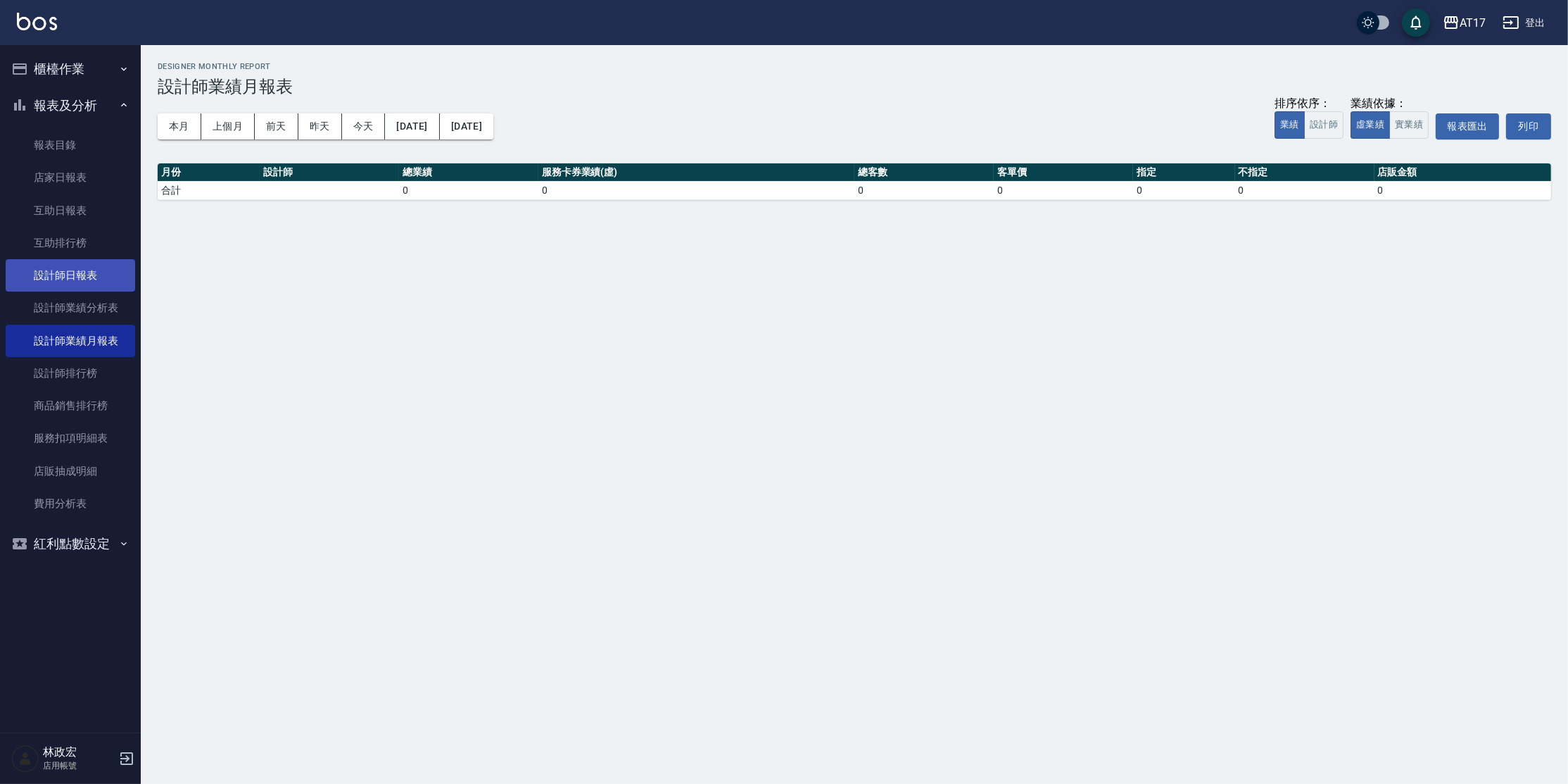
click at [45, 283] on link "設計師日報表" at bounding box center [70, 275] width 130 height 33
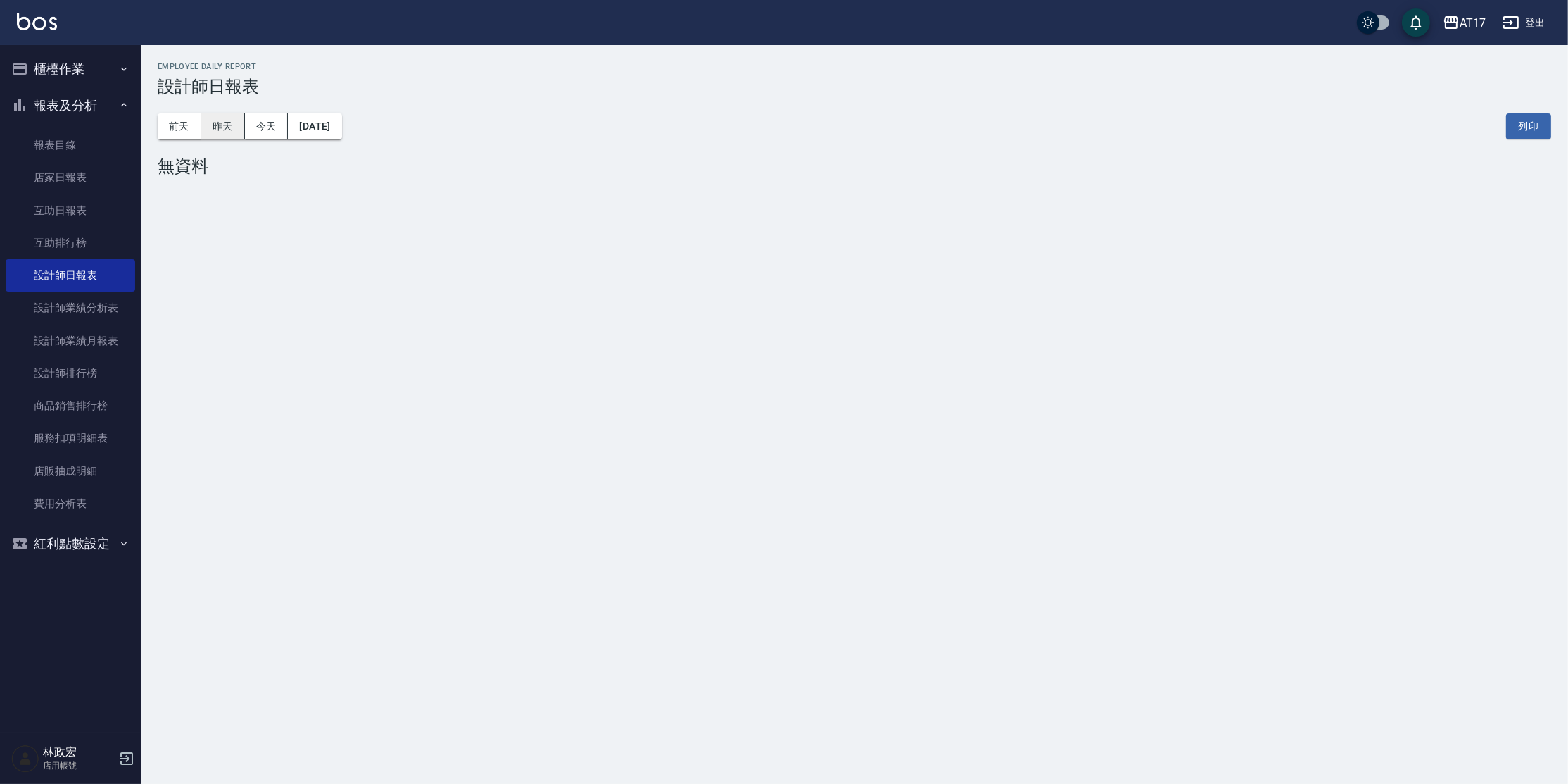
click at [221, 119] on button "昨天" at bounding box center [223, 127] width 44 height 26
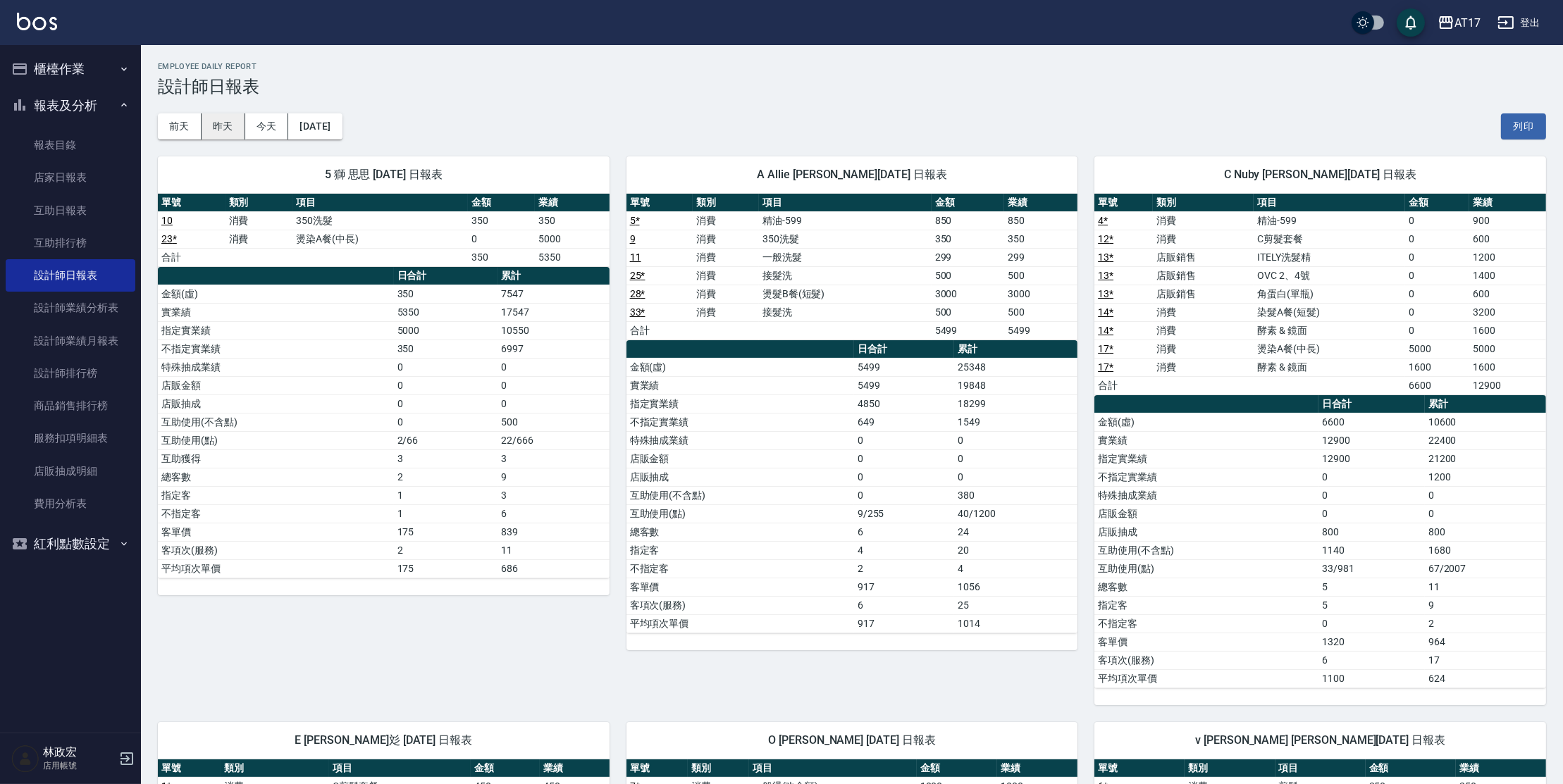
click at [227, 128] on button "昨天" at bounding box center [223, 127] width 44 height 26
click at [90, 208] on link "互助日報表" at bounding box center [70, 211] width 130 height 33
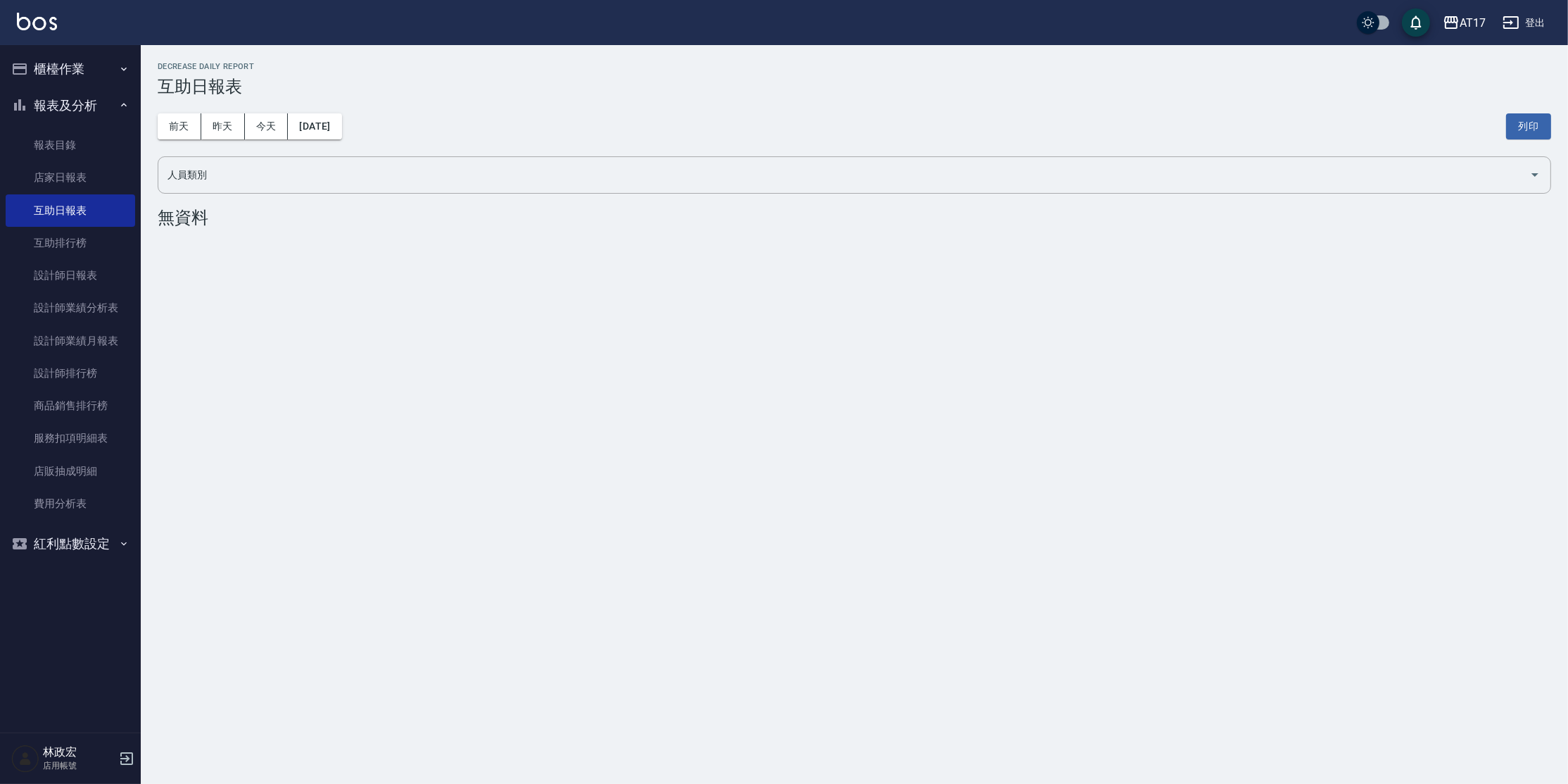
click at [226, 140] on div "[DATE] [DATE] [DATE] [DATE] 列印" at bounding box center [854, 127] width 1394 height 60
click at [227, 127] on button "昨天" at bounding box center [223, 127] width 44 height 26
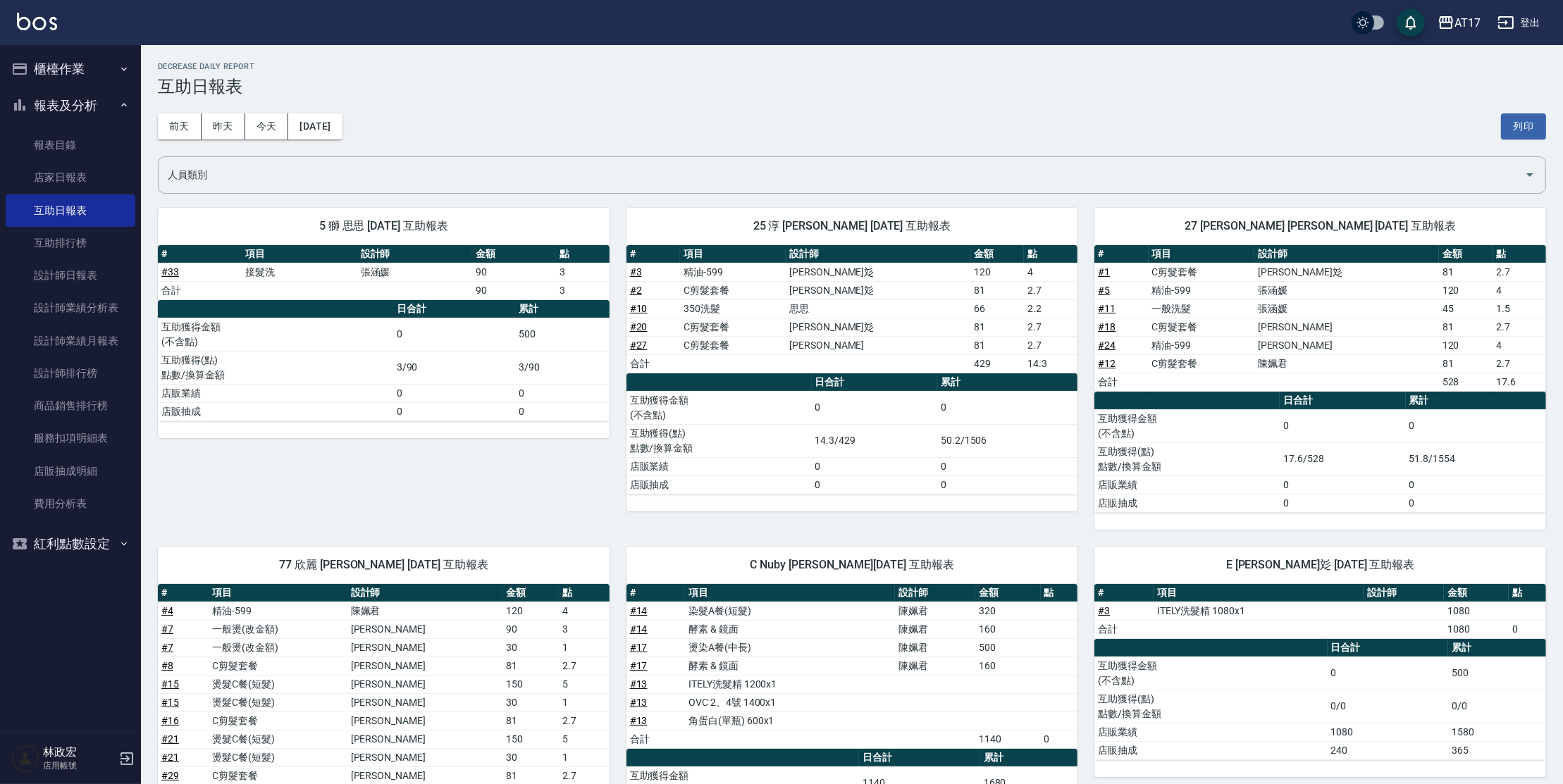
click at [82, 82] on button "櫃檯作業" at bounding box center [70, 68] width 130 height 36
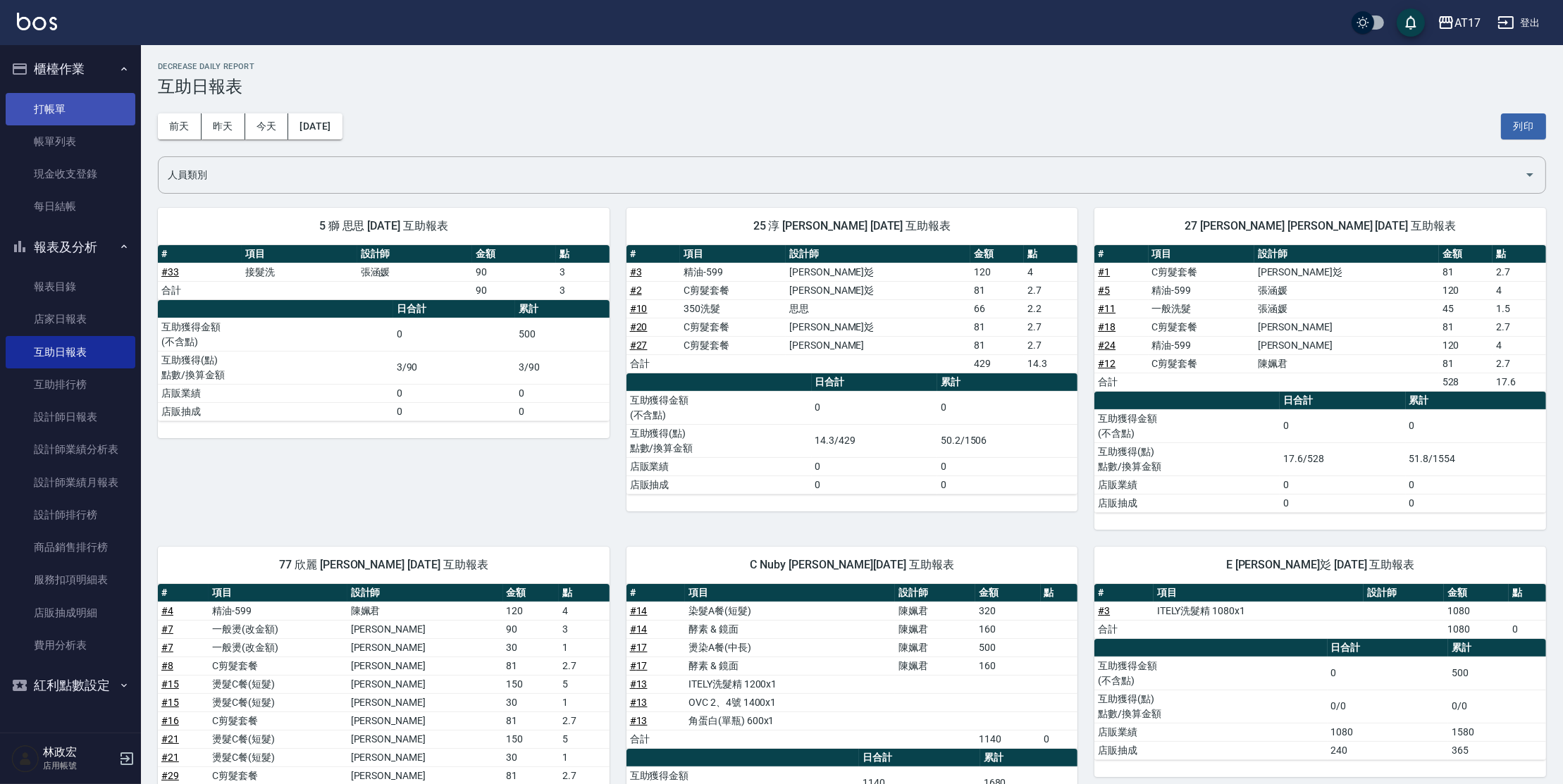
click at [85, 108] on link "打帳單" at bounding box center [70, 109] width 130 height 33
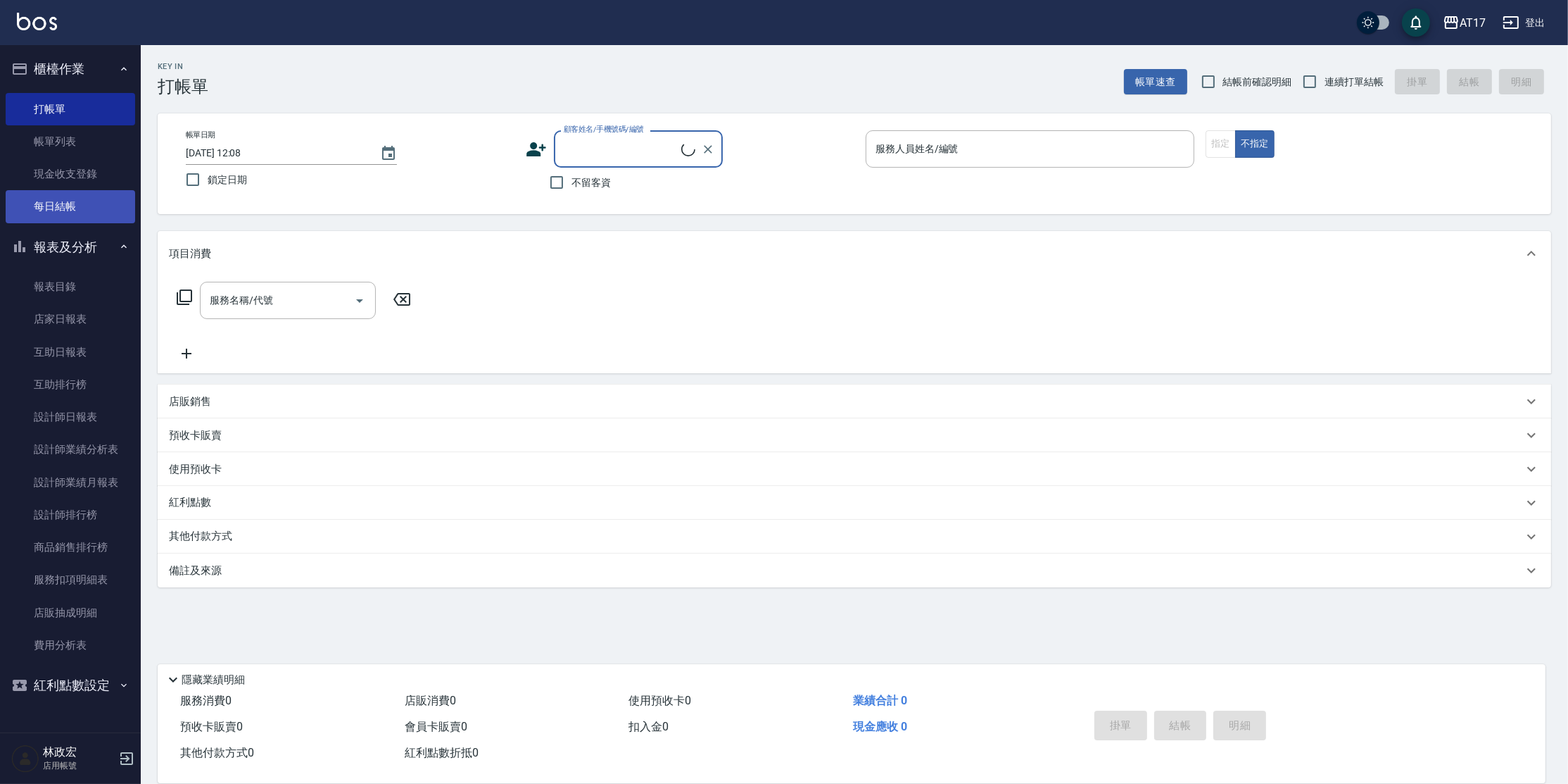
click at [85, 244] on button "報表及分析" at bounding box center [70, 247] width 130 height 36
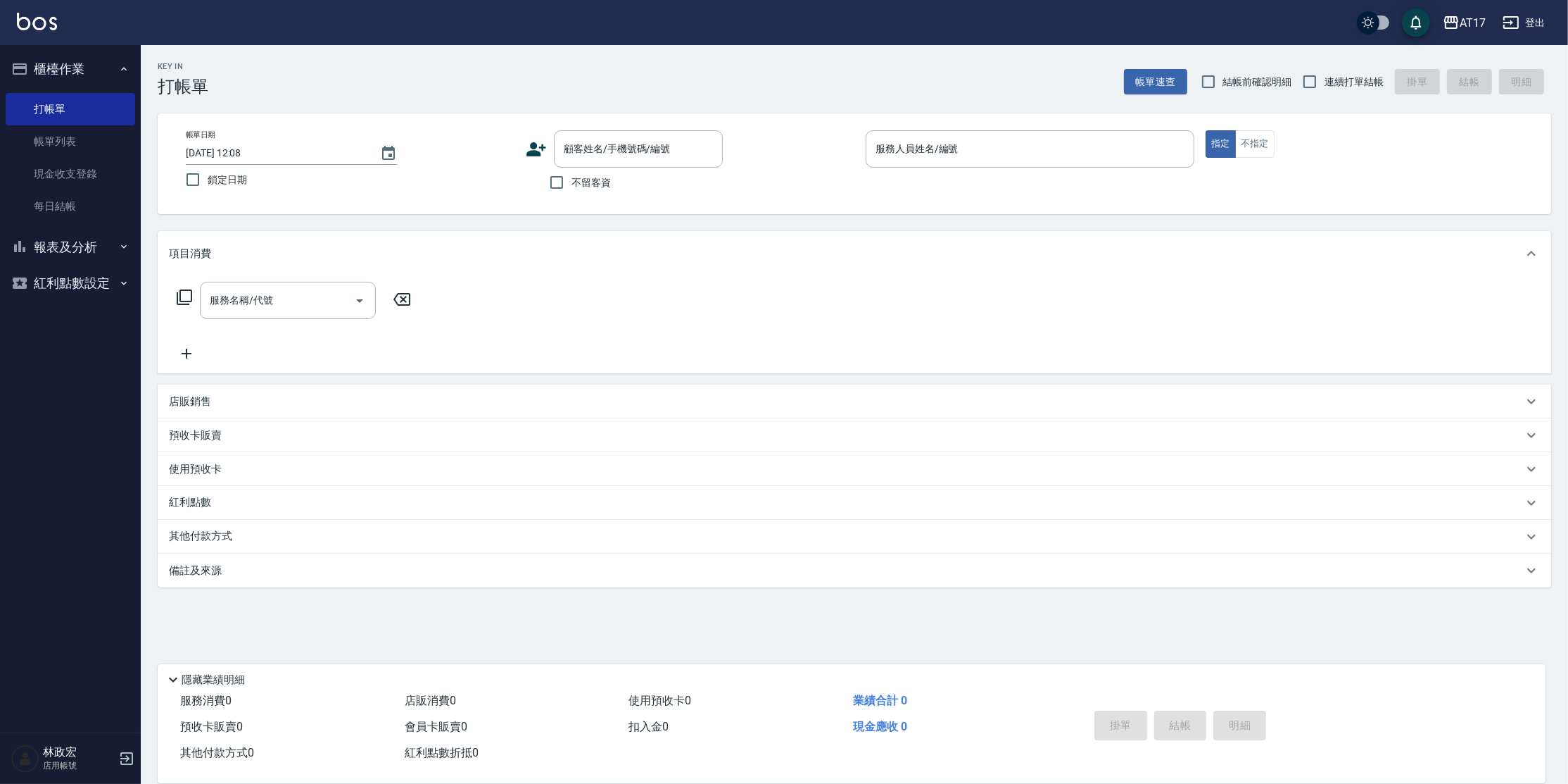
click at [105, 58] on button "櫃檯作業" at bounding box center [70, 68] width 130 height 36
